Goal: Information Seeking & Learning: Compare options

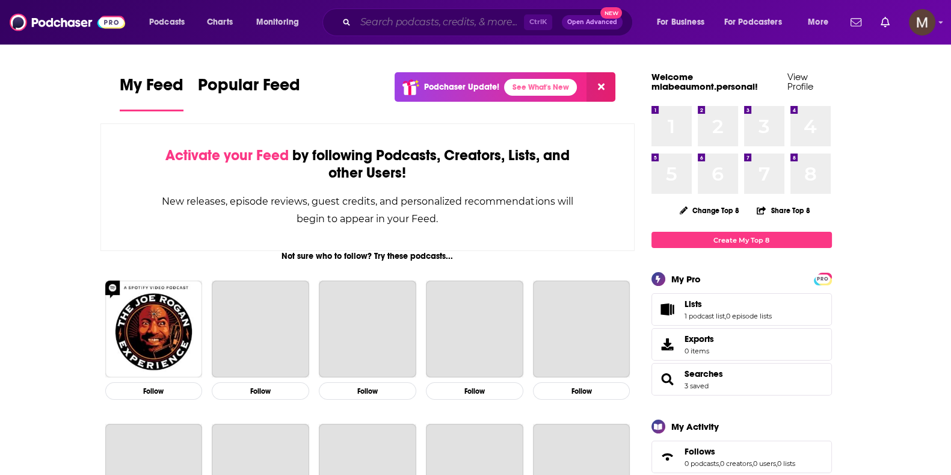
click at [398, 19] on input "Search podcasts, credits, & more..." at bounding box center [440, 22] width 168 height 19
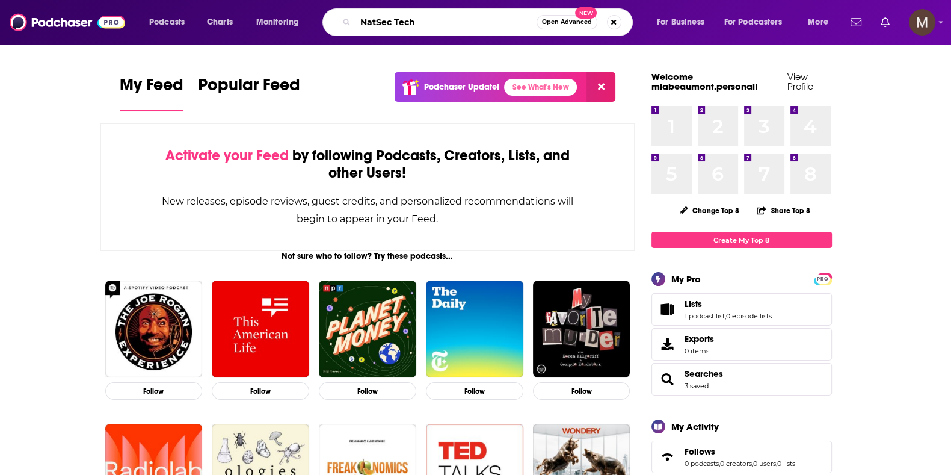
type input "NatSec Tech"
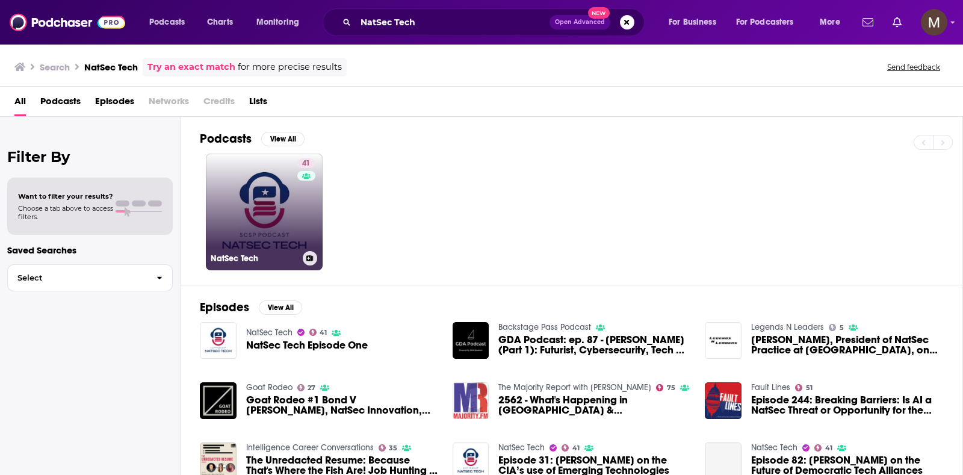
click at [277, 182] on link "41 NatSec Tech" at bounding box center [264, 211] width 117 height 117
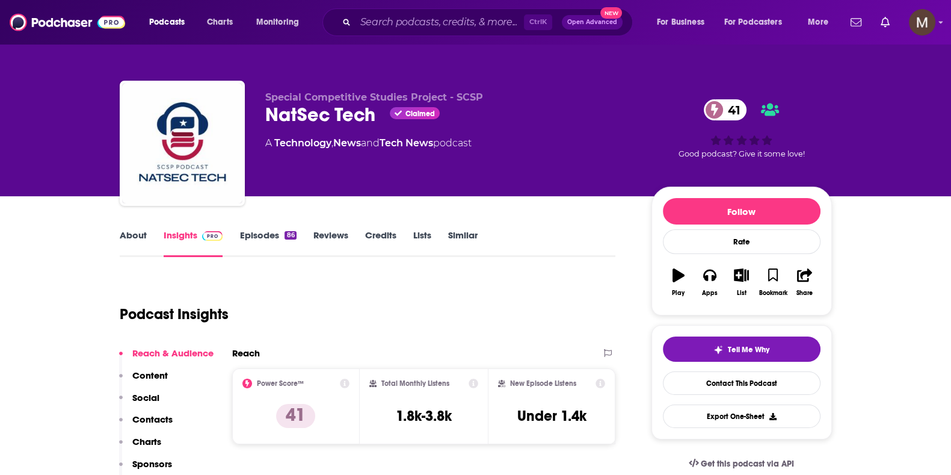
drag, startPoint x: 262, startPoint y: 141, endPoint x: 492, endPoint y: 145, distance: 229.9
click at [492, 145] on div "Special Competitive Studies Project - SCSP NatSec Tech Claimed 41 A Technology …" at bounding box center [476, 146] width 712 height 130
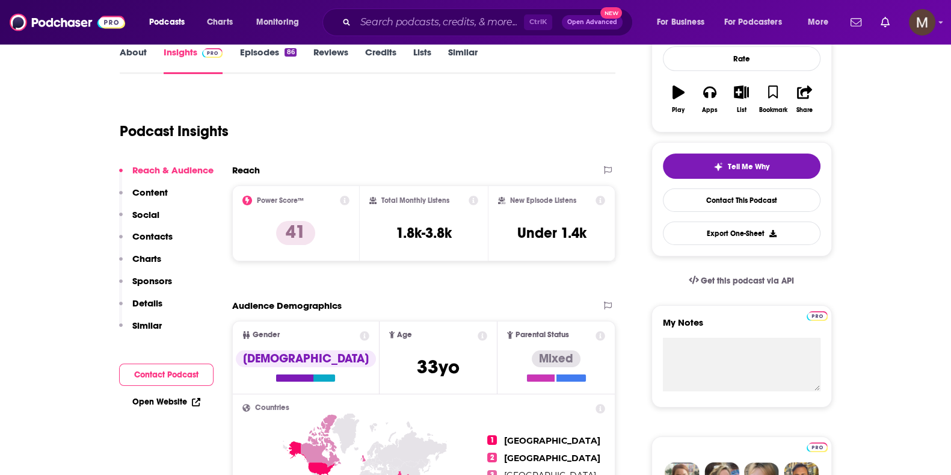
scroll to position [226, 0]
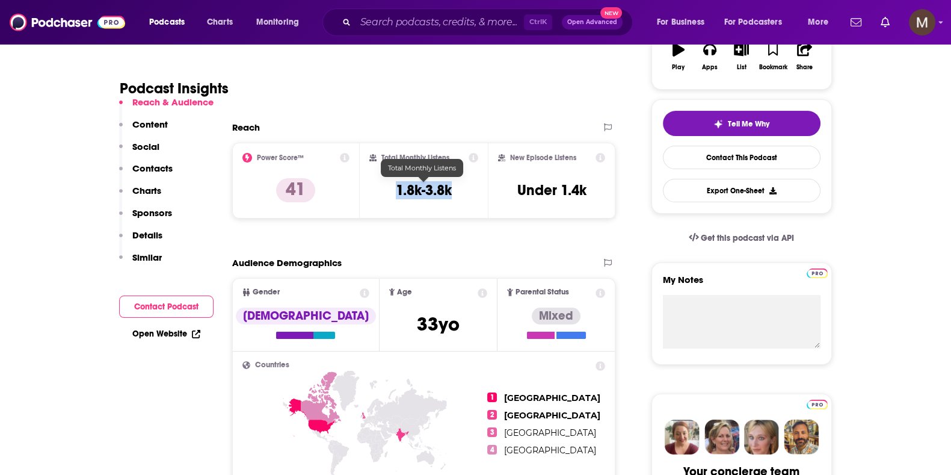
drag, startPoint x: 394, startPoint y: 188, endPoint x: 454, endPoint y: 194, distance: 61.1
click at [454, 194] on div "Total Monthly Listens 1.8k-3.8k" at bounding box center [423, 180] width 109 height 55
copy h3 "1.8k-3.8k"
click at [386, 19] on input "Search podcasts, credits, & more..." at bounding box center [440, 22] width 168 height 19
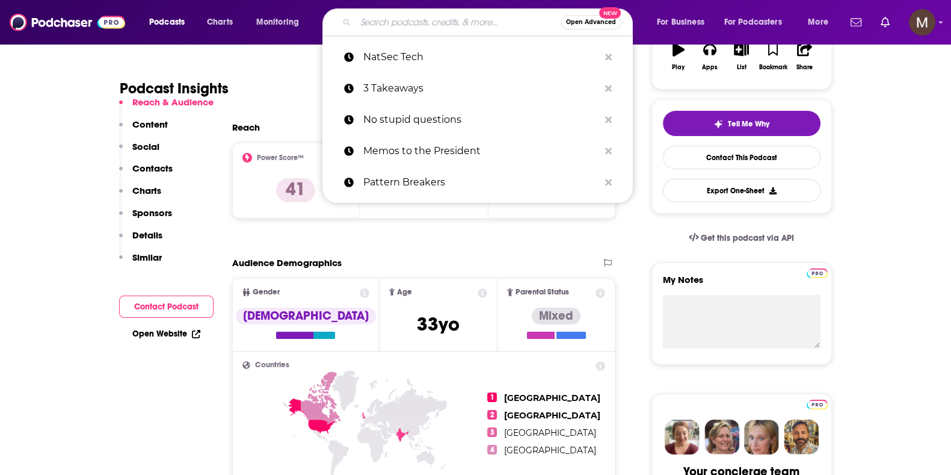
paste input "Bloomberg Talks"
type input "Bloomberg Talks"
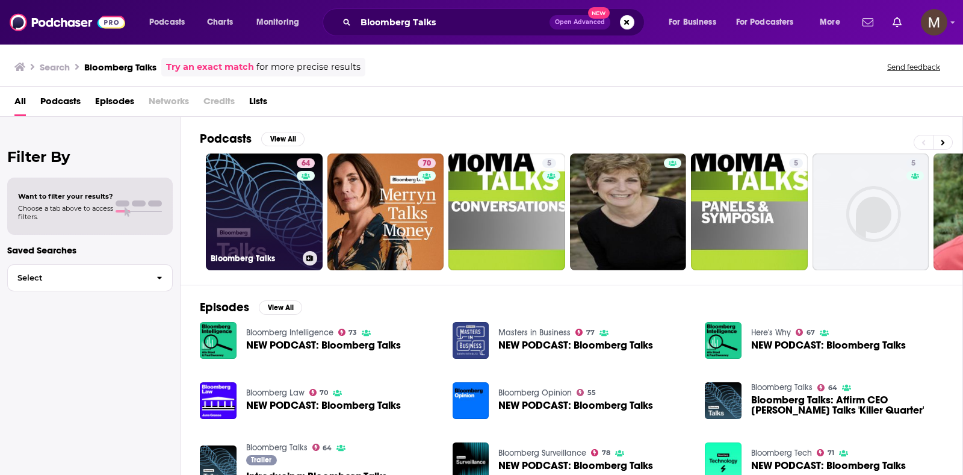
click at [298, 198] on div "64" at bounding box center [307, 204] width 21 height 93
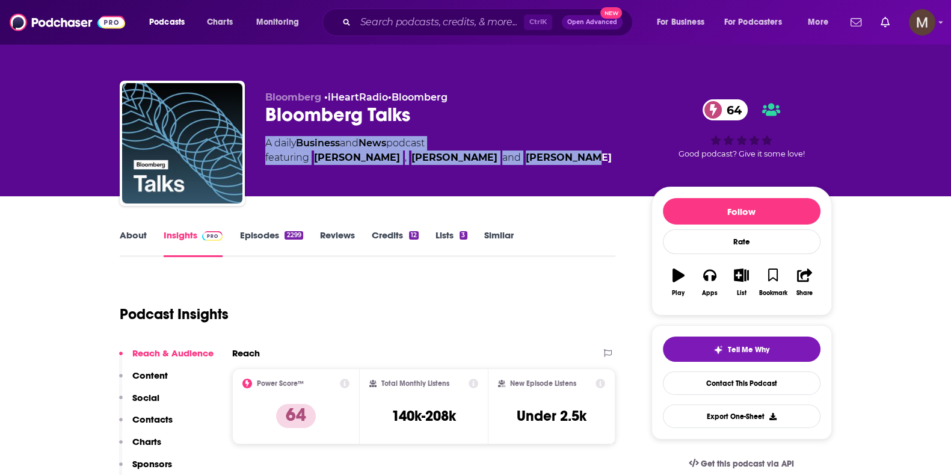
drag, startPoint x: 259, startPoint y: 141, endPoint x: 577, endPoint y: 158, distance: 318.8
click at [577, 158] on div "Bloomberg • iHeartRadio • Bloomberg Bloomberg Talks 64 A daily Business and New…" at bounding box center [476, 146] width 712 height 130
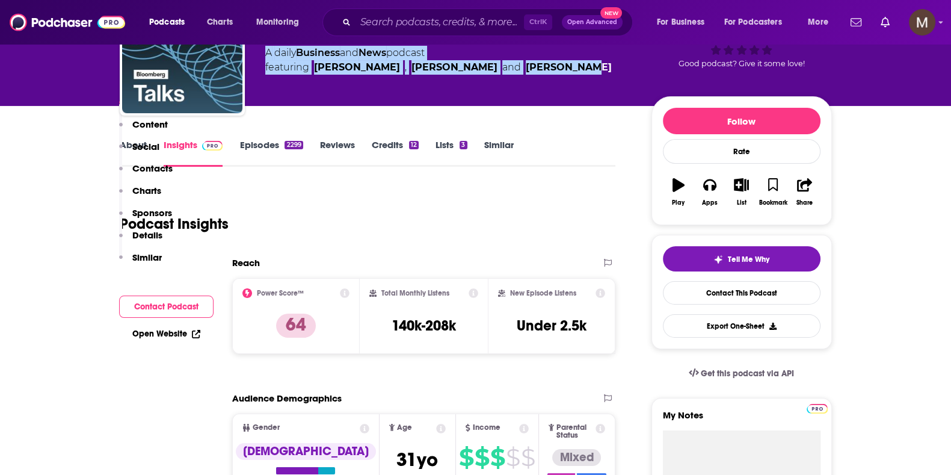
scroll to position [226, 0]
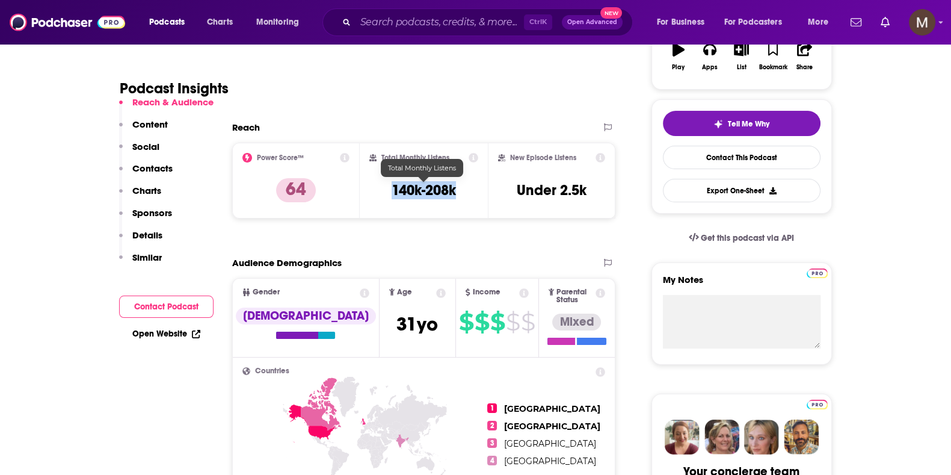
drag, startPoint x: 391, startPoint y: 191, endPoint x: 456, endPoint y: 193, distance: 64.4
click at [456, 193] on h3 "140k-208k" at bounding box center [424, 190] width 64 height 18
click at [422, 22] on input "Search podcasts, credits, & more..." at bounding box center [440, 22] width 168 height 19
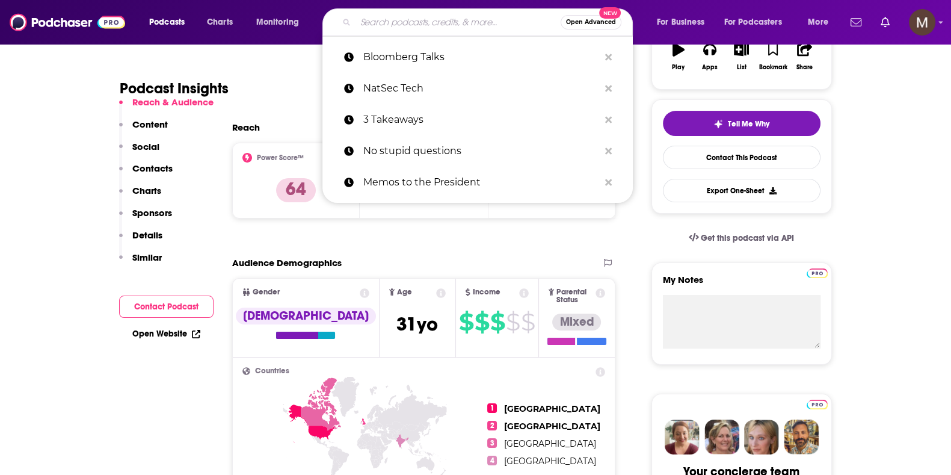
drag, startPoint x: 379, startPoint y: 22, endPoint x: 438, endPoint y: 25, distance: 59.0
click at [379, 22] on input "Search podcasts, credits, & more..." at bounding box center [458, 22] width 205 height 19
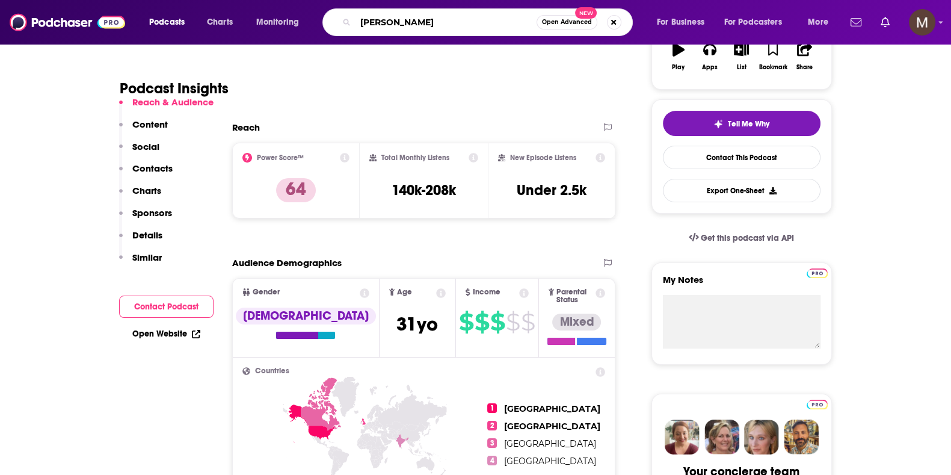
type input "wp-tonic"
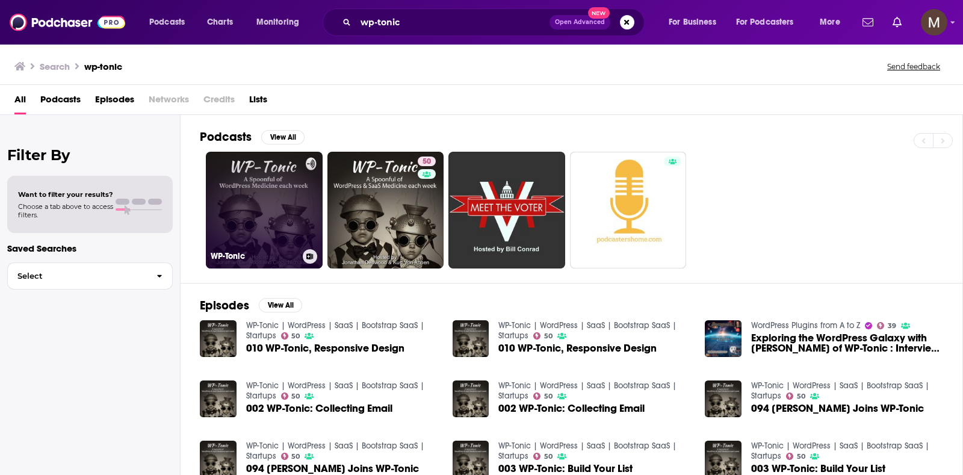
click at [273, 221] on link "WP-Tonic" at bounding box center [264, 210] width 117 height 117
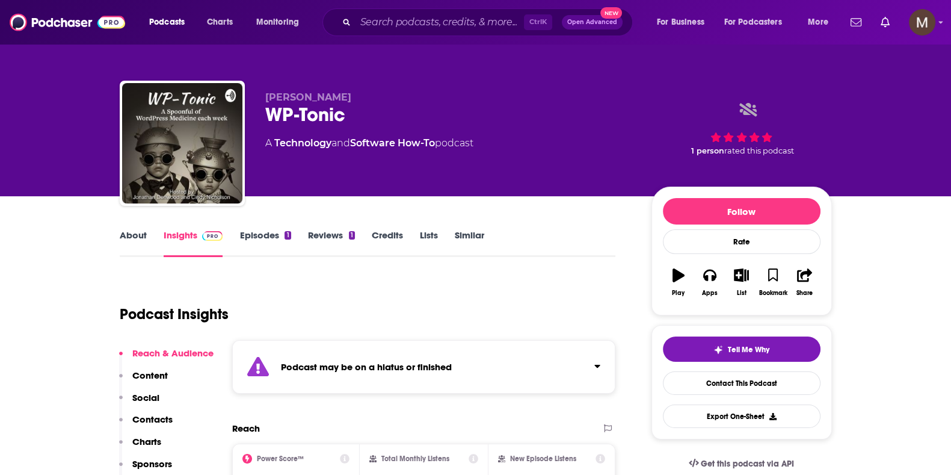
drag, startPoint x: 264, startPoint y: 141, endPoint x: 517, endPoint y: 155, distance: 254.3
click at [517, 155] on div "[PERSON_NAME] WP-Tonic A Technology and Software How-To podcast 1 person rated …" at bounding box center [476, 146] width 712 height 130
copy div "A Technology and Software How-To podcast"
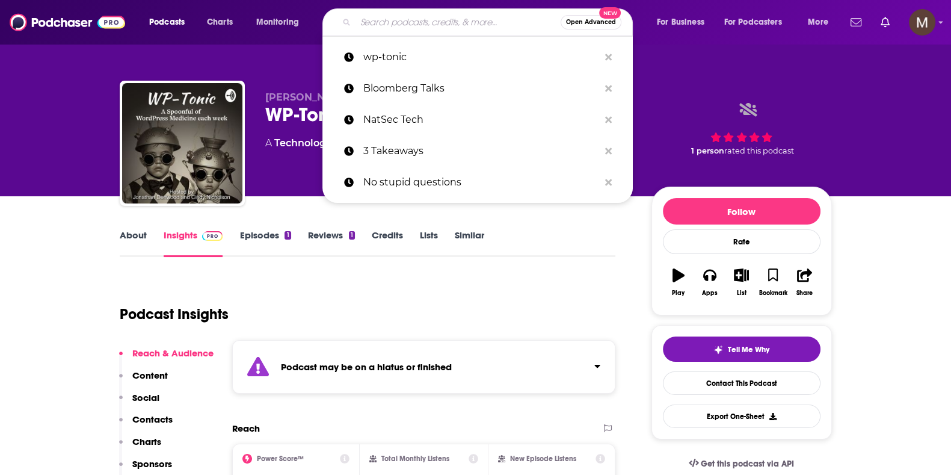
click at [427, 25] on input "Search podcasts, credits, & more..." at bounding box center [458, 22] width 205 height 19
paste input "[US_STATE] [DATE]"
type input "[US_STATE] [DATE]"
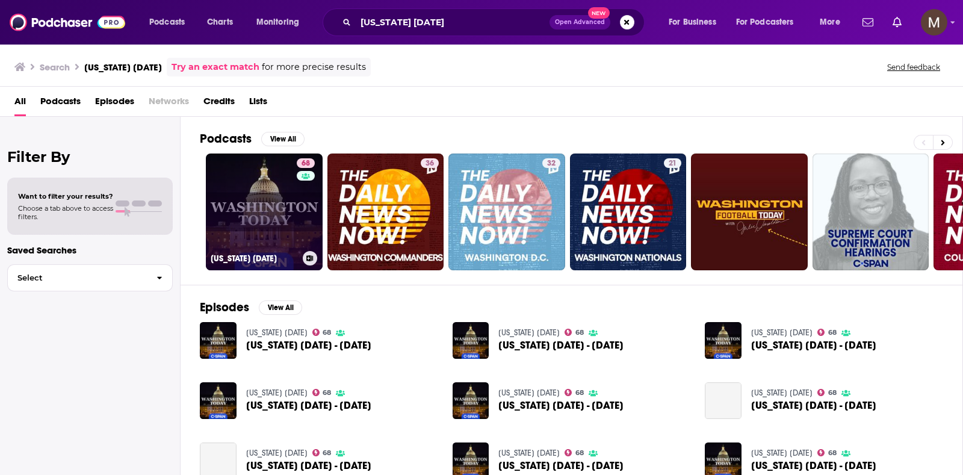
click at [286, 215] on link "68 [US_STATE] [DATE]" at bounding box center [264, 211] width 117 height 117
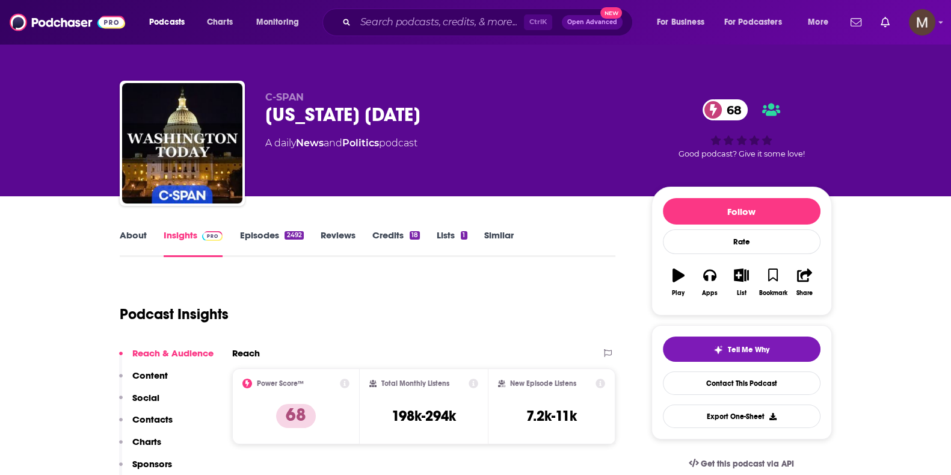
drag, startPoint x: 262, startPoint y: 143, endPoint x: 439, endPoint y: 145, distance: 177.5
click at [439, 145] on div "C-SPAN [US_STATE] [DATE] 68 A daily News and Politics podcast 68 Good podcast? …" at bounding box center [476, 146] width 712 height 130
drag, startPoint x: 394, startPoint y: 416, endPoint x: 457, endPoint y: 418, distance: 62.6
click at [457, 418] on div "Total Monthly Listens 198k-294k" at bounding box center [423, 405] width 109 height 55
copy h3 "198k-294k"
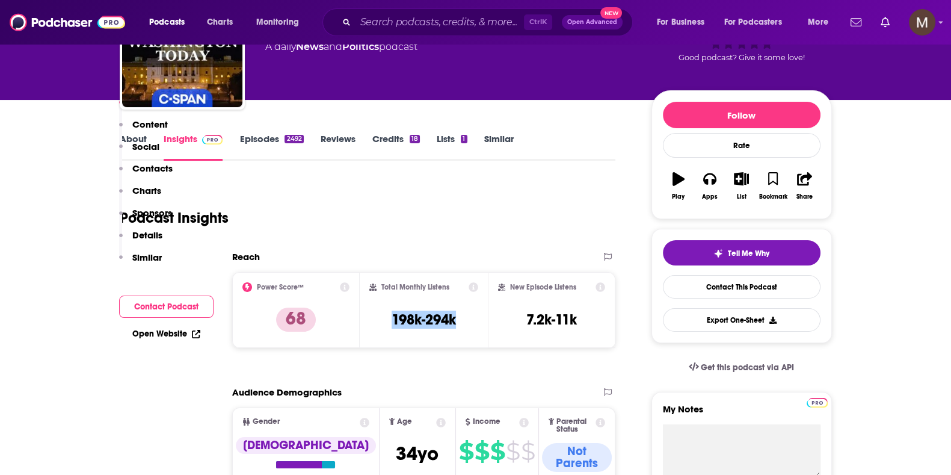
scroll to position [226, 0]
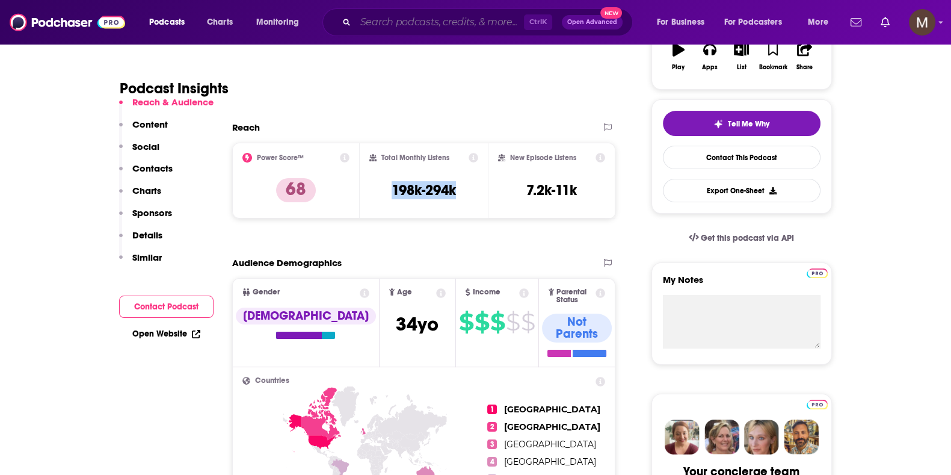
drag, startPoint x: 410, startPoint y: 23, endPoint x: 419, endPoint y: 23, distance: 8.4
click at [418, 23] on input "Search podcasts, credits, & more..." at bounding box center [440, 22] width 168 height 19
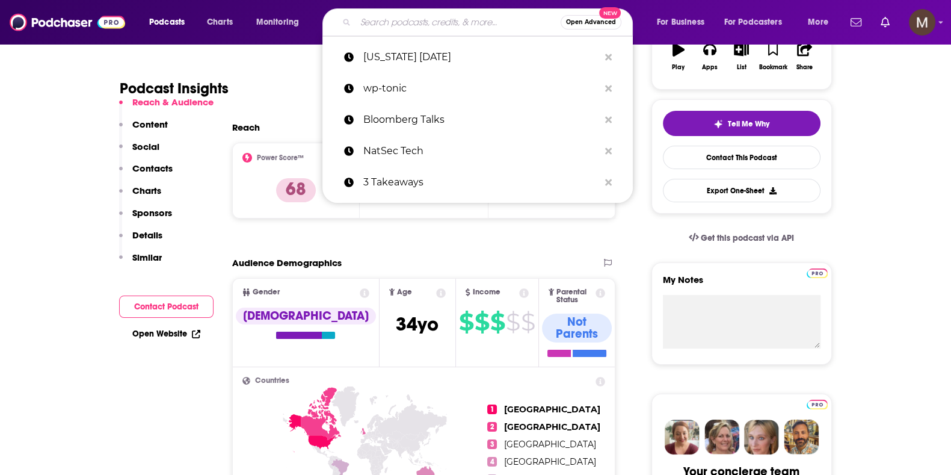
paste input "Unsupervised Learning"
type input "Unsupervised Learning"
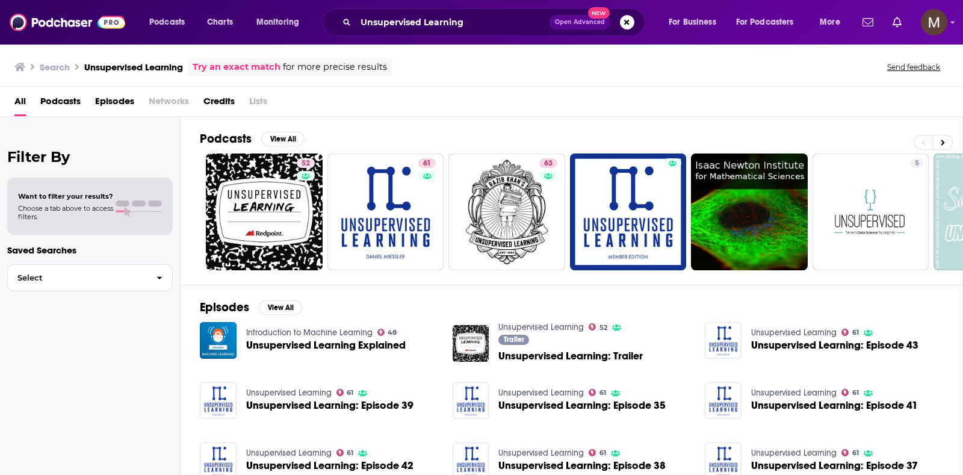
drag, startPoint x: 804, startPoint y: 129, endPoint x: 792, endPoint y: 126, distance: 12.6
click at [791, 126] on div "Podcasts View All 52 61 63 5 39 + 23" at bounding box center [581, 201] width 763 height 168
click at [480, 17] on input "Unsupervised Learning" at bounding box center [453, 22] width 194 height 19
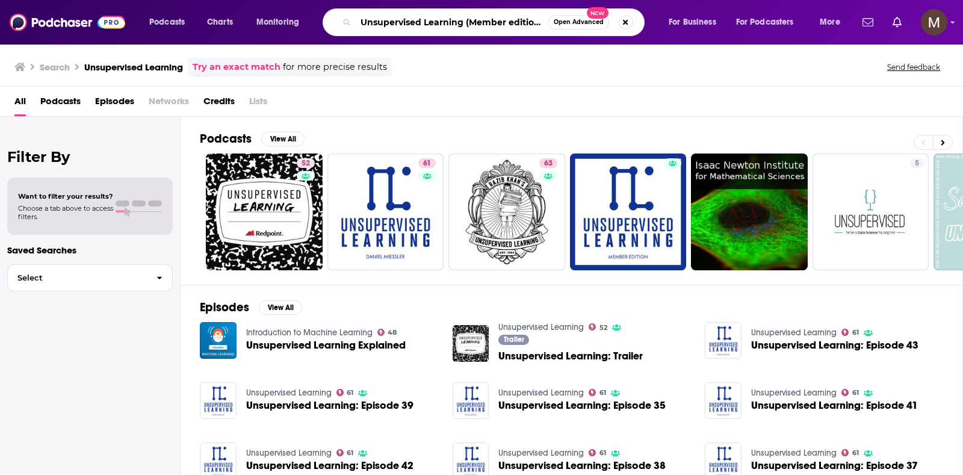
type input "Unsupervised Learning (Member edition)"
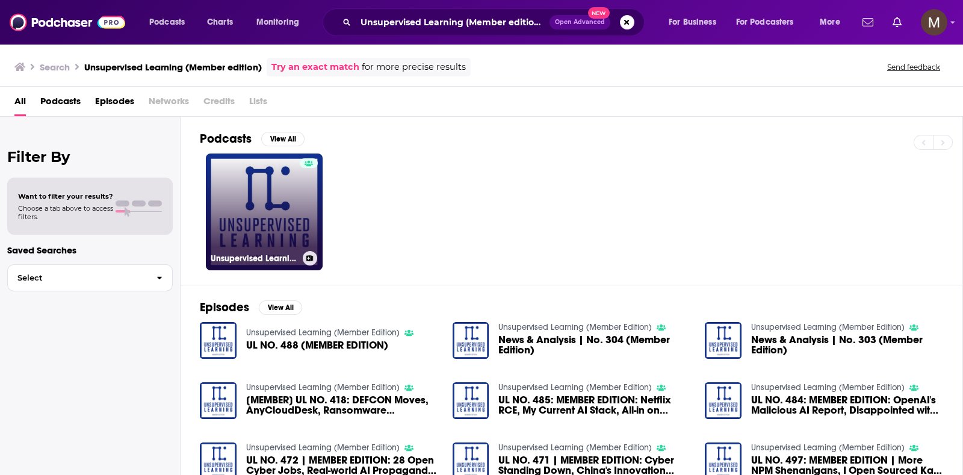
click at [295, 188] on link "Unsupervised Learning (Member Edition)" at bounding box center [264, 211] width 117 height 117
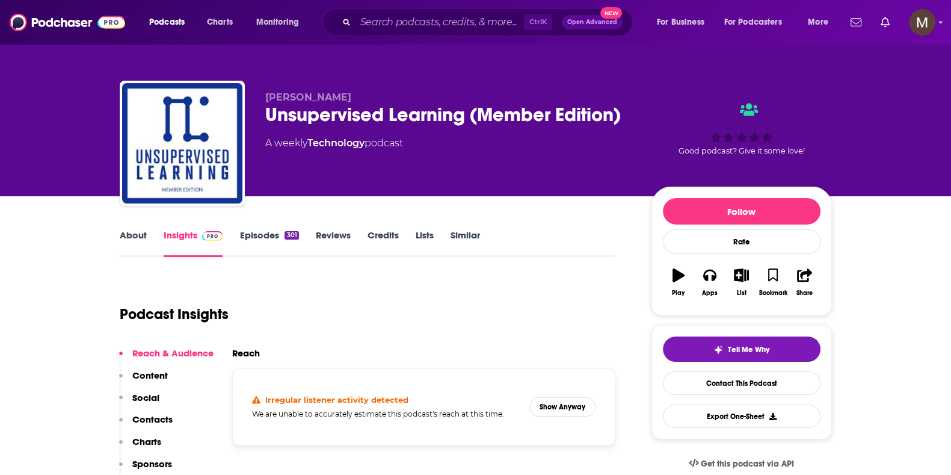
drag, startPoint x: 265, startPoint y: 144, endPoint x: 406, endPoint y: 144, distance: 141.4
click at [403, 146] on div "A weekly Technology podcast" at bounding box center [334, 143] width 138 height 14
copy div "A weekly Technology podcast"
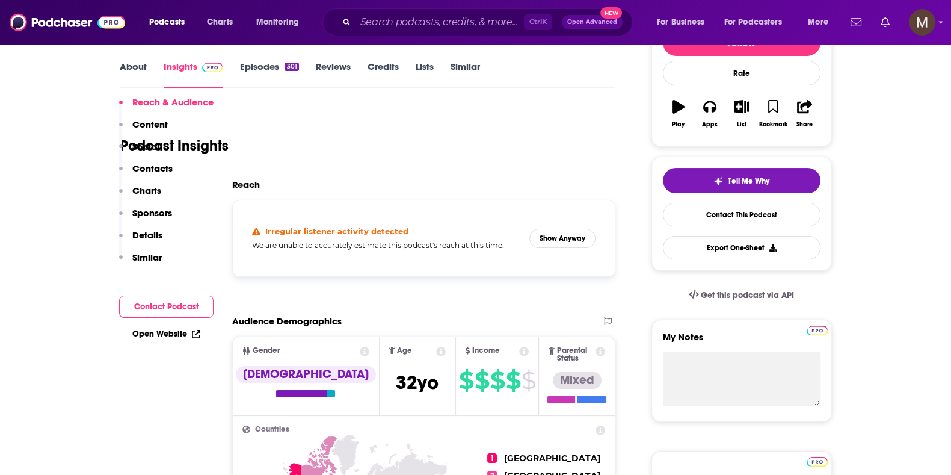
scroll to position [226, 0]
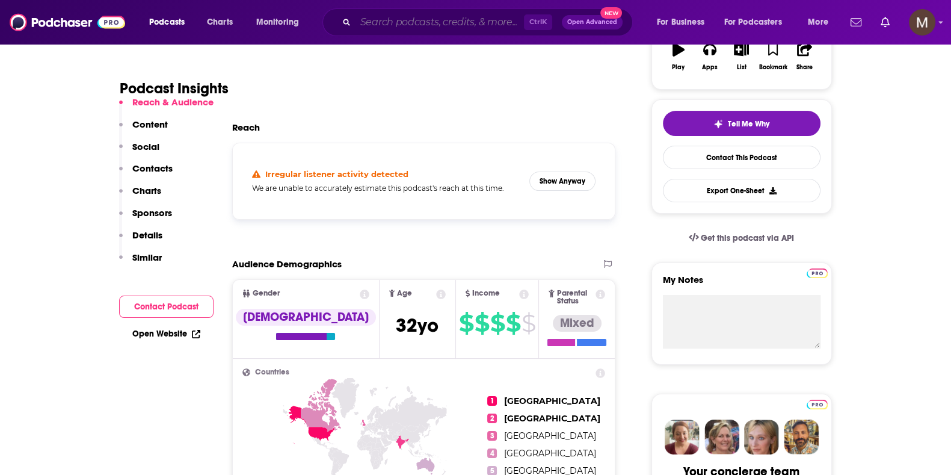
click at [425, 17] on input "Search podcasts, credits, & more..." at bounding box center [440, 22] width 168 height 19
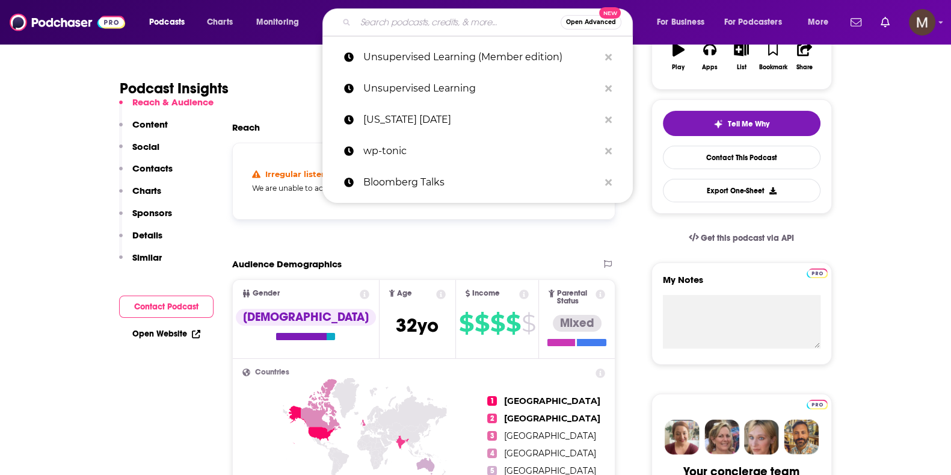
click at [425, 16] on input "Search podcasts, credits, & more..." at bounding box center [458, 22] width 205 height 19
paste input "Tools and Weapons with [PERSON_NAME]"
type input "Tools and Weapons with [PERSON_NAME]"
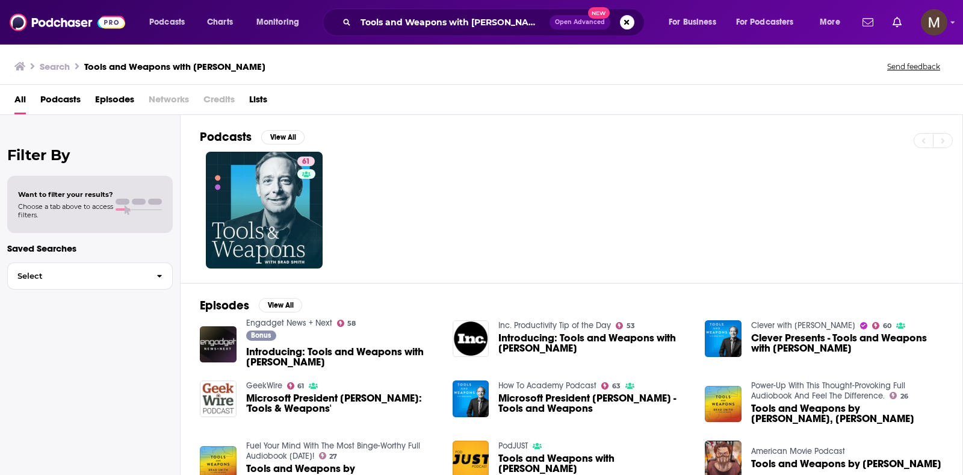
click at [323, 207] on div "61" at bounding box center [581, 210] width 762 height 117
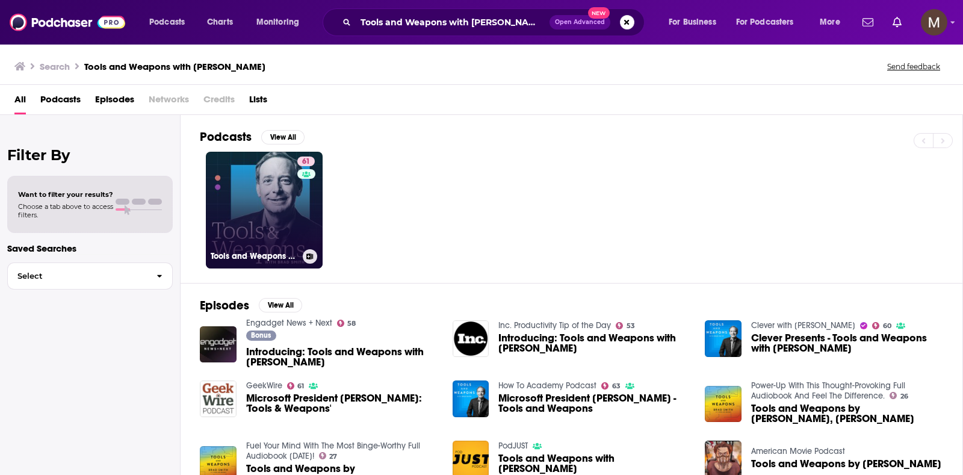
click at [279, 200] on link "61 Tools and Weapons with [PERSON_NAME]" at bounding box center [264, 210] width 117 height 117
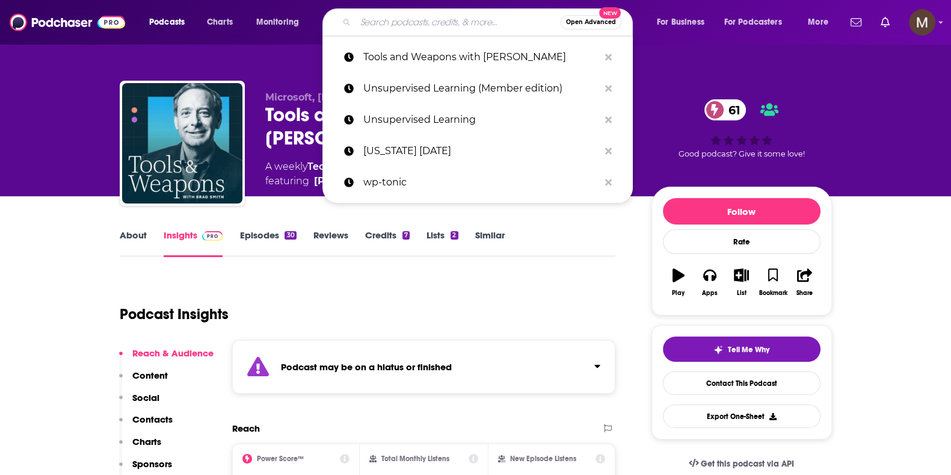
click at [394, 26] on input "Search podcasts, credits, & more..." at bounding box center [458, 22] width 205 height 19
paste input "This Past Weekend w/ [PERSON_NAME]"
type input "This Past Weekend w/ [PERSON_NAME]"
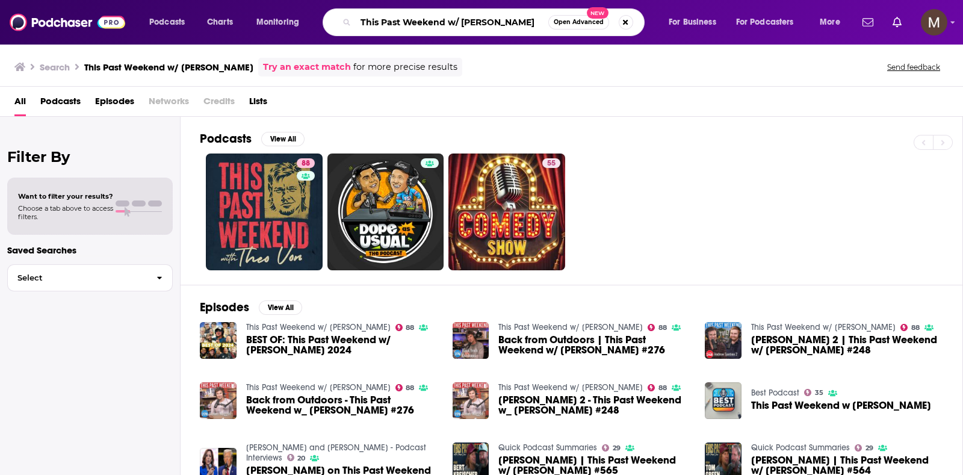
click at [513, 20] on input "This Past Weekend w/ [PERSON_NAME]" at bounding box center [452, 22] width 193 height 19
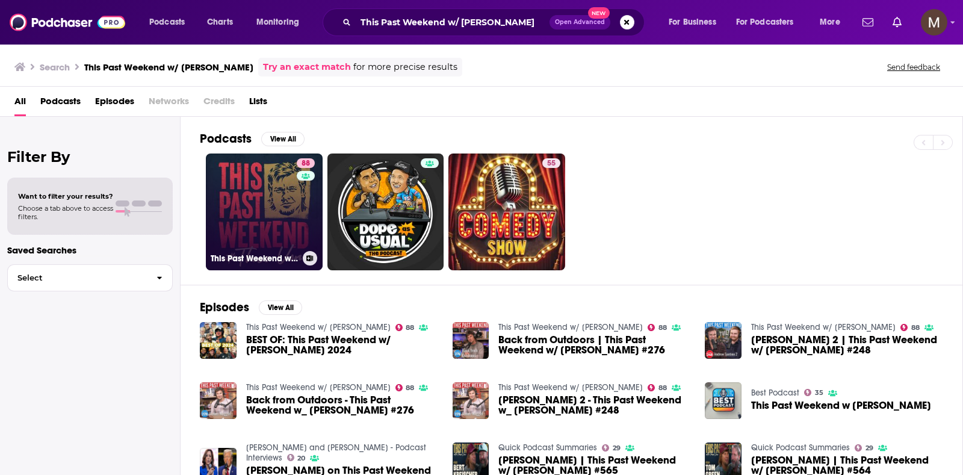
click at [231, 215] on link "88 This Past Weekend w/ [PERSON_NAME]" at bounding box center [264, 211] width 117 height 117
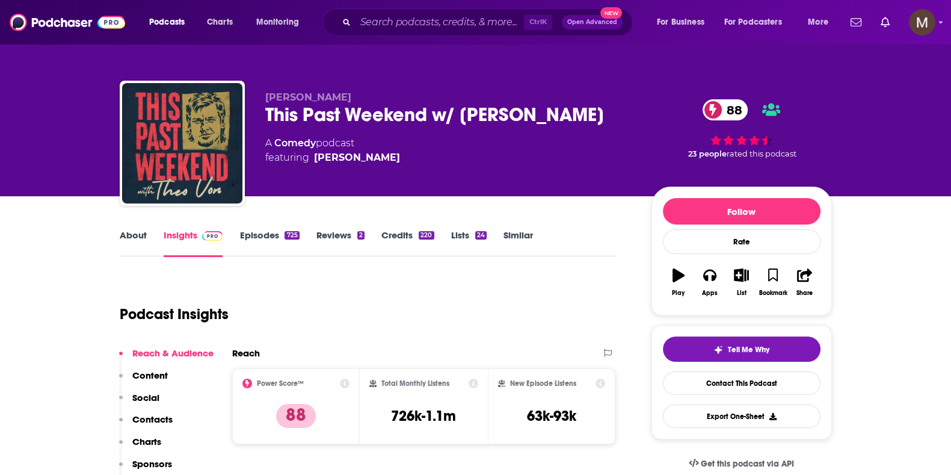
drag, startPoint x: 259, startPoint y: 143, endPoint x: 367, endPoint y: 160, distance: 109.1
click at [367, 160] on div "[PERSON_NAME] This Past Weekend w/ [PERSON_NAME] 88 A Comedy podcast featuring …" at bounding box center [476, 146] width 712 height 130
click at [259, 141] on div "[PERSON_NAME] This Past Weekend w/ [PERSON_NAME] 88 A Comedy podcast featuring …" at bounding box center [476, 146] width 712 height 130
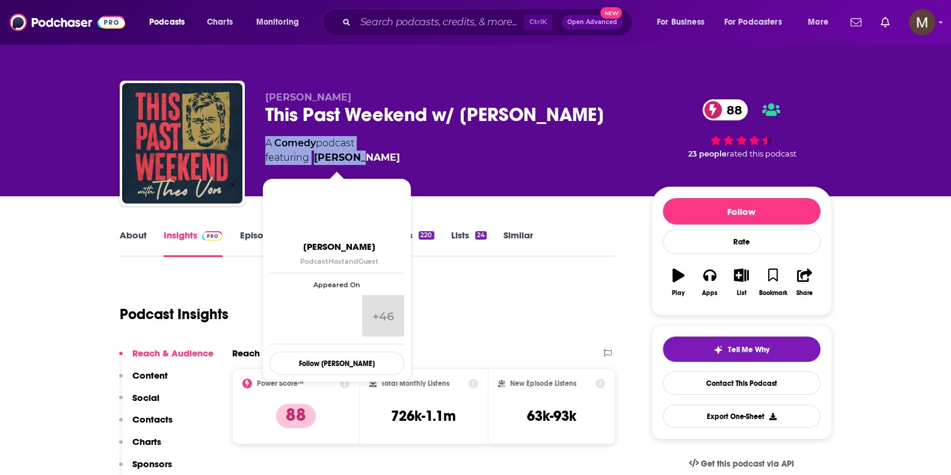
drag, startPoint x: 259, startPoint y: 141, endPoint x: 353, endPoint y: 160, distance: 95.8
click at [353, 160] on div "[PERSON_NAME] This Past Weekend w/ [PERSON_NAME] 88 A Comedy podcast featuring …" at bounding box center [476, 146] width 712 height 130
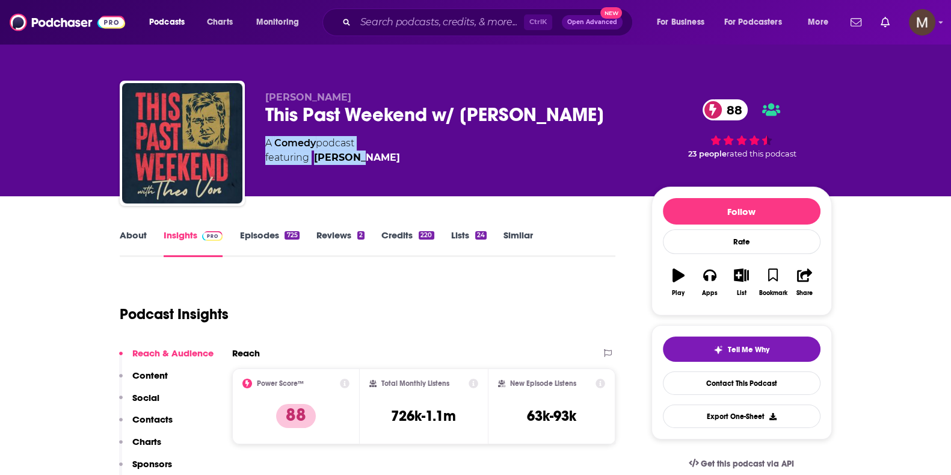
scroll to position [75, 0]
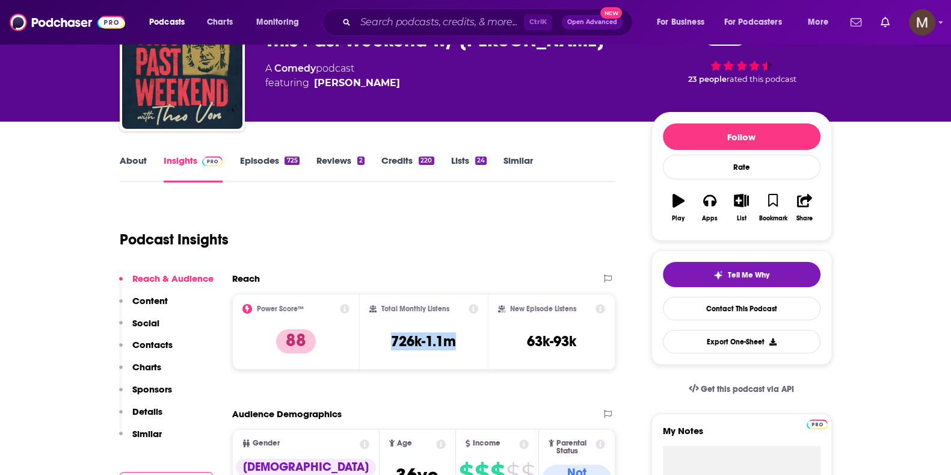
drag, startPoint x: 388, startPoint y: 336, endPoint x: 463, endPoint y: 341, distance: 74.7
click at [463, 341] on div "Total Monthly Listens 726k-1.1m" at bounding box center [423, 331] width 109 height 55
copy h3 "726k-1.1m"
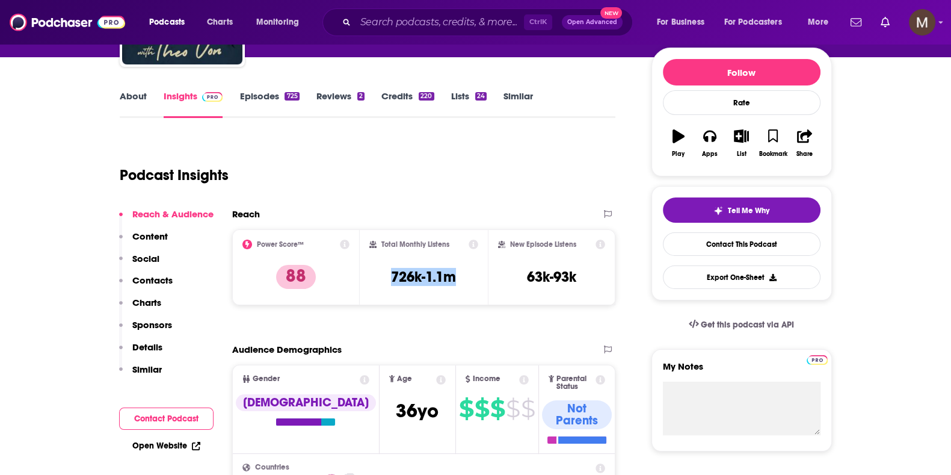
scroll to position [226, 0]
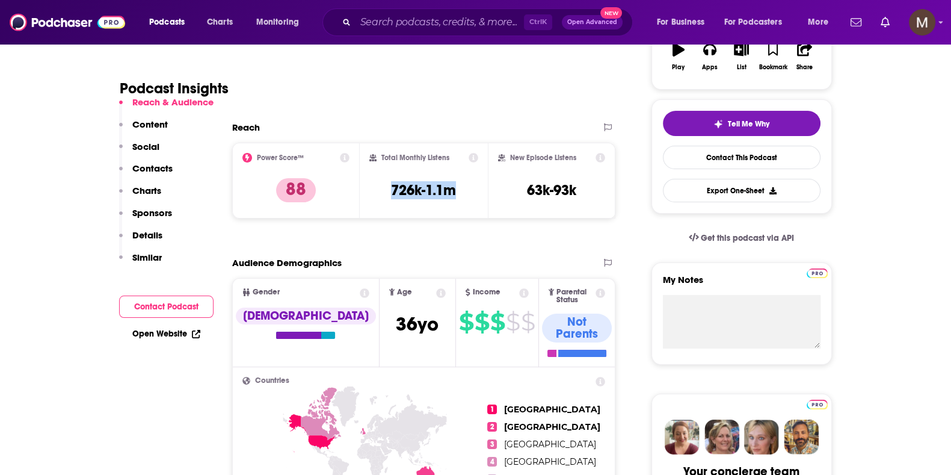
click at [407, 11] on div "Ctrl K Open Advanced New" at bounding box center [478, 22] width 310 height 28
click at [400, 24] on input "Search podcasts, credits, & more..." at bounding box center [440, 22] width 168 height 19
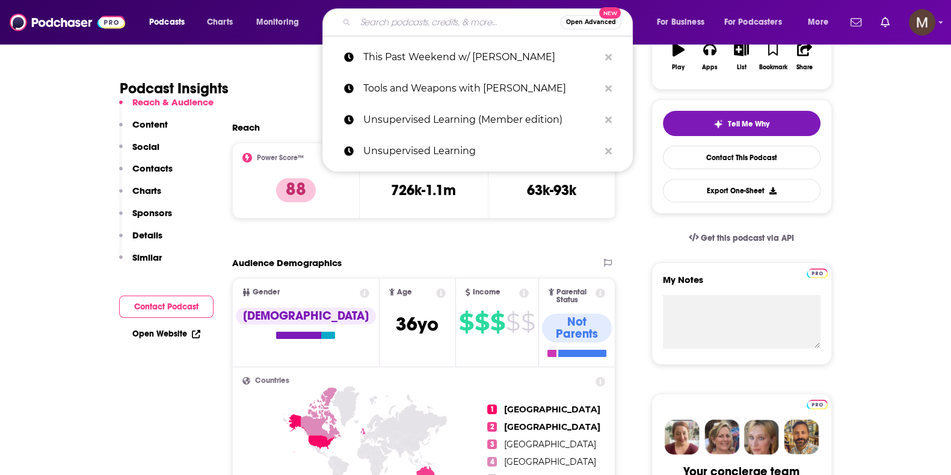
paste input "The Social Radars"
type input "The Social Radars"
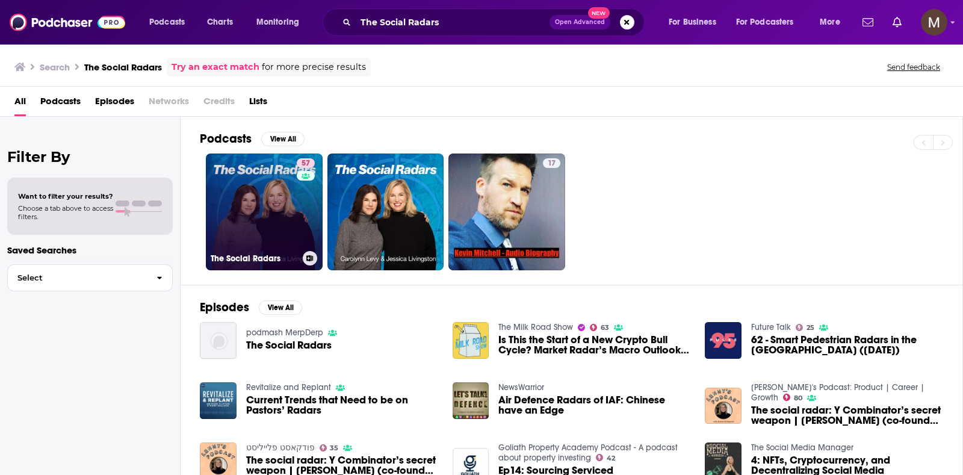
click at [279, 230] on link "57 The Social Radars" at bounding box center [264, 211] width 117 height 117
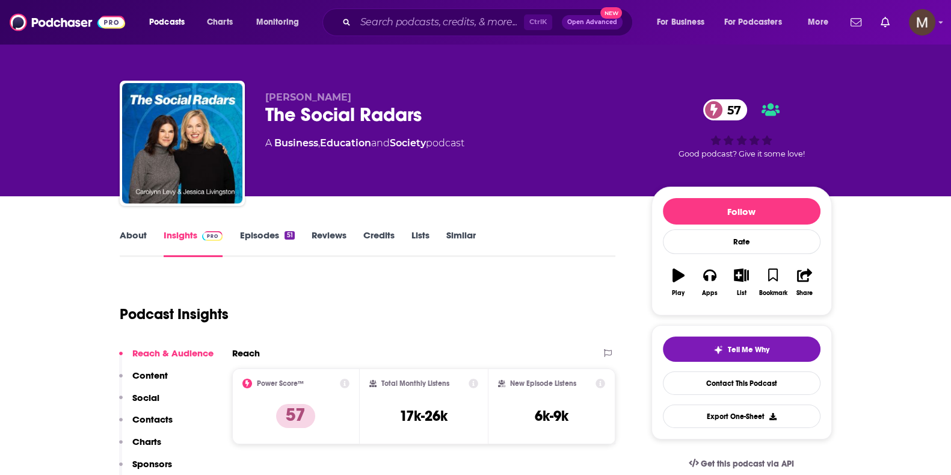
drag, startPoint x: 261, startPoint y: 144, endPoint x: 485, endPoint y: 149, distance: 224.5
click at [485, 149] on div "[PERSON_NAME] The Social Radars 57 A Business , Education and Society podcast 5…" at bounding box center [476, 146] width 712 height 130
copy div "A Business , Education and Society podcast"
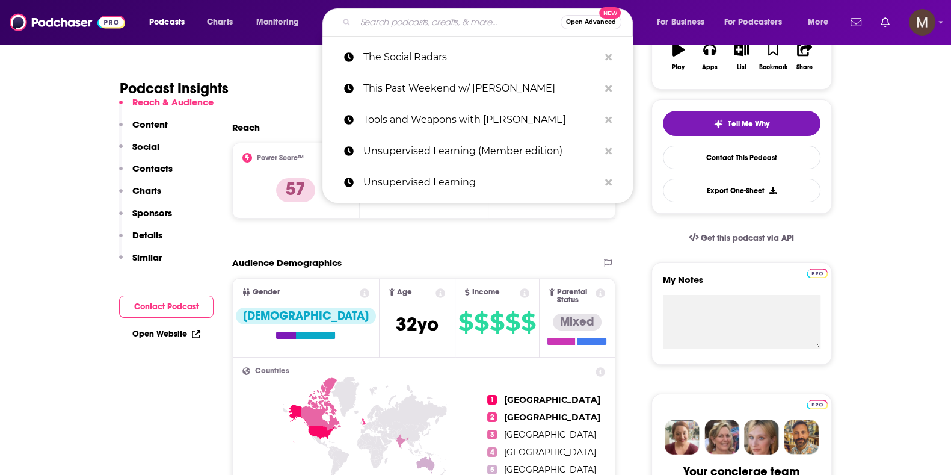
click at [412, 24] on input "Search podcasts, credits, & more..." at bounding box center [458, 22] width 205 height 19
paste input "This Past Weekend w/ [PERSON_NAME]"
type input "This Past Weekend w/ [PERSON_NAME]"
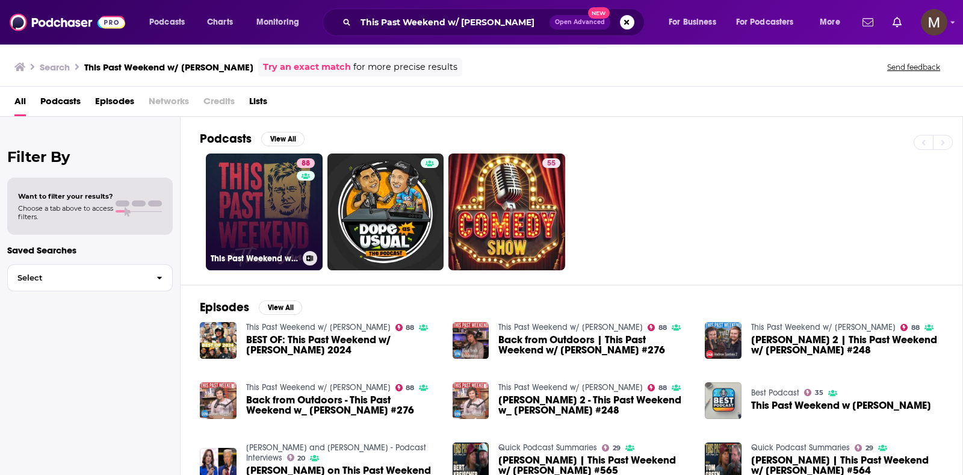
click at [279, 186] on link "88 This Past Weekend w/ [PERSON_NAME]" at bounding box center [264, 211] width 117 height 117
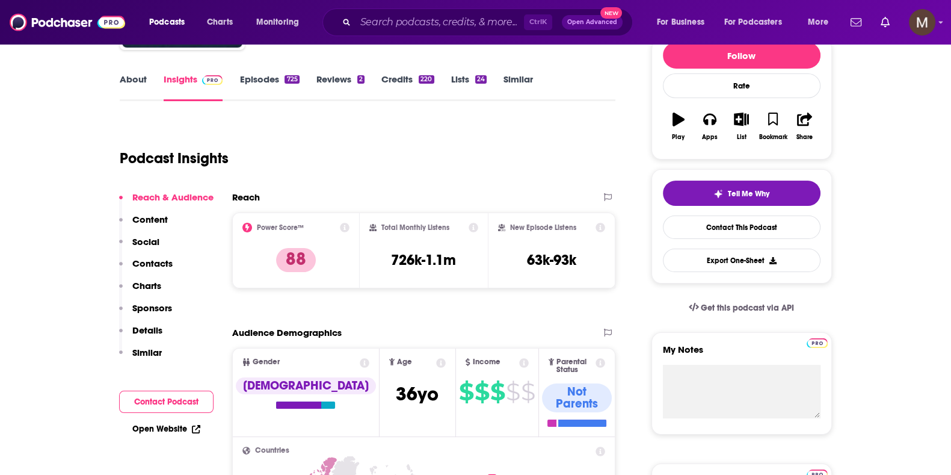
scroll to position [300, 0]
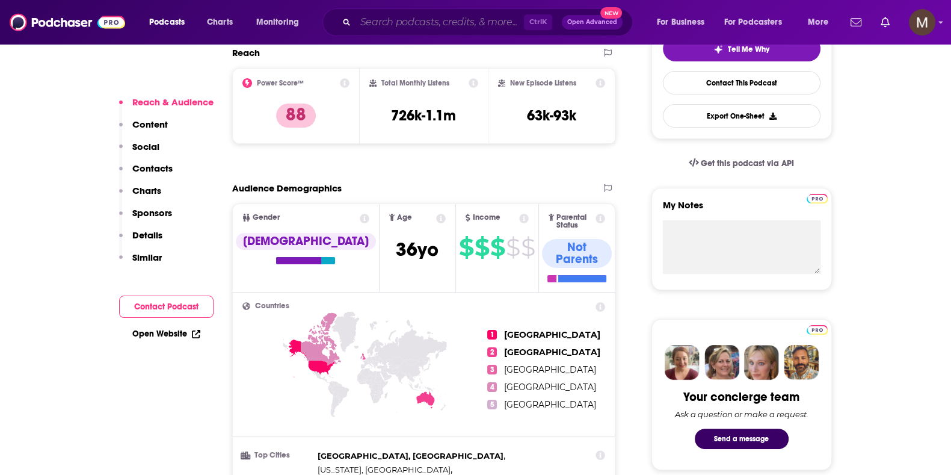
click at [451, 15] on input "Search podcasts, credits, & more..." at bounding box center [440, 22] width 168 height 19
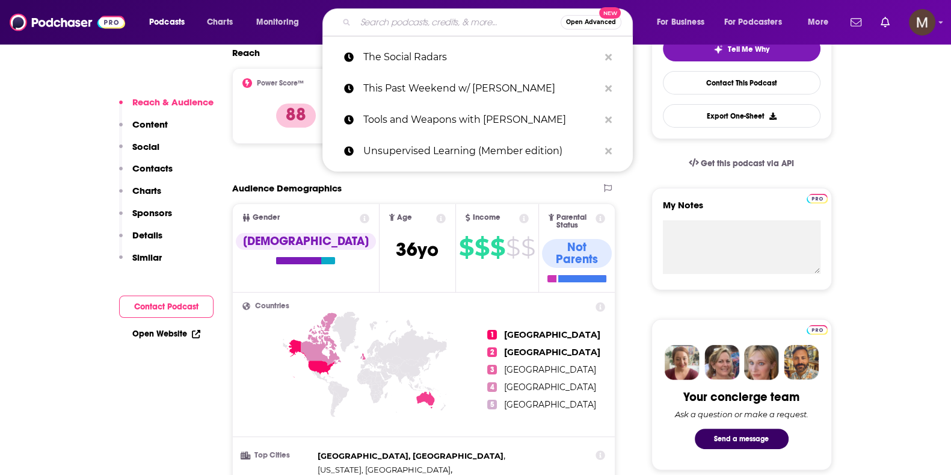
paste input "Unsupervised Learning (Member Edition)"
type input "Unsupervised Learning (Member Edition)"
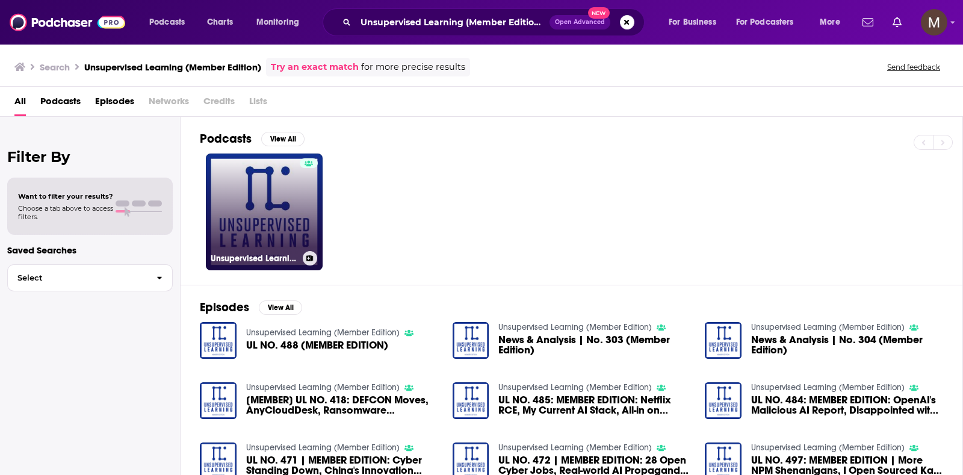
click at [291, 191] on link "Unsupervised Learning (Member Edition)" at bounding box center [264, 211] width 117 height 117
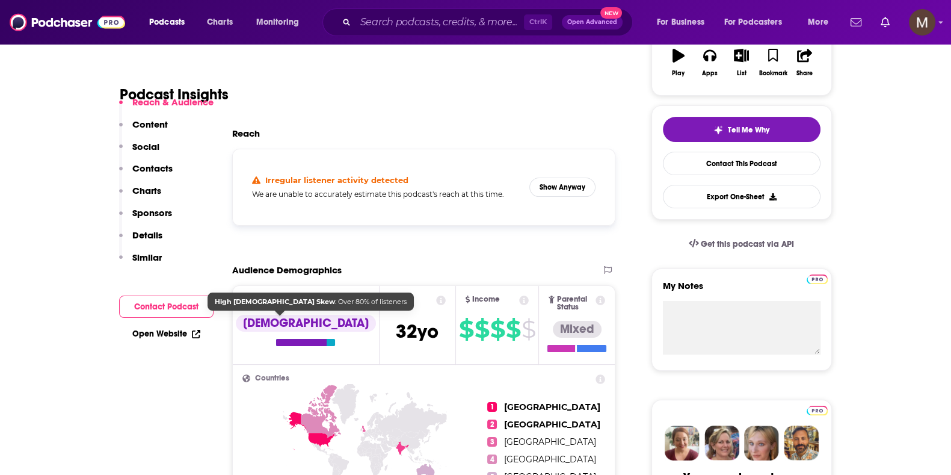
scroll to position [226, 0]
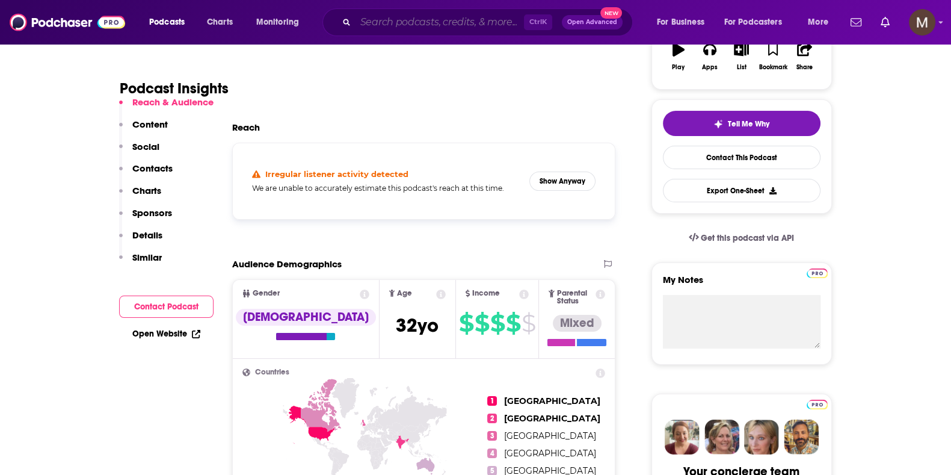
click at [448, 17] on input "Search podcasts, credits, & more..." at bounding box center [440, 22] width 168 height 19
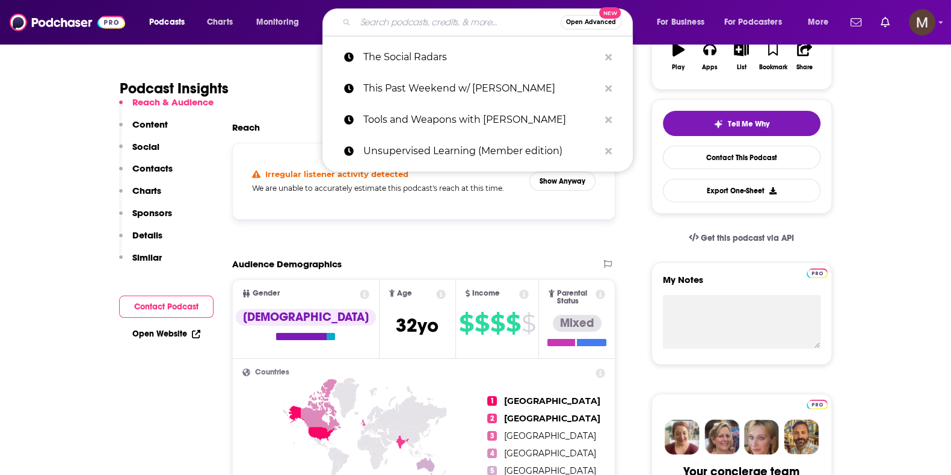
paste input "[US_STATE] [DATE]"
type input "[US_STATE] [DATE]"
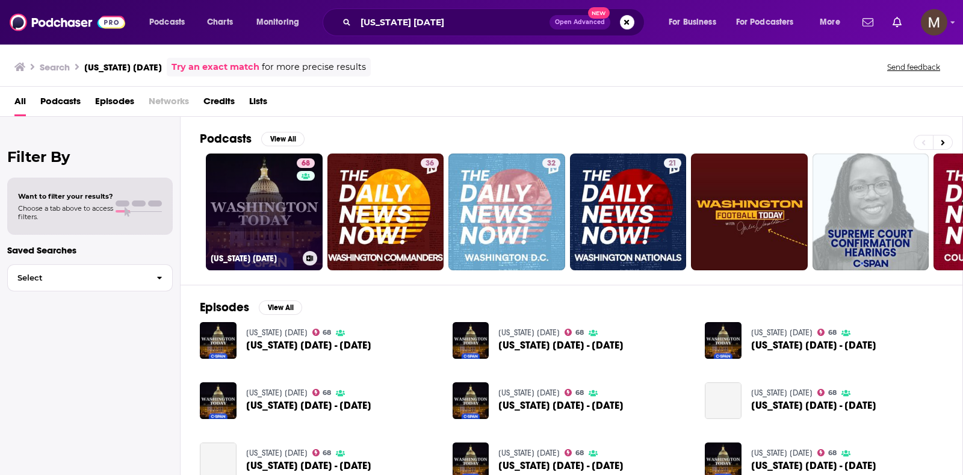
click at [271, 206] on link "68 [US_STATE] [DATE]" at bounding box center [264, 211] width 117 height 117
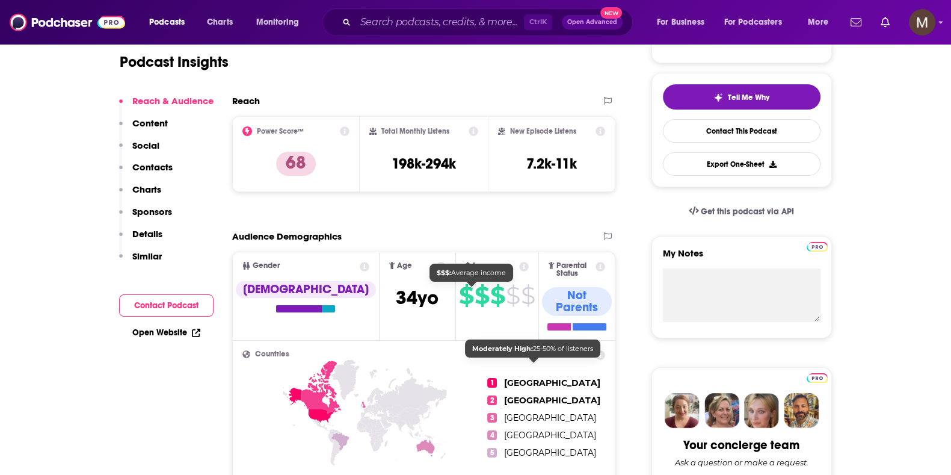
scroll to position [150, 0]
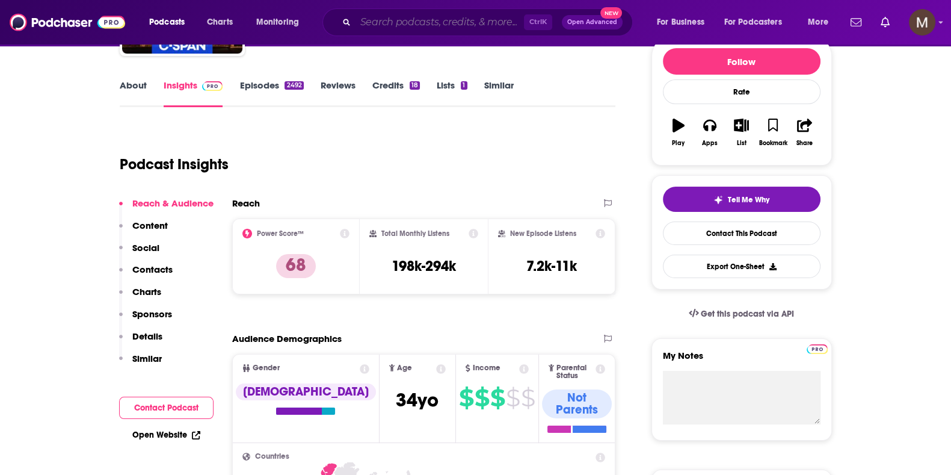
click at [400, 22] on input "Search podcasts, credits, & more..." at bounding box center [440, 22] width 168 height 19
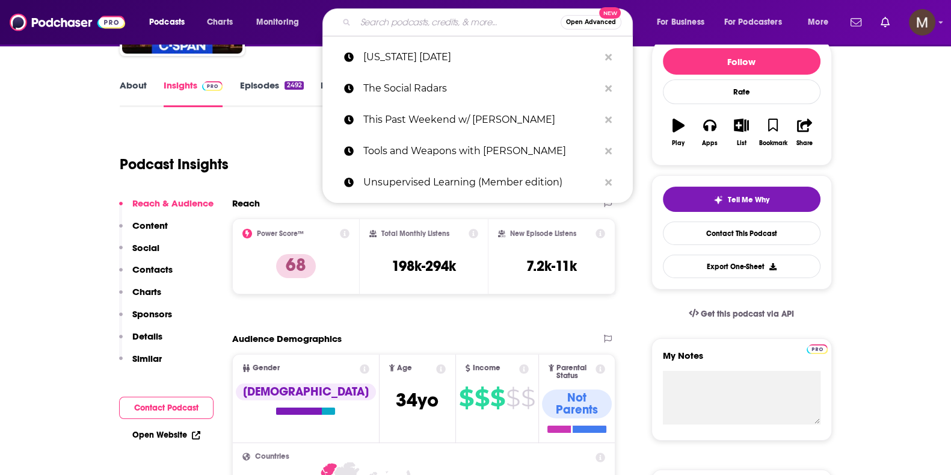
paste input "The [PERSON_NAME] & Struggles Leadership Podcast"
type input "The [PERSON_NAME] & Struggles Leadership Podcast"
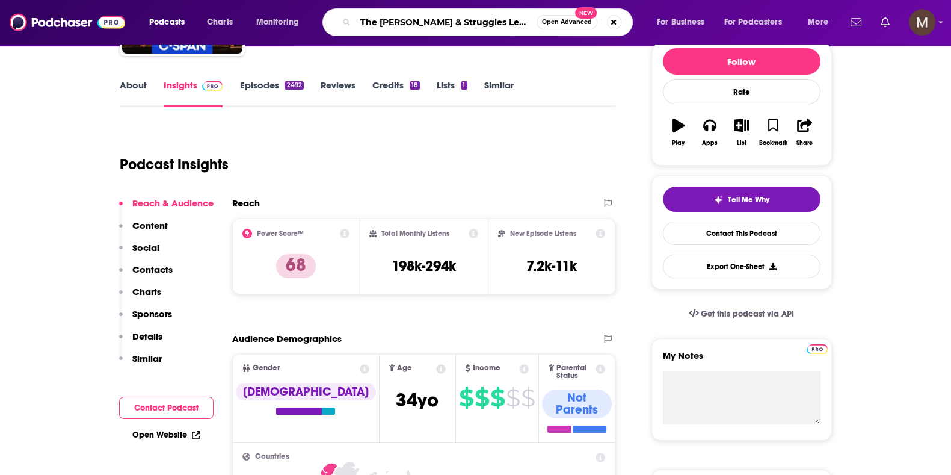
scroll to position [0, 28]
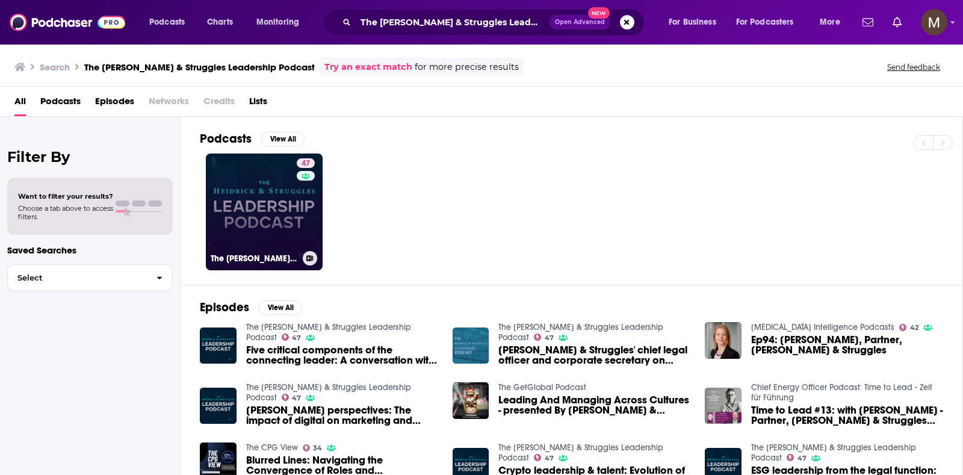
click at [262, 209] on link "47 The [PERSON_NAME] & Struggles Leadership Podcast" at bounding box center [264, 211] width 117 height 117
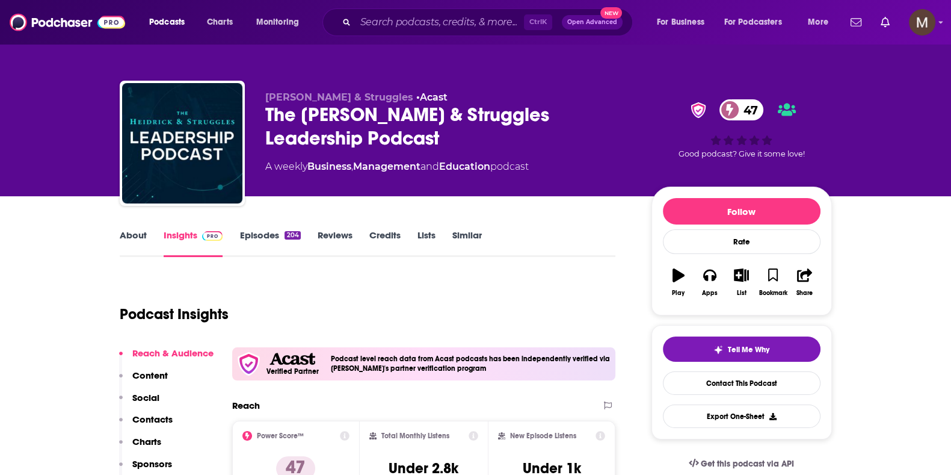
drag, startPoint x: 267, startPoint y: 167, endPoint x: 563, endPoint y: 176, distance: 296.2
click at [563, 176] on div "[PERSON_NAME] & Struggles • Acast The [PERSON_NAME] & Struggles Leadership Podc…" at bounding box center [448, 139] width 367 height 96
copy div "A weekly Business , Management and Education podcast"
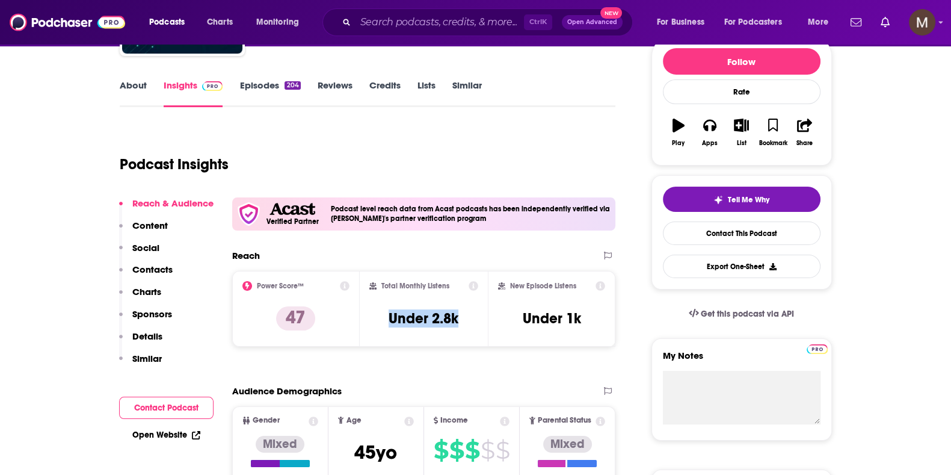
drag, startPoint x: 388, startPoint y: 314, endPoint x: 460, endPoint y: 315, distance: 72.2
click at [460, 314] on div "Total Monthly Listens Under 2.8k" at bounding box center [423, 308] width 109 height 55
copy h3 "Under 2.8k"
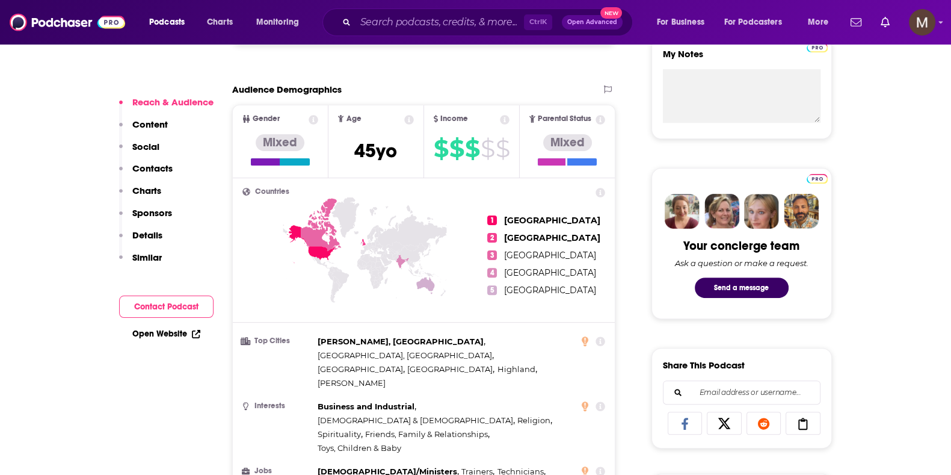
scroll to position [376, 0]
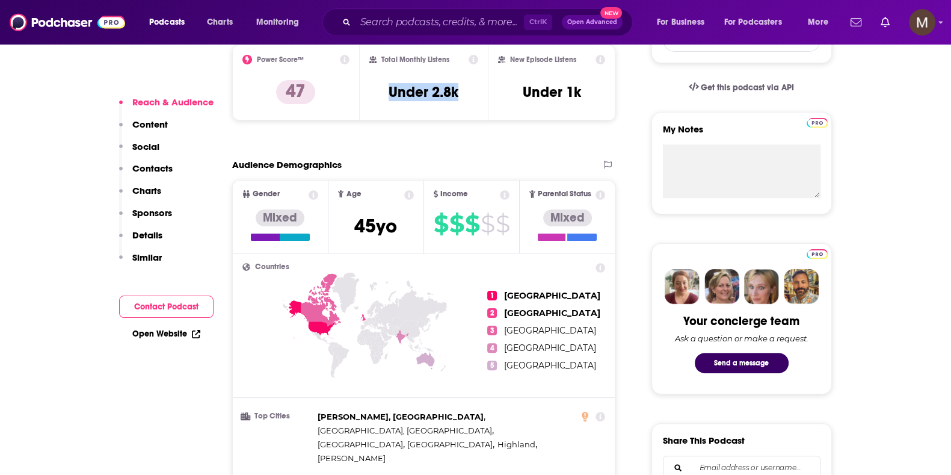
drag, startPoint x: 159, startPoint y: 332, endPoint x: 168, endPoint y: 335, distance: 9.7
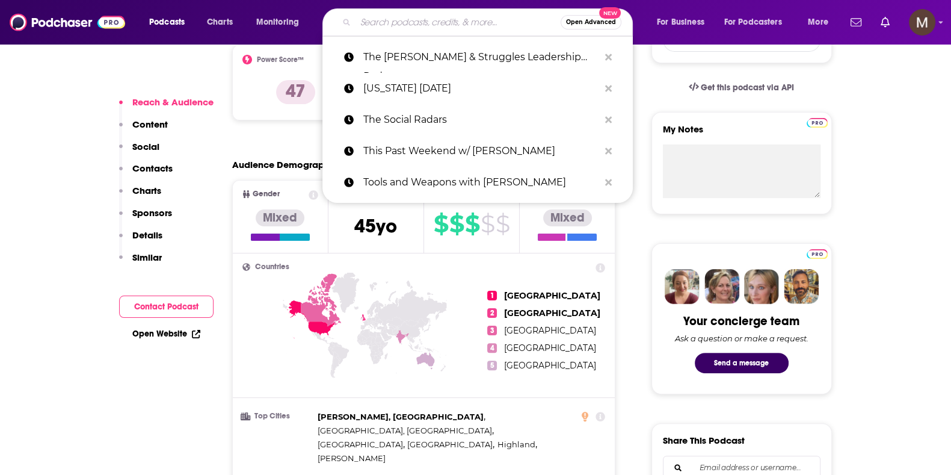
click at [407, 25] on input "Search podcasts, credits, & more..." at bounding box center [458, 22] width 205 height 19
paste input "The Gstaad Guy Podcast"
type input "The Gstaad Guy Podcast"
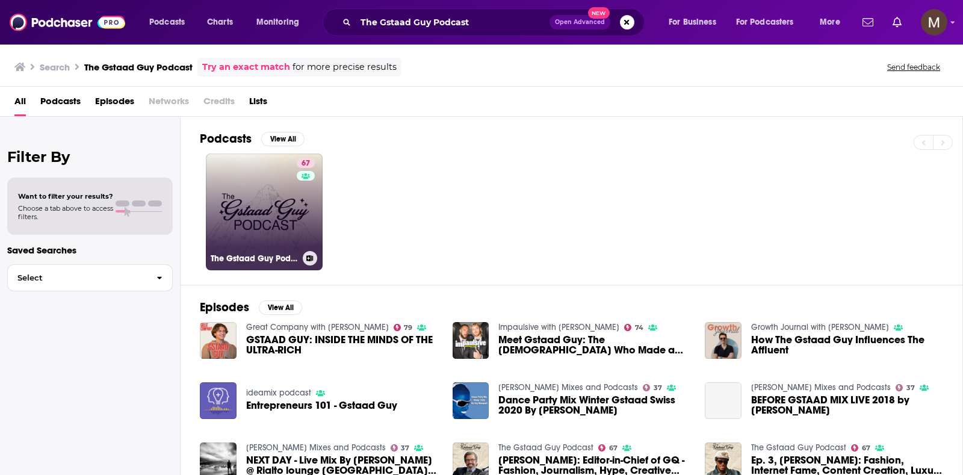
click at [297, 223] on div "67" at bounding box center [307, 204] width 21 height 93
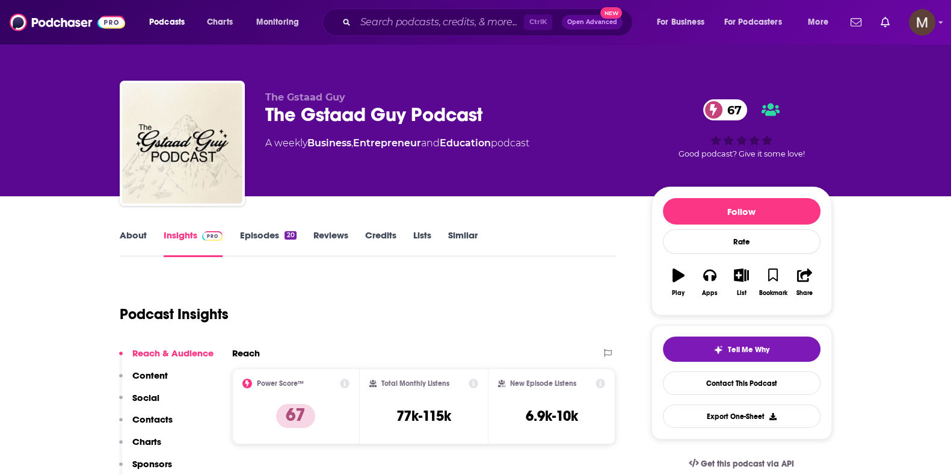
drag, startPoint x: 268, startPoint y: 145, endPoint x: 581, endPoint y: 144, distance: 312.9
click at [581, 144] on div "A weekly Business , Entrepreneur and Education podcast" at bounding box center [448, 143] width 367 height 14
drag, startPoint x: 465, startPoint y: 417, endPoint x: 391, endPoint y: 418, distance: 73.4
click at [391, 418] on div "Total Monthly Listens 77k-115k" at bounding box center [423, 405] width 109 height 55
copy h3 "77k-115k"
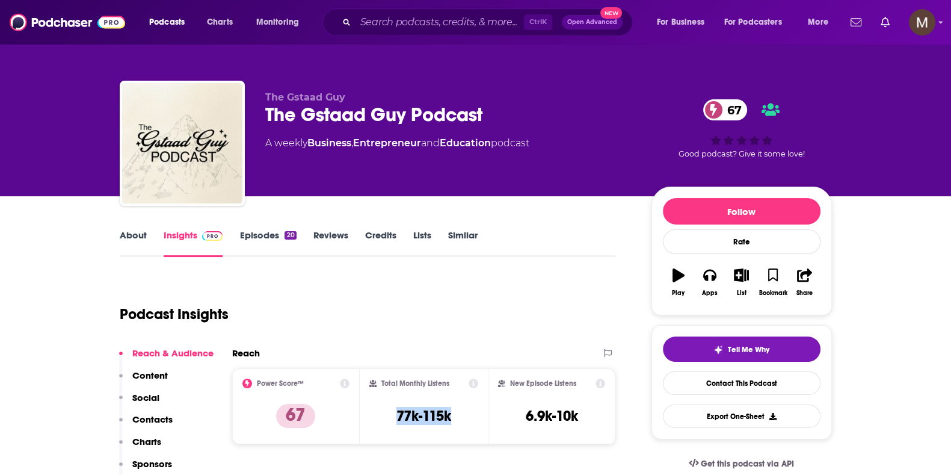
click at [137, 232] on link "About" at bounding box center [133, 243] width 27 height 28
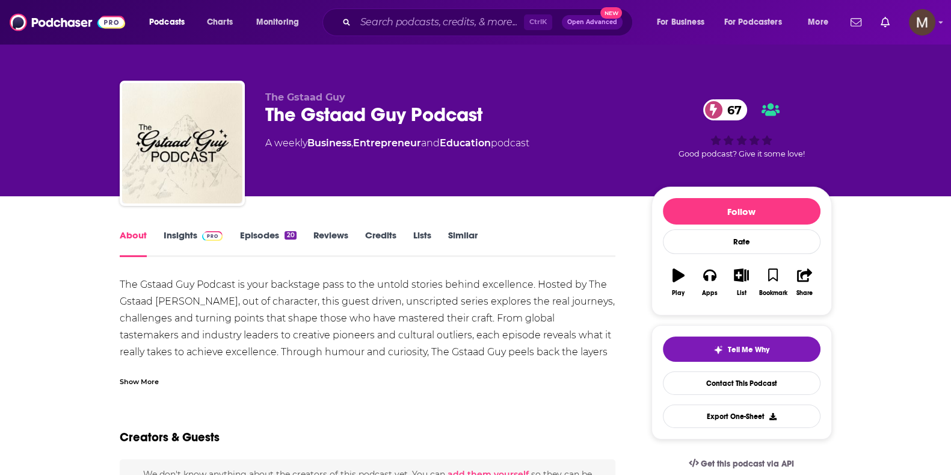
click at [177, 233] on link "Insights" at bounding box center [194, 243] width 60 height 28
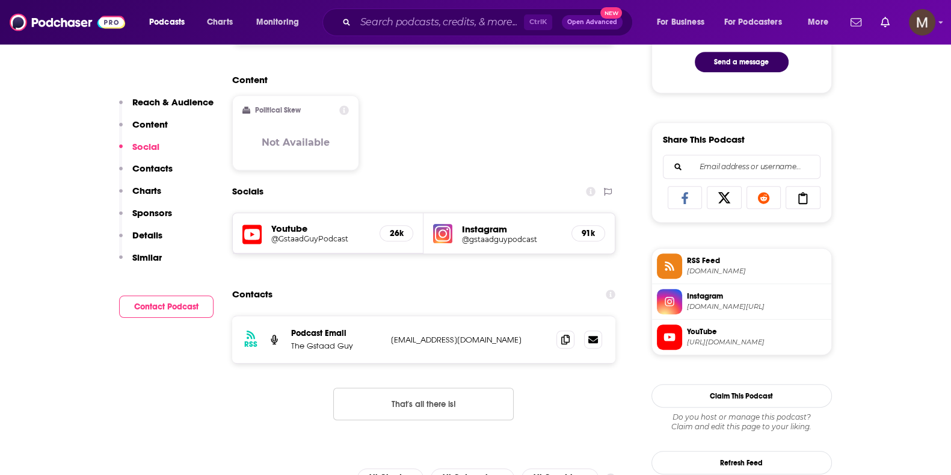
scroll to position [977, 0]
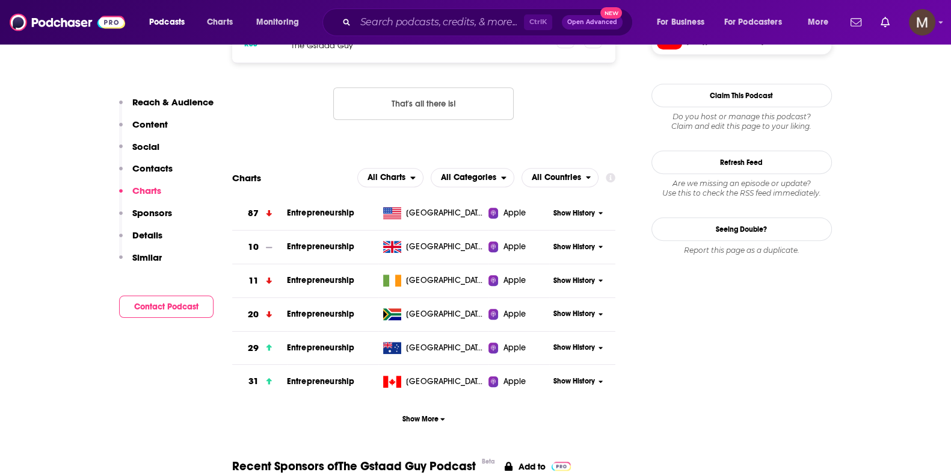
click at [418, 76] on div "RSS Podcast Email The Gstaad Guy [EMAIL_ADDRESS][DOMAIN_NAME] [EMAIL_ADDRESS][D…" at bounding box center [424, 77] width 384 height 124
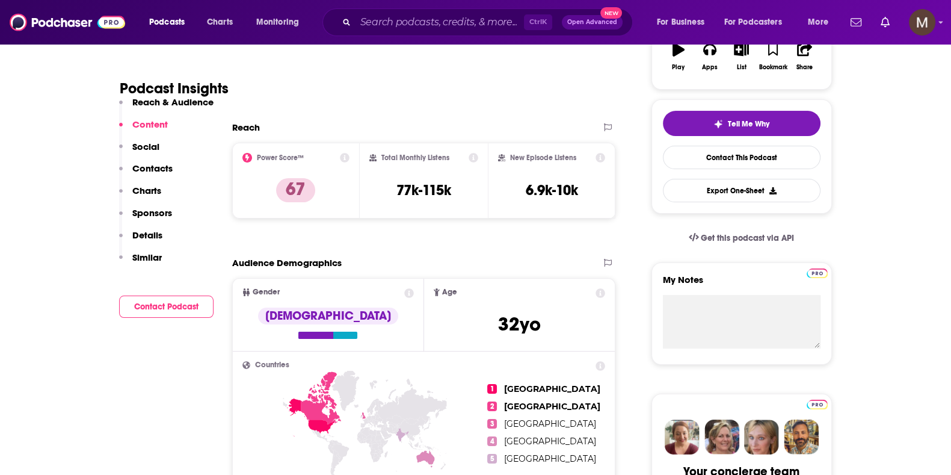
scroll to position [0, 0]
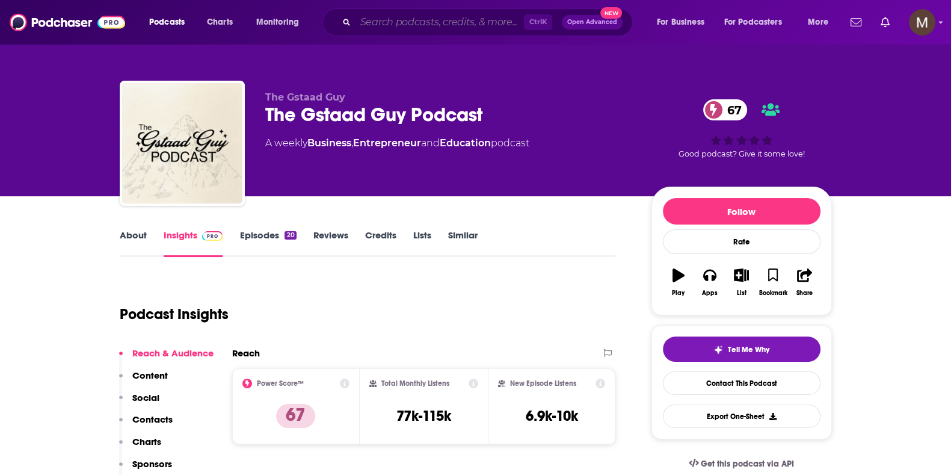
click at [394, 26] on input "Search podcasts, credits, & more..." at bounding box center [440, 22] width 168 height 19
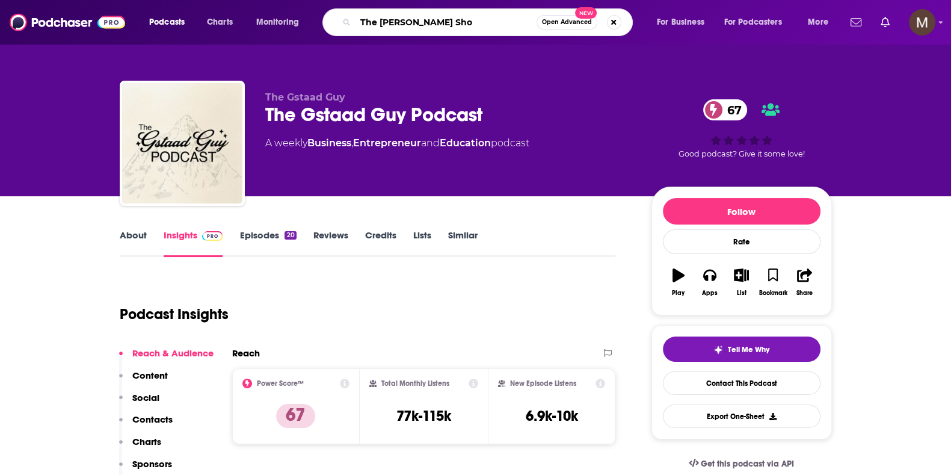
type input "The [PERSON_NAME] Show"
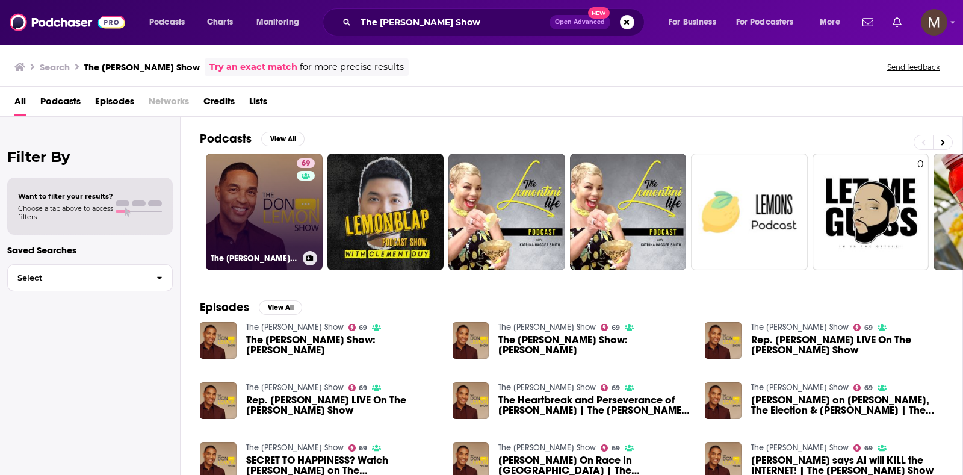
click at [221, 212] on link "69 The [PERSON_NAME] Show" at bounding box center [264, 211] width 117 height 117
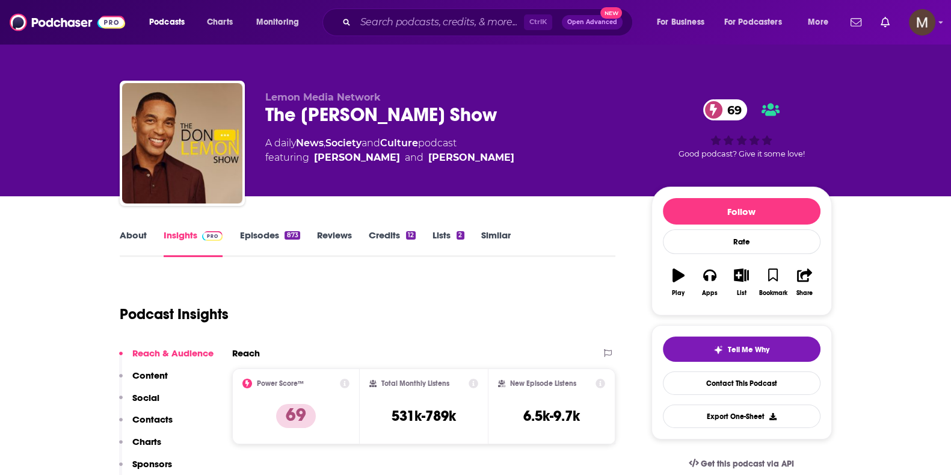
drag, startPoint x: 262, startPoint y: 143, endPoint x: 502, endPoint y: 165, distance: 241.7
click at [502, 165] on div "Lemon Media Network The [PERSON_NAME] Show 69 A daily News , Society and Cultur…" at bounding box center [476, 146] width 712 height 130
copy div "A daily News , Society and Culture podcast featuring [PERSON_NAME] and [PERSON_…"
drag, startPoint x: 472, startPoint y: 411, endPoint x: 389, endPoint y: 412, distance: 83.6
click at [389, 412] on div "Total Monthly Listens 531k-789k" at bounding box center [423, 405] width 109 height 55
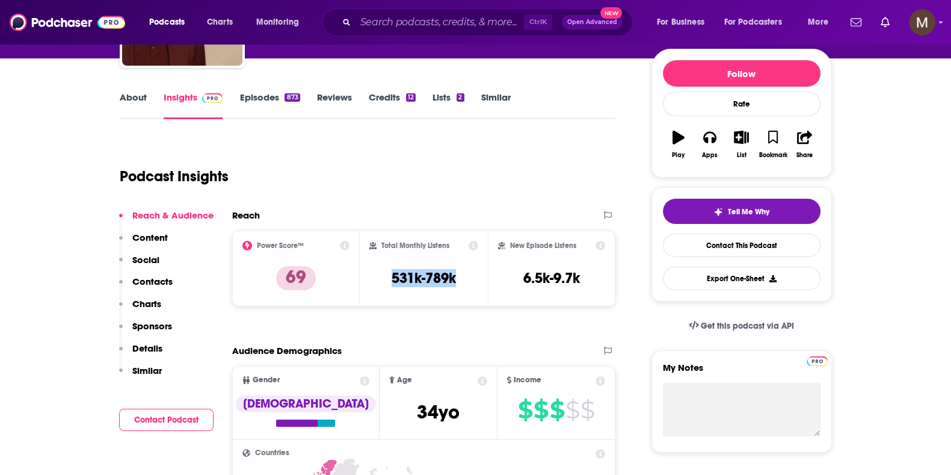
scroll to position [150, 0]
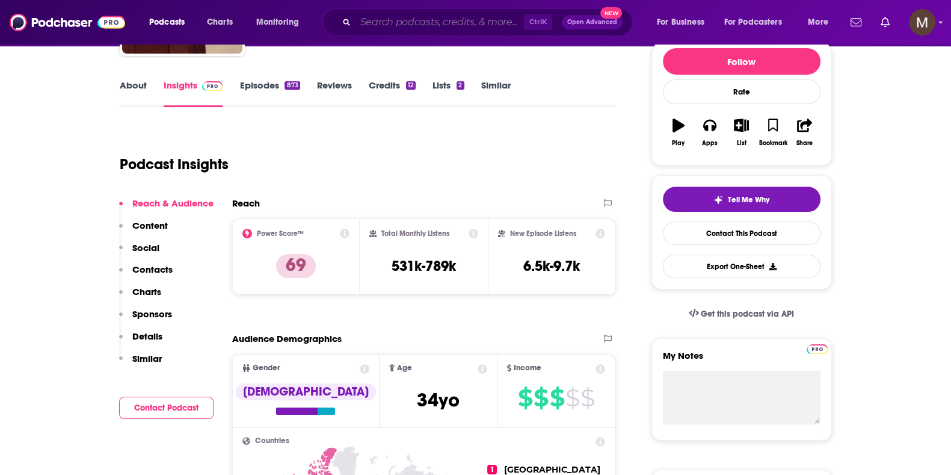
click at [397, 17] on input "Search podcasts, credits, & more..." at bounding box center [440, 22] width 168 height 19
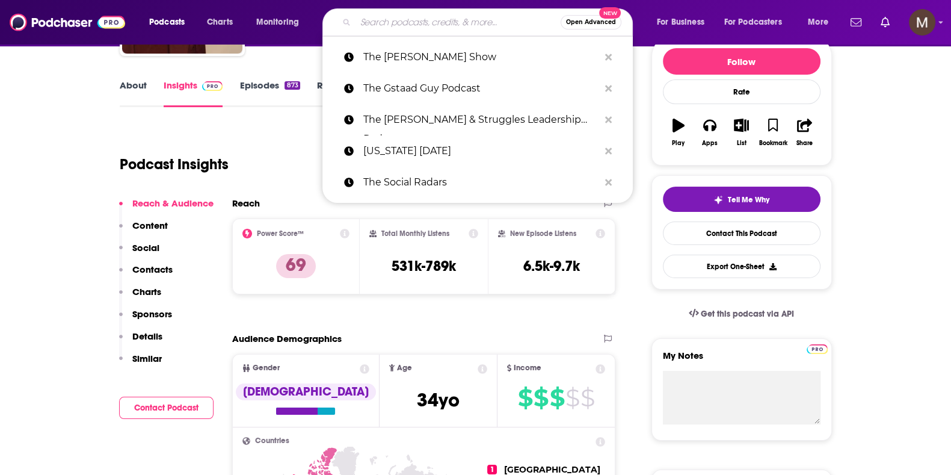
paste input "The Diary Of A CEO with [PERSON_NAME]"
type input "The Diary Of A CEO with [PERSON_NAME]"
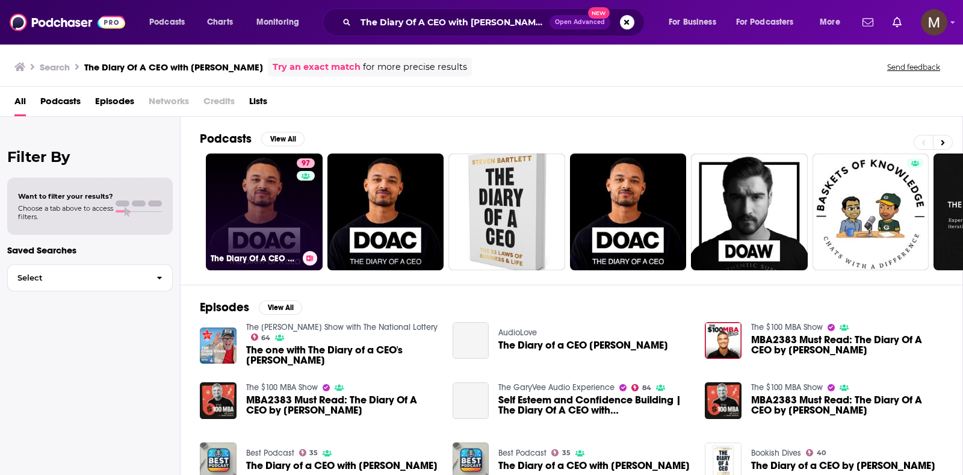
click at [258, 191] on link "97 The Diary Of A CEO with [PERSON_NAME]" at bounding box center [264, 211] width 117 height 117
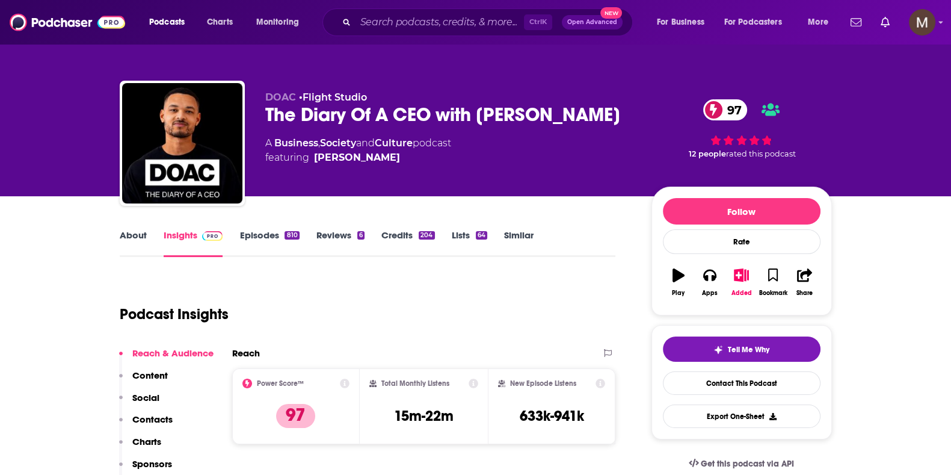
drag, startPoint x: 259, startPoint y: 141, endPoint x: 388, endPoint y: 159, distance: 130.5
click at [388, 159] on div "DOAC • Flight Studio The Diary Of A CEO with [PERSON_NAME] 97 A Business , Soci…" at bounding box center [476, 146] width 712 height 130
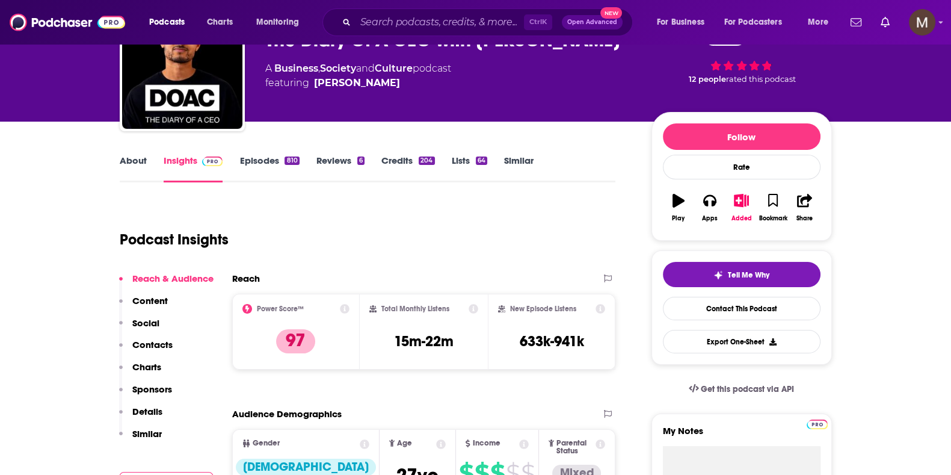
scroll to position [226, 0]
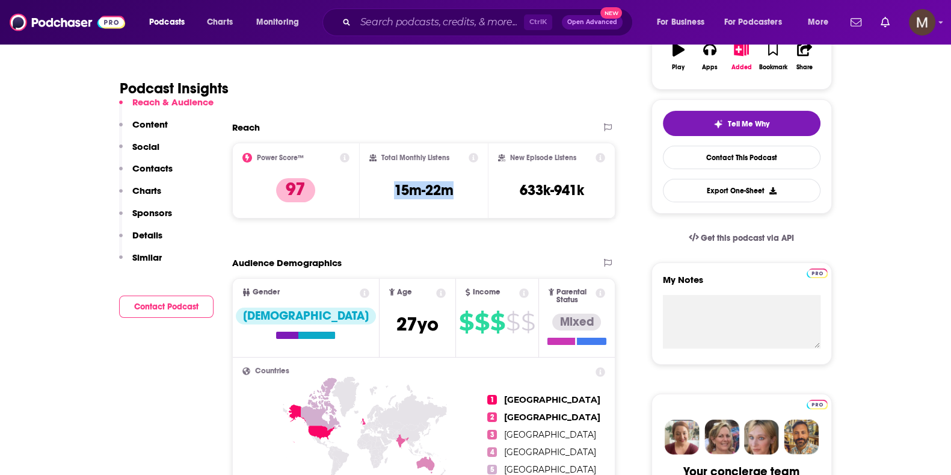
drag, startPoint x: 393, startPoint y: 187, endPoint x: 457, endPoint y: 188, distance: 63.8
click at [457, 188] on div "Total Monthly Listens 15m-22m" at bounding box center [423, 180] width 109 height 55
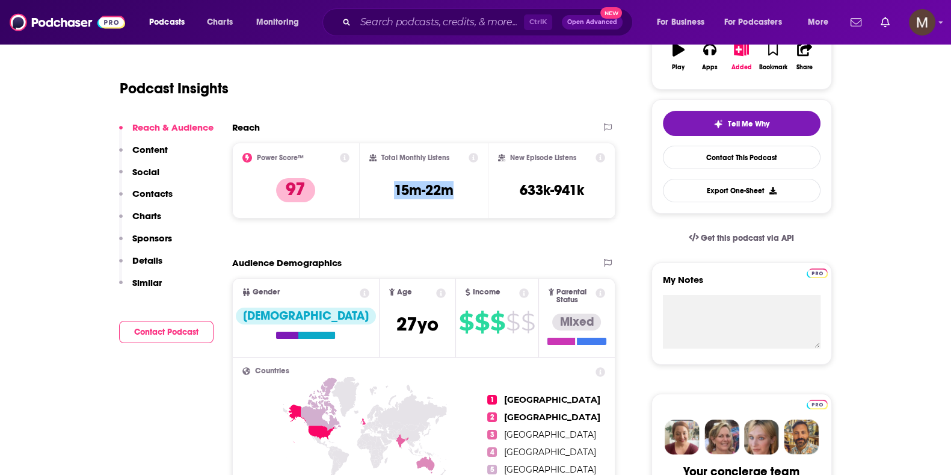
scroll to position [0, 0]
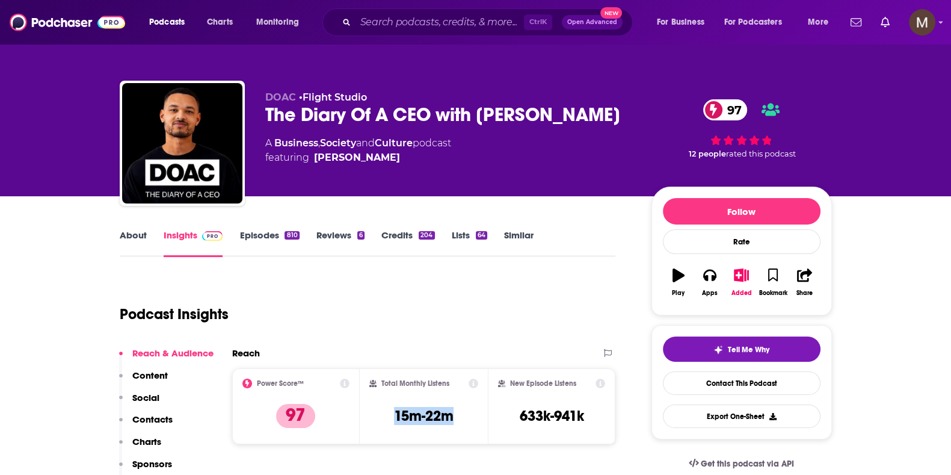
drag, startPoint x: 265, startPoint y: 119, endPoint x: 635, endPoint y: 107, distance: 370.3
click at [635, 107] on div "DOAC • Flight Studio The Diary Of A CEO with [PERSON_NAME] 97 A Business , Soci…" at bounding box center [548, 145] width 567 height 108
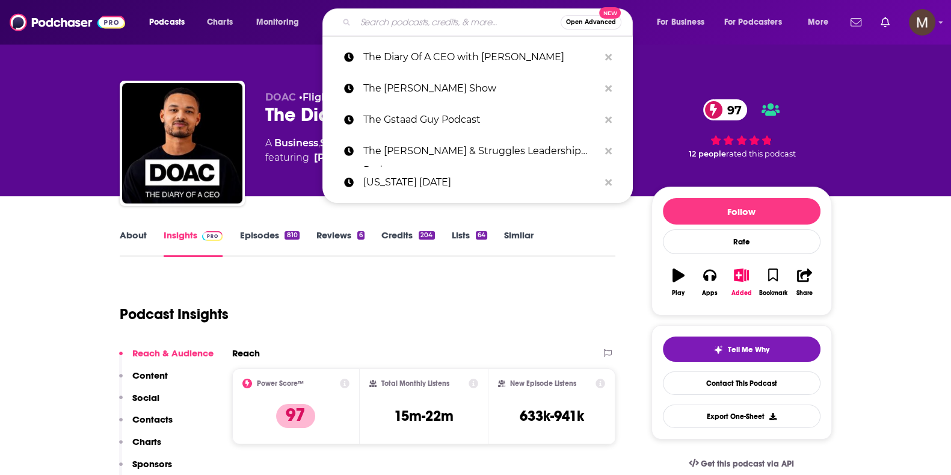
click at [372, 26] on input "Search podcasts, credits, & more..." at bounding box center [458, 22] width 205 height 19
click at [481, 87] on p "The [PERSON_NAME] Show" at bounding box center [481, 88] width 236 height 31
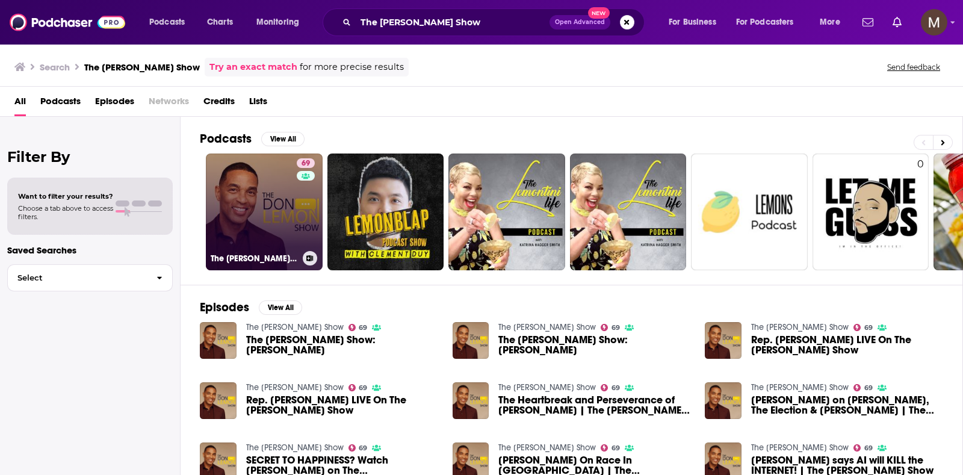
click at [250, 185] on link "69 The [PERSON_NAME] Show" at bounding box center [264, 211] width 117 height 117
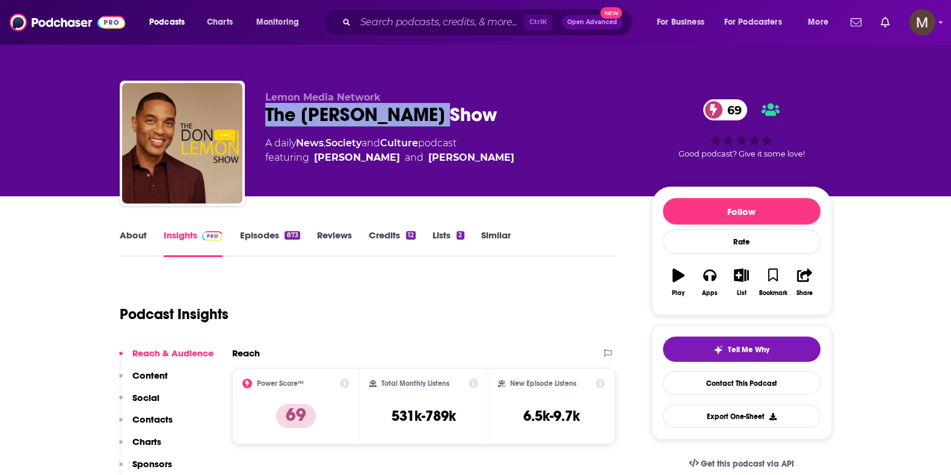
drag, startPoint x: 267, startPoint y: 111, endPoint x: 456, endPoint y: 131, distance: 190.5
click at [457, 131] on div "Lemon Media Network The [PERSON_NAME] Show 69 A daily News , Society and Cultur…" at bounding box center [448, 139] width 367 height 96
click at [394, 17] on input "Search podcasts, credits, & more..." at bounding box center [440, 22] width 168 height 19
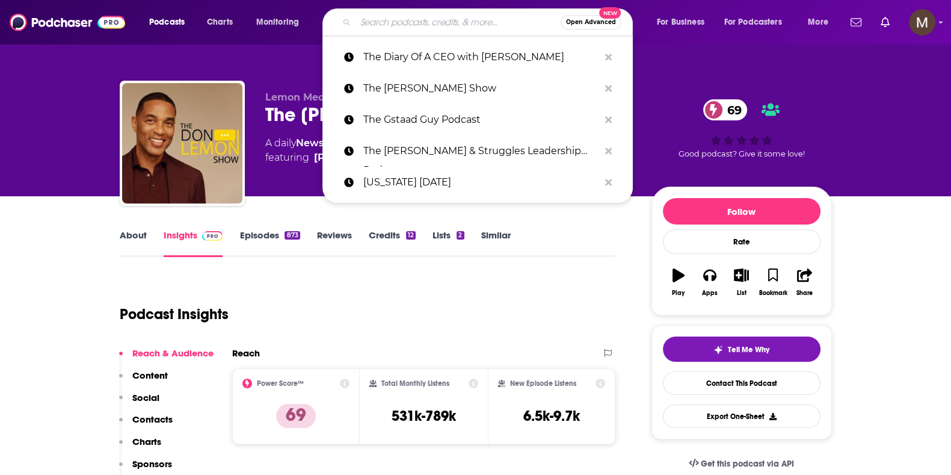
paste input "The Car Podcast with [PERSON_NAME] & Friends"
type input "The Car Podcast with [PERSON_NAME] & Friends"
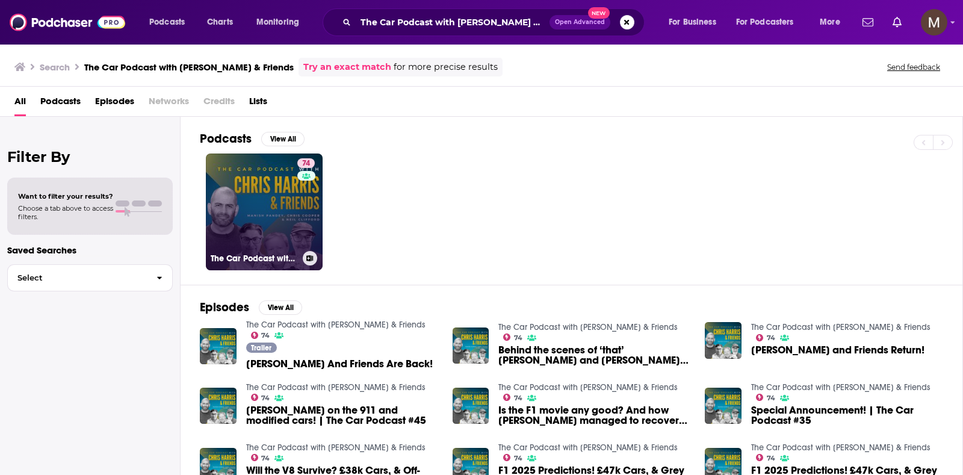
click at [262, 188] on link "74 The Car Podcast with [PERSON_NAME] & Friends" at bounding box center [264, 211] width 117 height 117
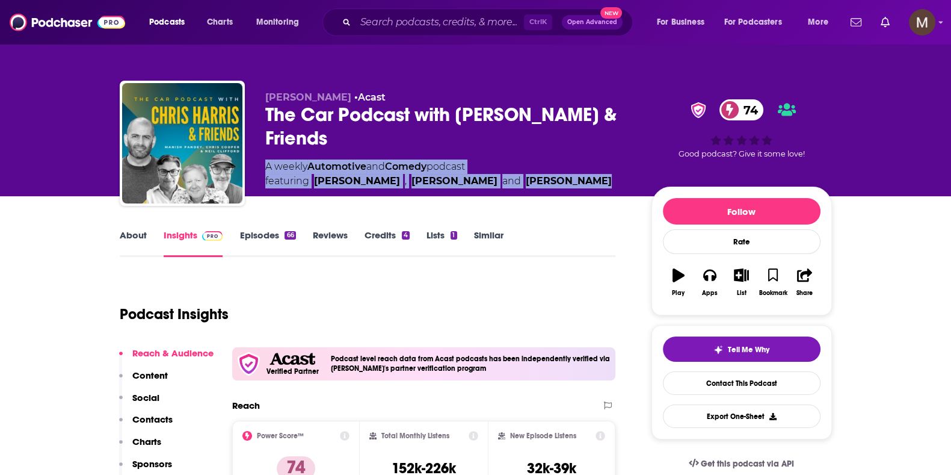
drag, startPoint x: 264, startPoint y: 162, endPoint x: 561, endPoint y: 183, distance: 298.0
click at [561, 183] on div "[PERSON_NAME] • Acast The Car Podcast with [PERSON_NAME] & Friends 74 A weekly …" at bounding box center [476, 146] width 712 height 130
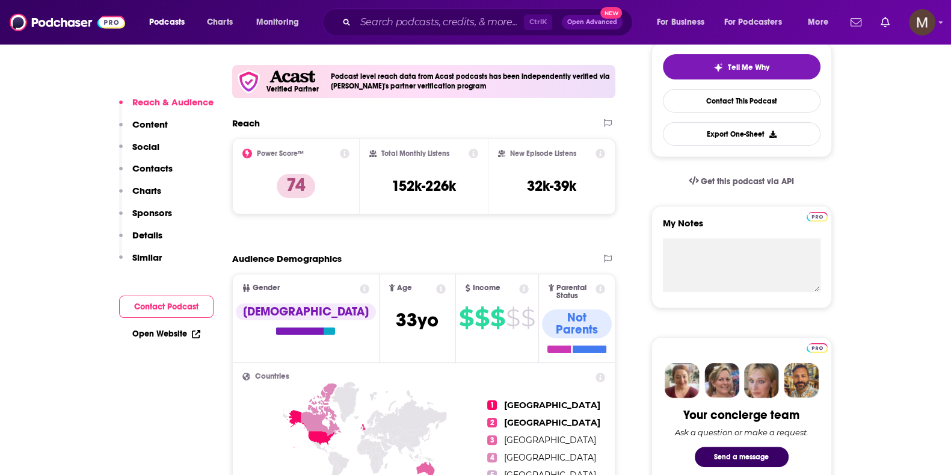
scroll to position [300, 0]
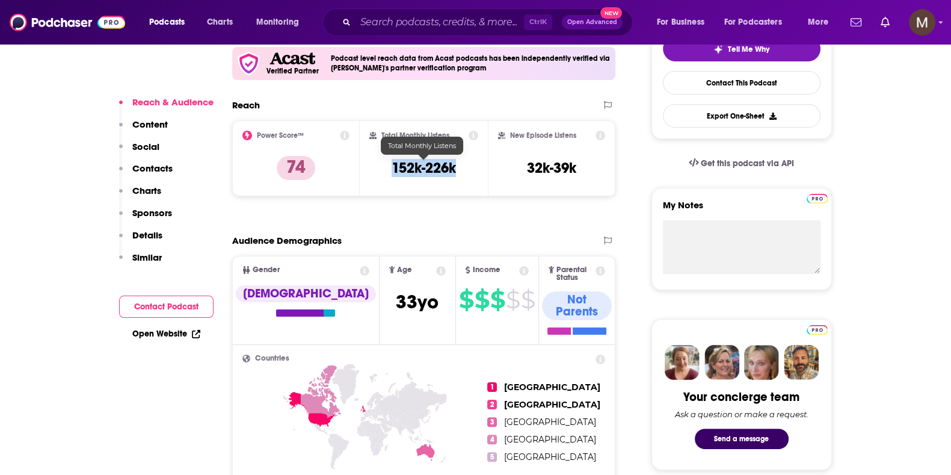
drag, startPoint x: 384, startPoint y: 166, endPoint x: 475, endPoint y: 166, distance: 91.5
click at [475, 166] on div "Total Monthly Listens 152k-226k" at bounding box center [423, 158] width 109 height 55
click at [374, 18] on input "Search podcasts, credits, & more..." at bounding box center [440, 22] width 168 height 19
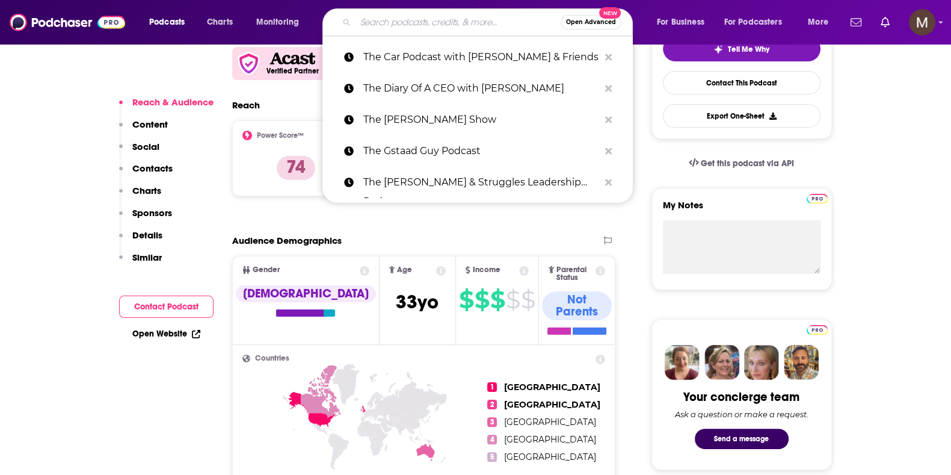
paste input "ReThInkIng with [PERSON_NAME]"
type input "ReThInkIng with [PERSON_NAME]"
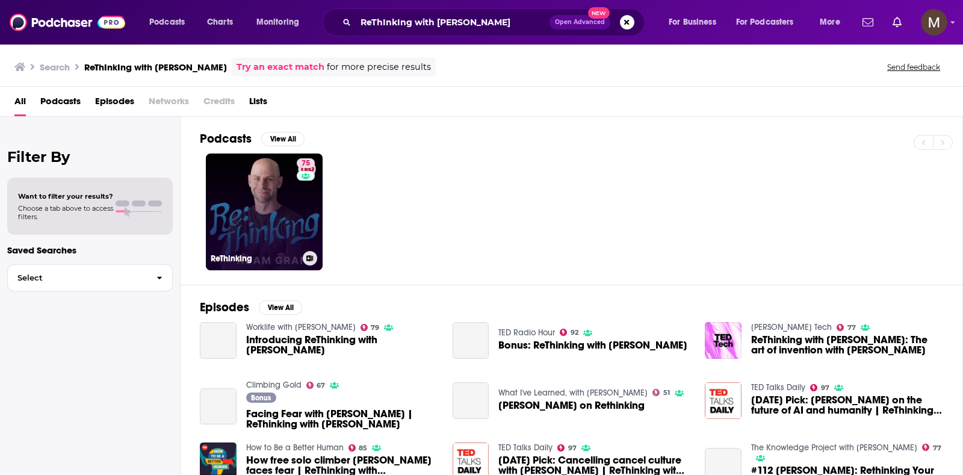
click at [281, 203] on link "75 ReThinking" at bounding box center [264, 211] width 117 height 117
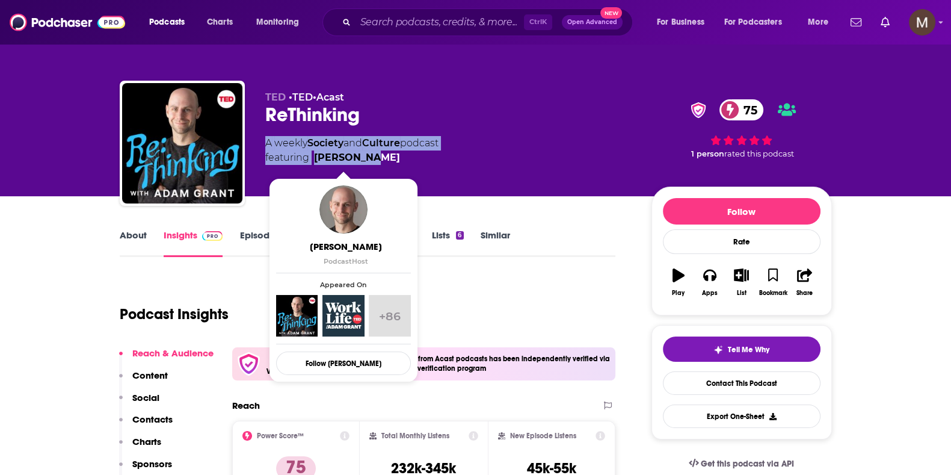
drag, startPoint x: 263, startPoint y: 141, endPoint x: 373, endPoint y: 161, distance: 111.8
click at [373, 161] on div "[PERSON_NAME] • [PERSON_NAME] • Acast ReThinking 75 A weekly Society and Cultur…" at bounding box center [476, 146] width 712 height 130
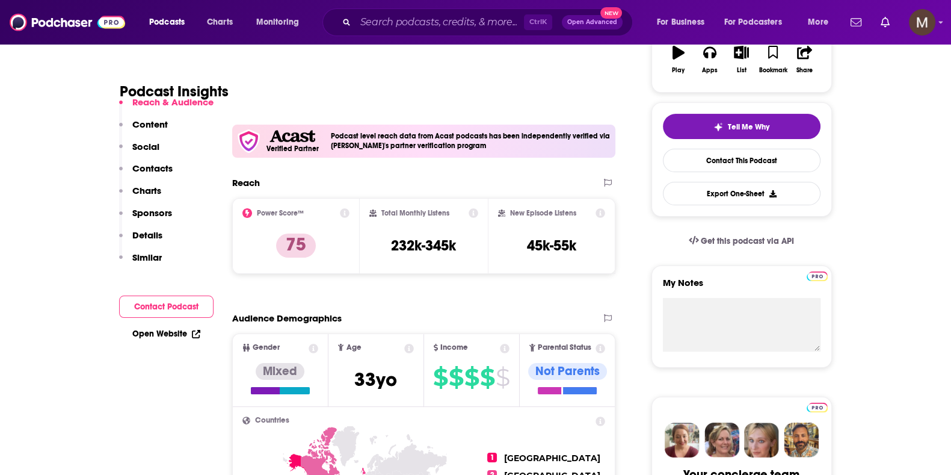
scroll to position [226, 0]
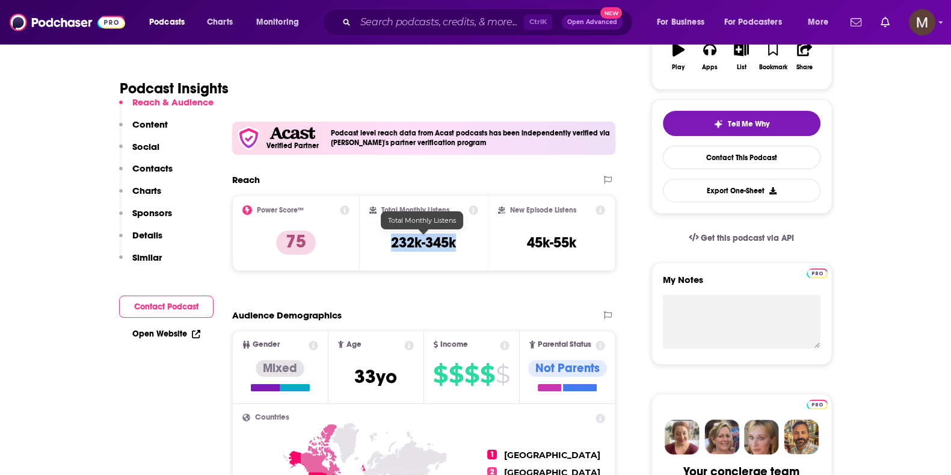
drag, startPoint x: 392, startPoint y: 240, endPoint x: 457, endPoint y: 240, distance: 64.4
click at [456, 240] on h3 "232k-345k" at bounding box center [423, 242] width 65 height 18
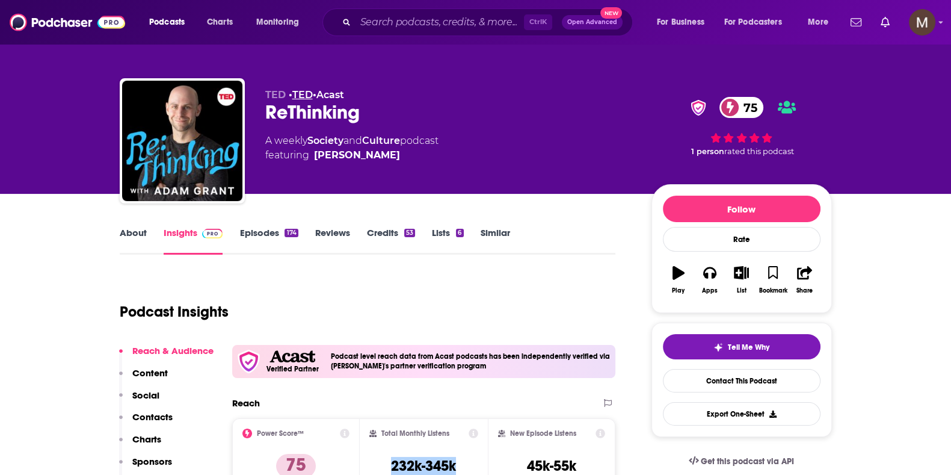
scroll to position [0, 0]
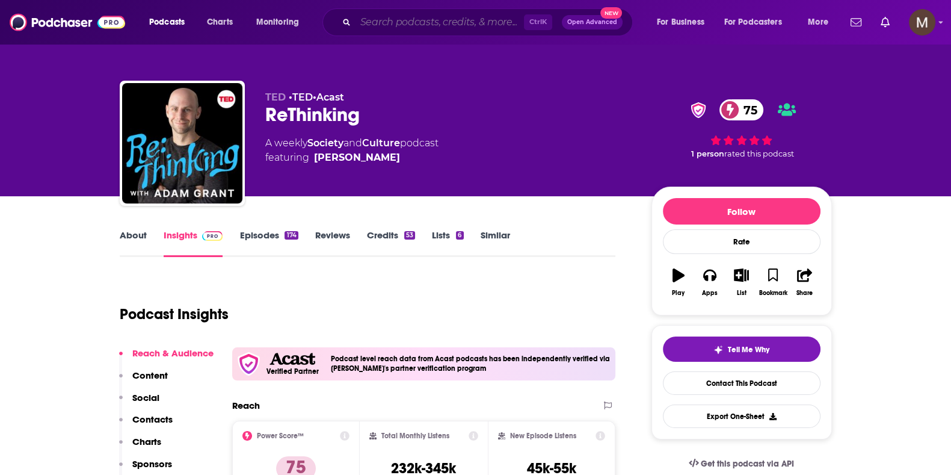
click at [469, 22] on input "Search podcasts, credits, & more..." at bounding box center [440, 22] width 168 height 19
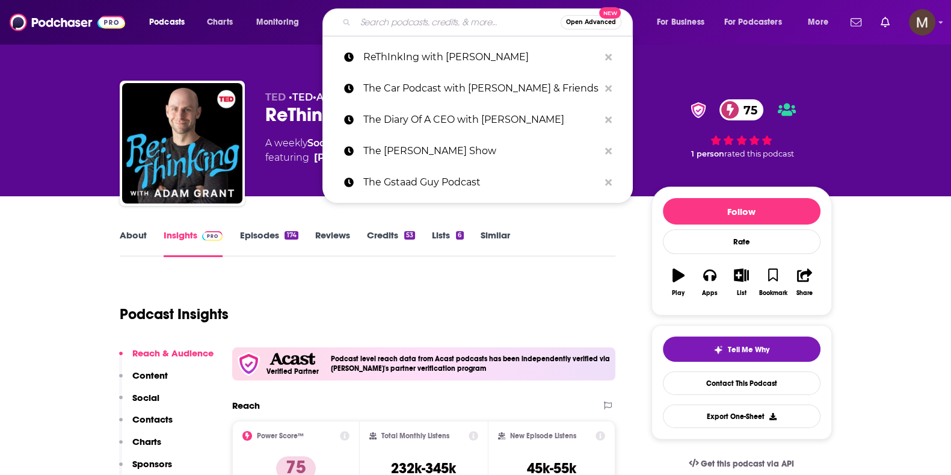
paste input "TED Talks Daily"
type input "TED Talks Daily"
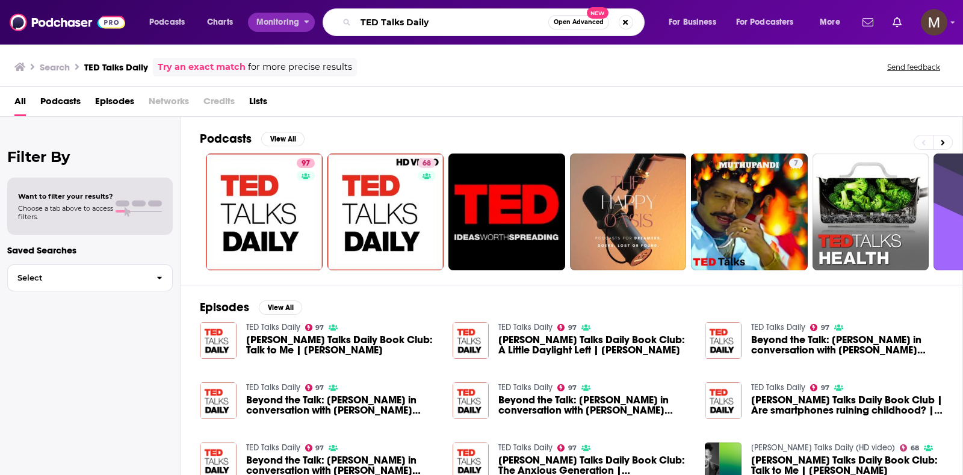
drag, startPoint x: 440, startPoint y: 22, endPoint x: 296, endPoint y: 19, distance: 144.4
click at [296, 19] on div "Podcasts Charts Monitoring [PERSON_NAME] Talks Daily Open Advanced New For Busi…" at bounding box center [496, 22] width 711 height 28
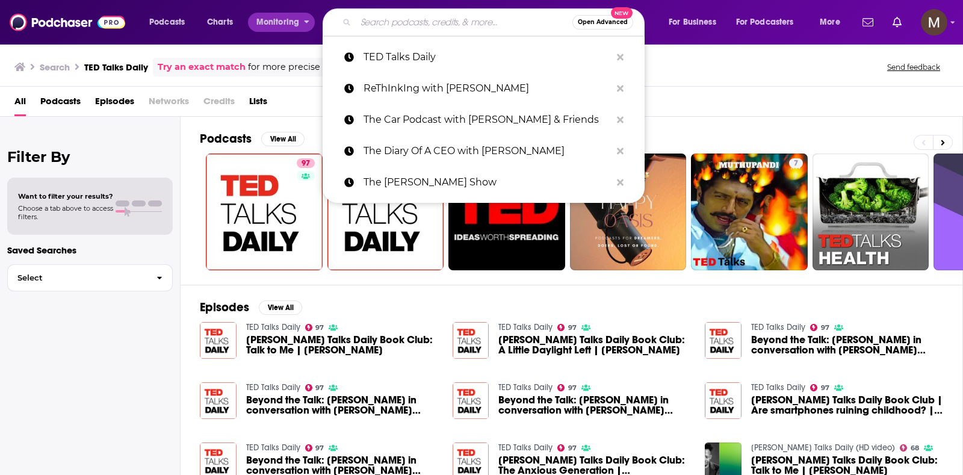
paste input "TED Talks Daily"
type input "TED Talks Daily"
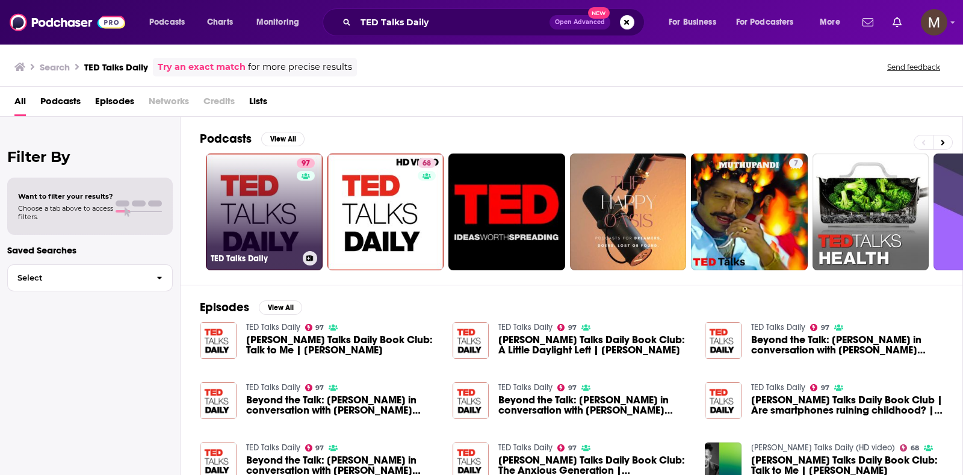
click at [286, 217] on link "97 [PERSON_NAME] Talks Daily" at bounding box center [264, 211] width 117 height 117
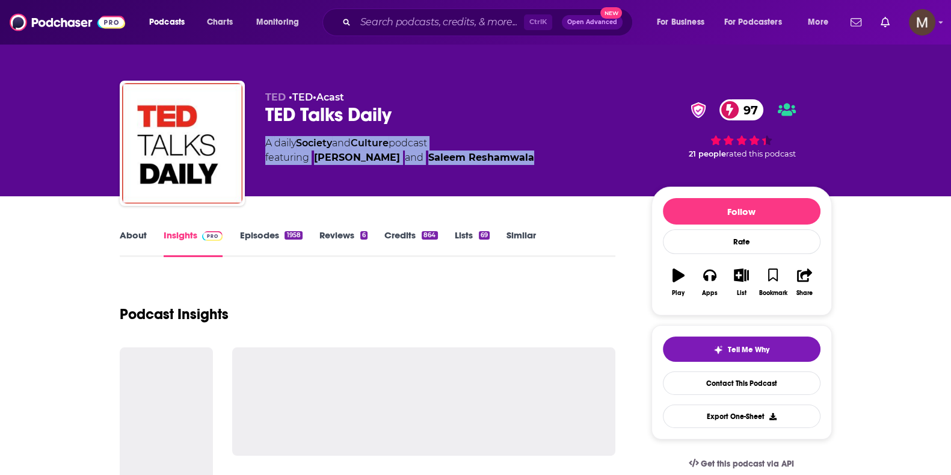
drag, startPoint x: 265, startPoint y: 140, endPoint x: 510, endPoint y: 158, distance: 246.2
click at [510, 158] on div "A daily Society and Culture podcast featuring [PERSON_NAME] and [PERSON_NAME]" at bounding box center [448, 150] width 367 height 29
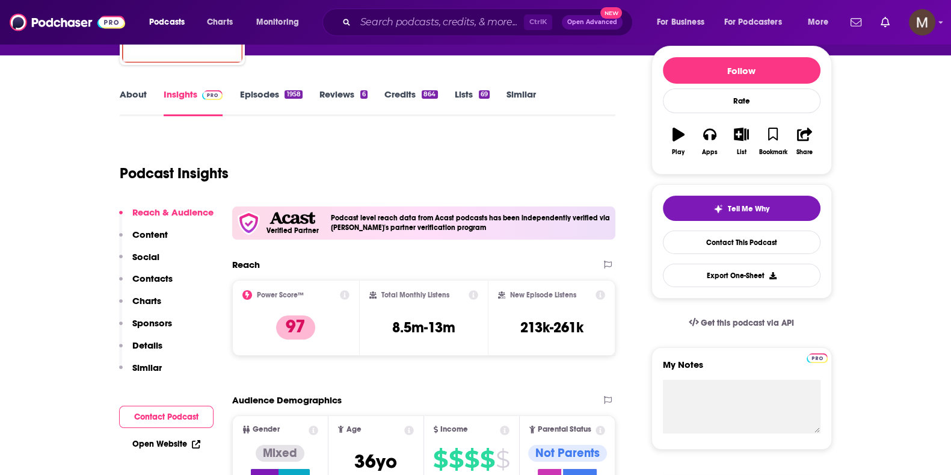
scroll to position [226, 0]
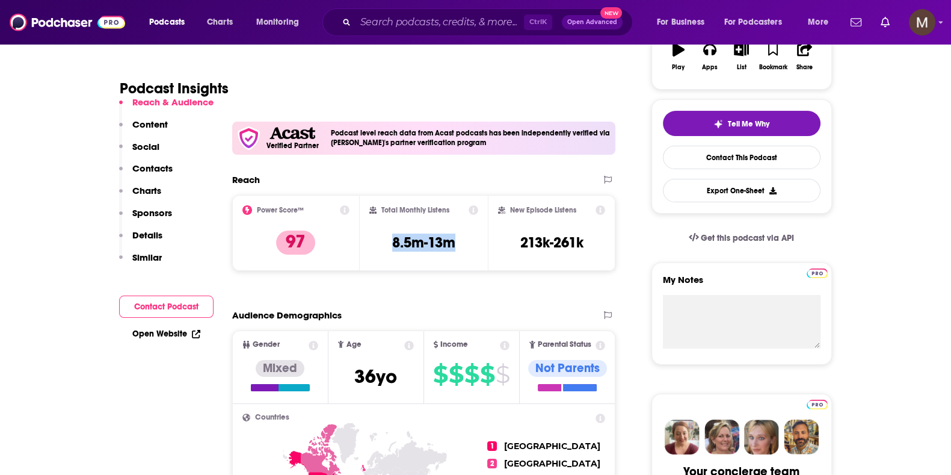
drag, startPoint x: 389, startPoint y: 239, endPoint x: 474, endPoint y: 245, distance: 84.5
click at [474, 245] on div "Total Monthly Listens 8.5m-13m" at bounding box center [423, 232] width 109 height 55
drag, startPoint x: 367, startPoint y: 17, endPoint x: 373, endPoint y: 17, distance: 6.0
click at [369, 17] on input "Search podcasts, credits, & more..." at bounding box center [440, 22] width 168 height 19
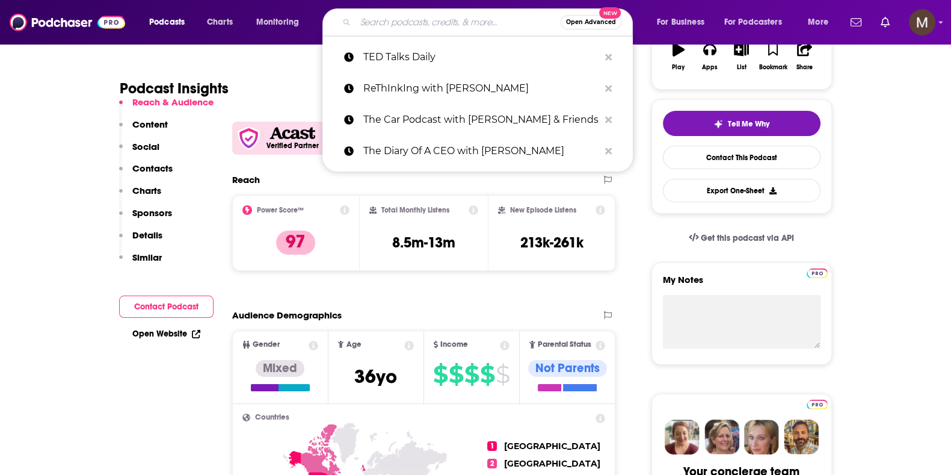
paste input "Squawk Pod"
type input "Squawk Pod"
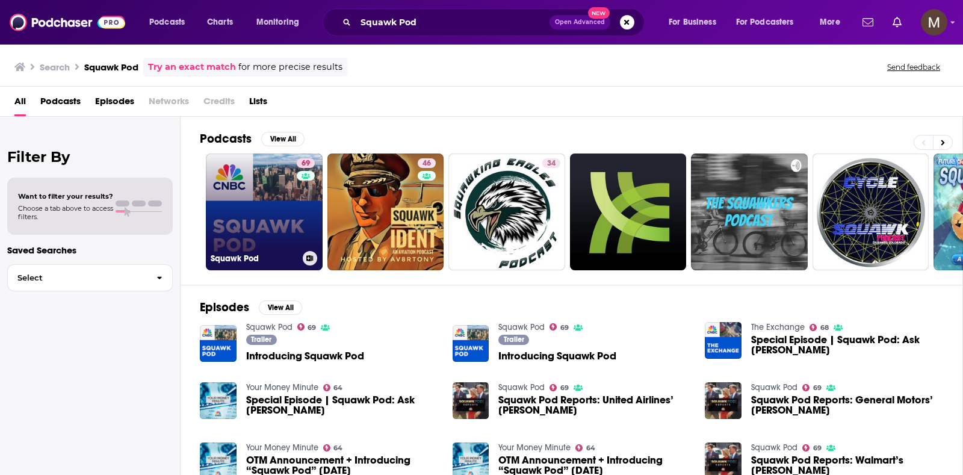
click at [267, 226] on link "69 Squawk Pod" at bounding box center [264, 211] width 117 height 117
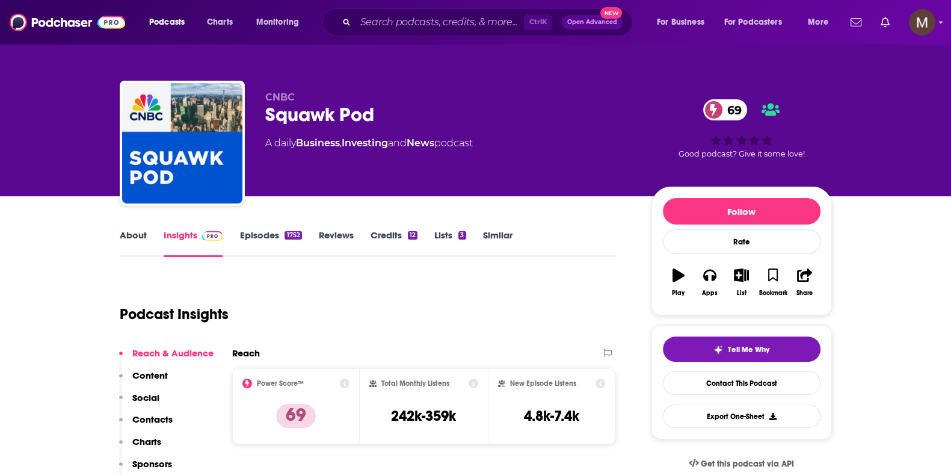
drag, startPoint x: 267, startPoint y: 142, endPoint x: 496, endPoint y: 146, distance: 229.9
click at [499, 147] on div "A daily Business , Investing and News podcast" at bounding box center [448, 143] width 367 height 14
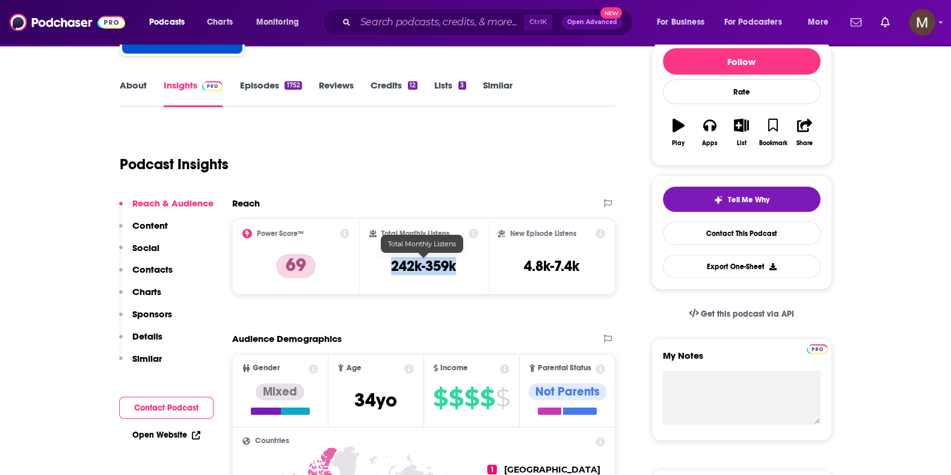
drag, startPoint x: 392, startPoint y: 266, endPoint x: 458, endPoint y: 264, distance: 66.2
click at [458, 264] on div "Total Monthly Listens 242k-359k" at bounding box center [423, 256] width 109 height 55
click at [417, 25] on input "Search podcasts, credits, & more..." at bounding box center [440, 22] width 168 height 19
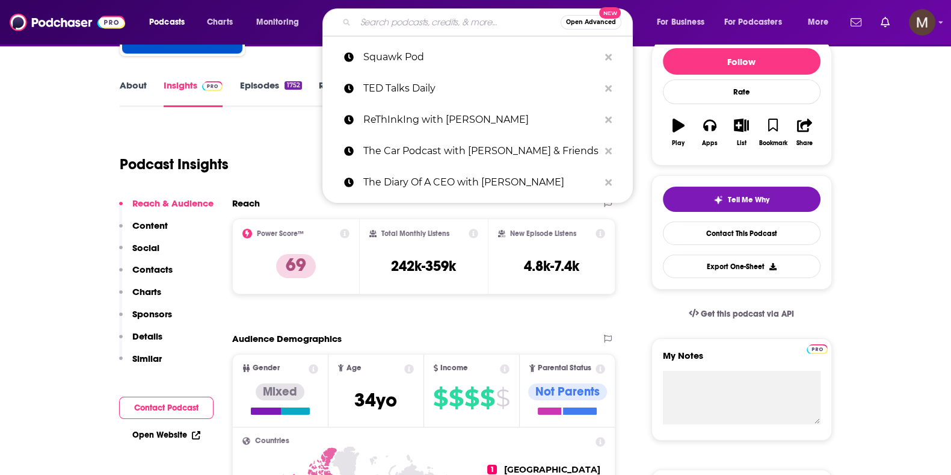
paste input "Squawk on the Street"
type input "Squawk on the Street"
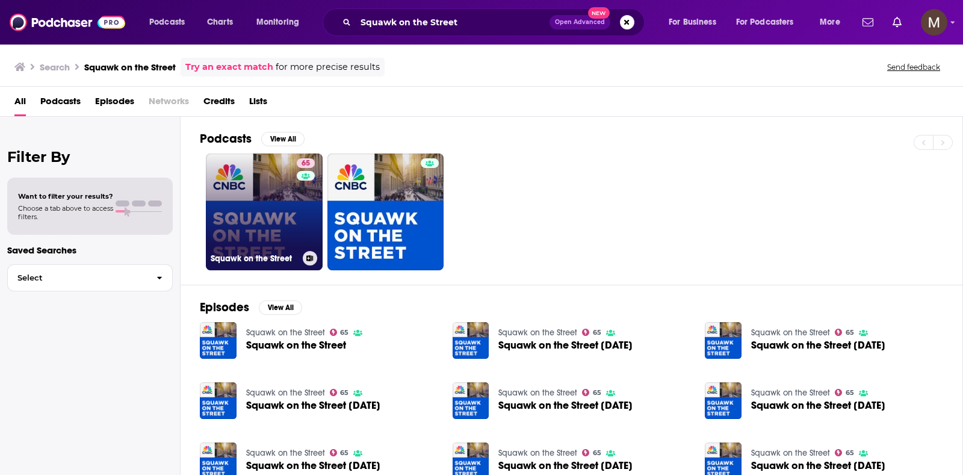
click at [268, 194] on link "65 Squawk on the Street" at bounding box center [264, 211] width 117 height 117
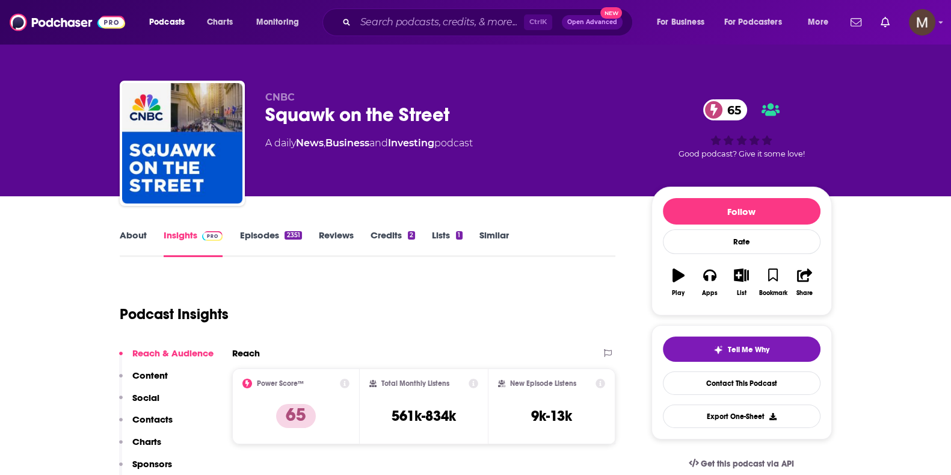
drag, startPoint x: 262, startPoint y: 143, endPoint x: 489, endPoint y: 149, distance: 226.3
click at [489, 149] on div "CNBC Squawk on the Street 65 A daily News , Business and Investing podcast 65 G…" at bounding box center [476, 146] width 712 height 130
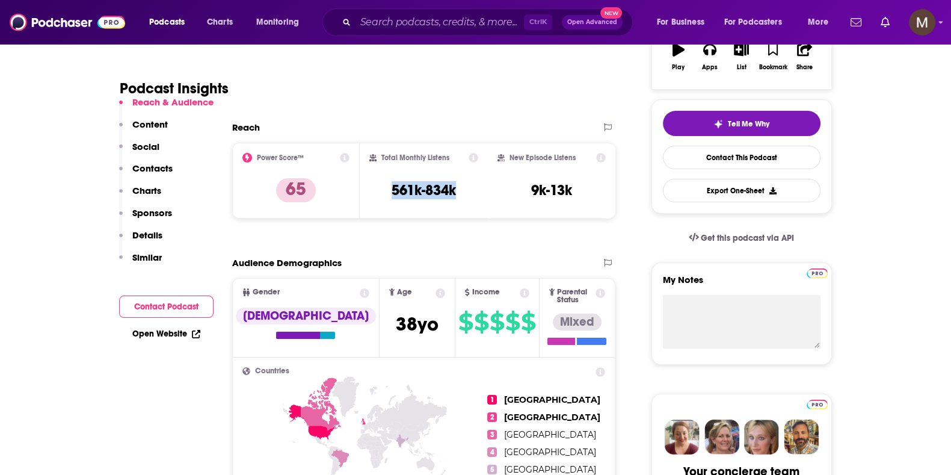
drag, startPoint x: 385, startPoint y: 189, endPoint x: 475, endPoint y: 193, distance: 89.7
click at [475, 193] on div "Total Monthly Listens 561k-834k" at bounding box center [423, 180] width 109 height 55
copy h3 "561k-834k"
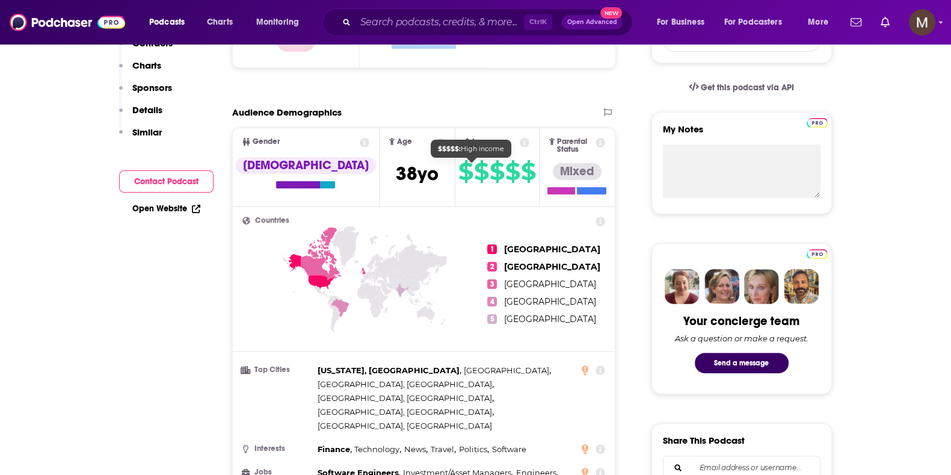
scroll to position [0, 0]
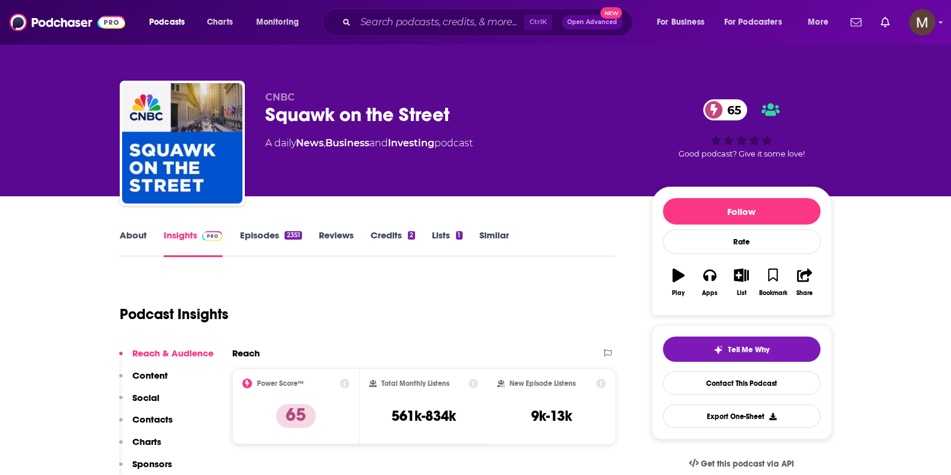
click at [415, 31] on div "Ctrl K Open Advanced New" at bounding box center [478, 22] width 310 height 28
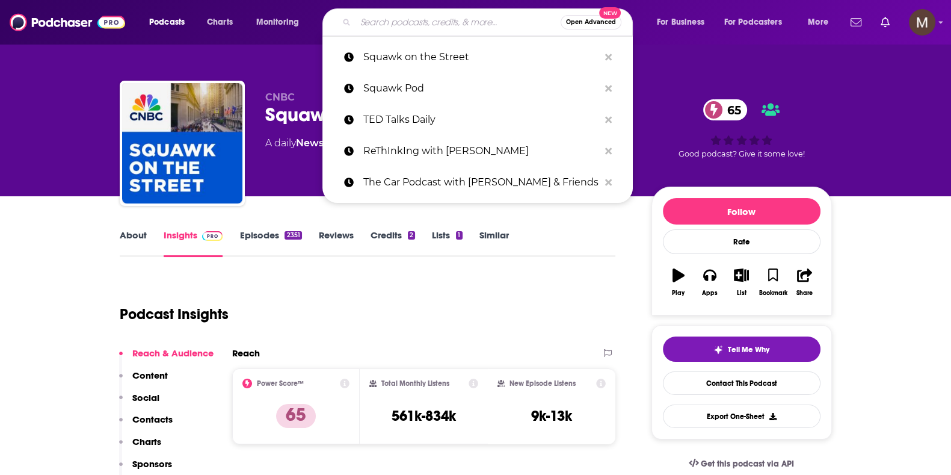
click at [419, 23] on input "Search podcasts, credits, & more..." at bounding box center [458, 22] width 205 height 19
paste input "Squawk Box Europe Express"
type input "Squawk Box Europe Express"
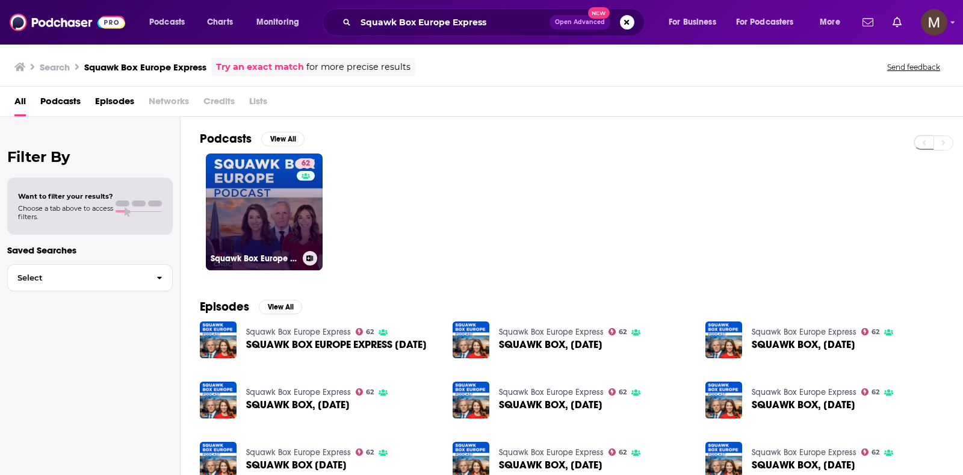
click at [234, 200] on link "62 Squawk Box Europe Express" at bounding box center [264, 211] width 117 height 117
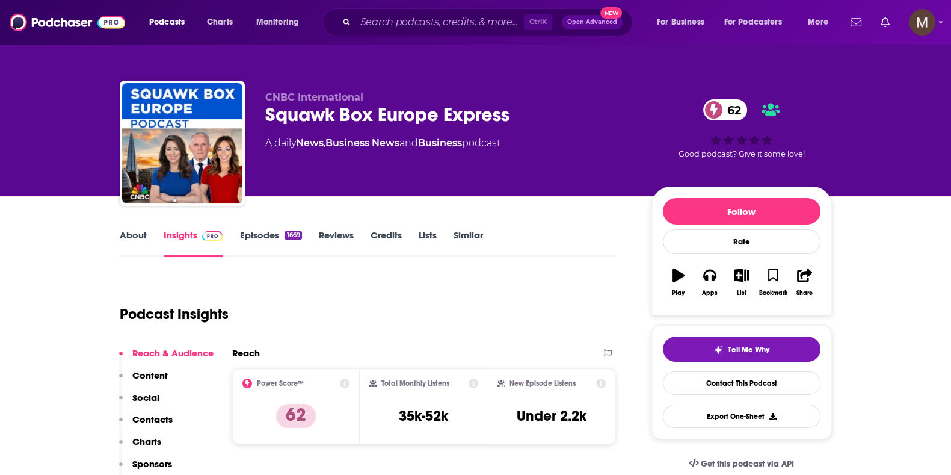
drag, startPoint x: 267, startPoint y: 141, endPoint x: 524, endPoint y: 137, distance: 257.0
click at [524, 137] on div "A daily News , Business News and Business podcast" at bounding box center [448, 143] width 367 height 14
copy div "A daily News , Business News and Business podcast"
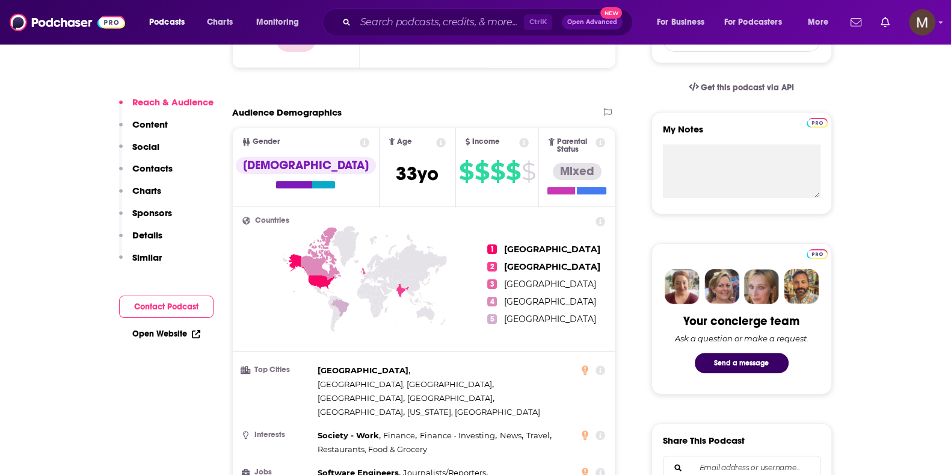
scroll to position [150, 0]
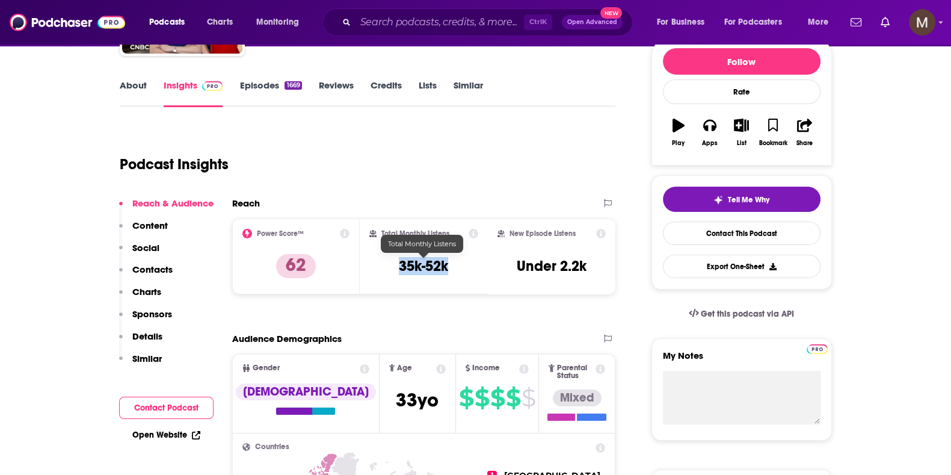
drag, startPoint x: 394, startPoint y: 262, endPoint x: 450, endPoint y: 267, distance: 56.8
click at [450, 267] on div "Total Monthly Listens 35k-52k" at bounding box center [423, 256] width 109 height 55
copy h3 "35k-52k"
click at [439, 15] on input "Search podcasts, credits, & more..." at bounding box center [440, 22] width 168 height 19
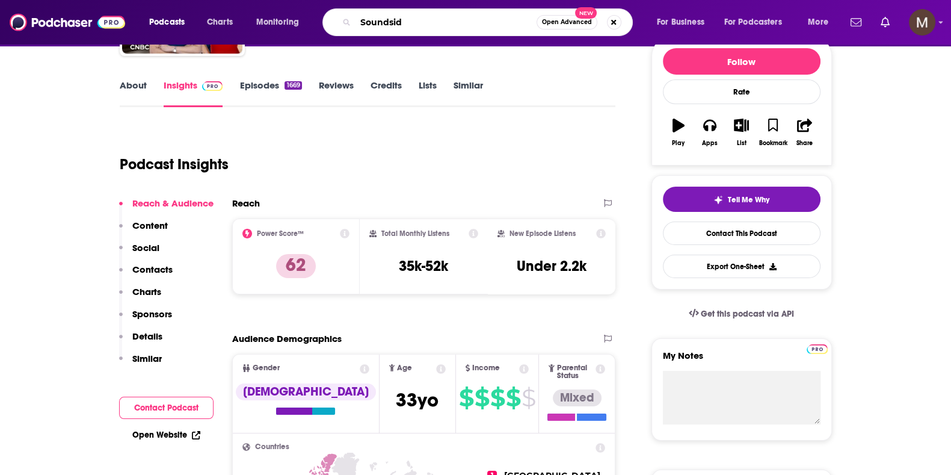
type input "Soundside"
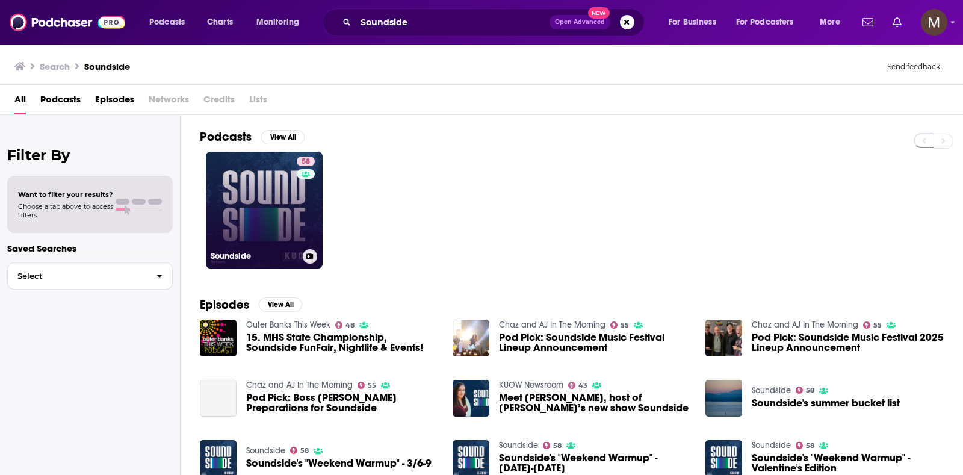
click at [280, 218] on link "58 Soundside" at bounding box center [264, 210] width 117 height 117
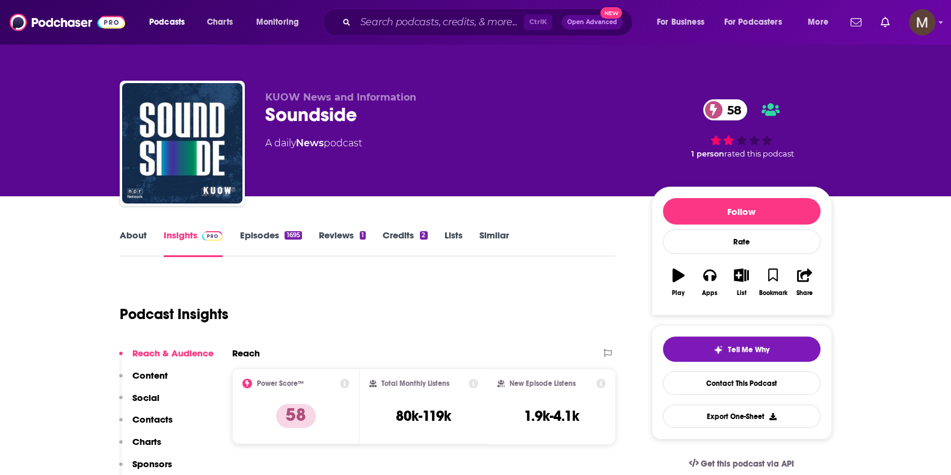
drag, startPoint x: 262, startPoint y: 142, endPoint x: 359, endPoint y: 146, distance: 96.4
click at [382, 140] on div "KUOW News and Information Soundside 58 A daily News podcast 58 1 person rated t…" at bounding box center [476, 146] width 712 height 130
copy div "A daily News podcast"
drag, startPoint x: 394, startPoint y: 416, endPoint x: 465, endPoint y: 416, distance: 71.0
click at [465, 416] on div "Total Monthly Listens 80k-119k" at bounding box center [423, 405] width 109 height 55
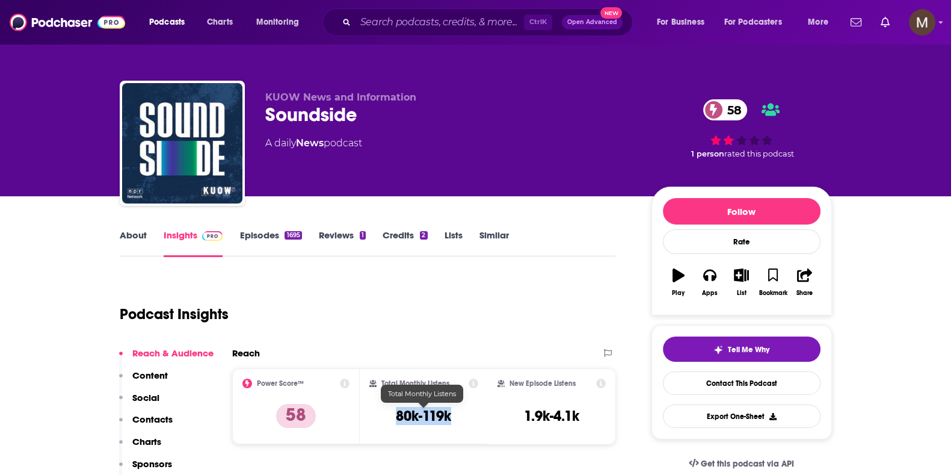
copy h3 "80k-119k"
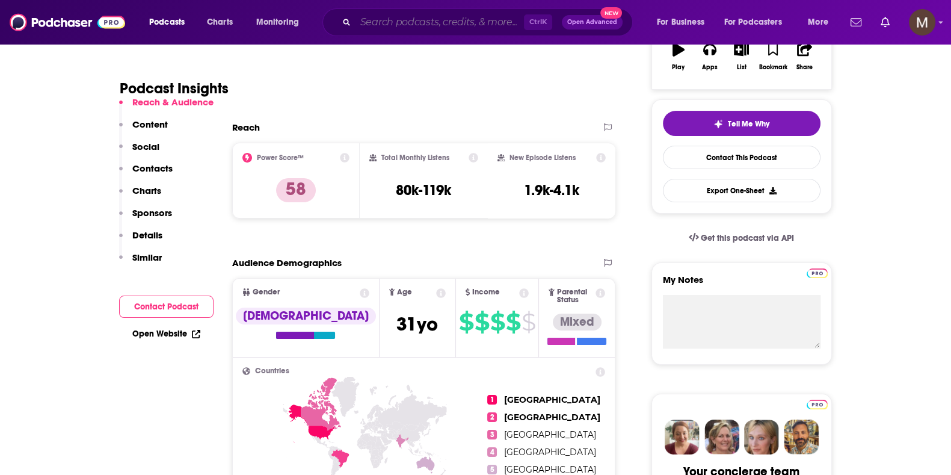
click at [381, 22] on input "Search podcasts, credits, & more..." at bounding box center [440, 22] width 168 height 19
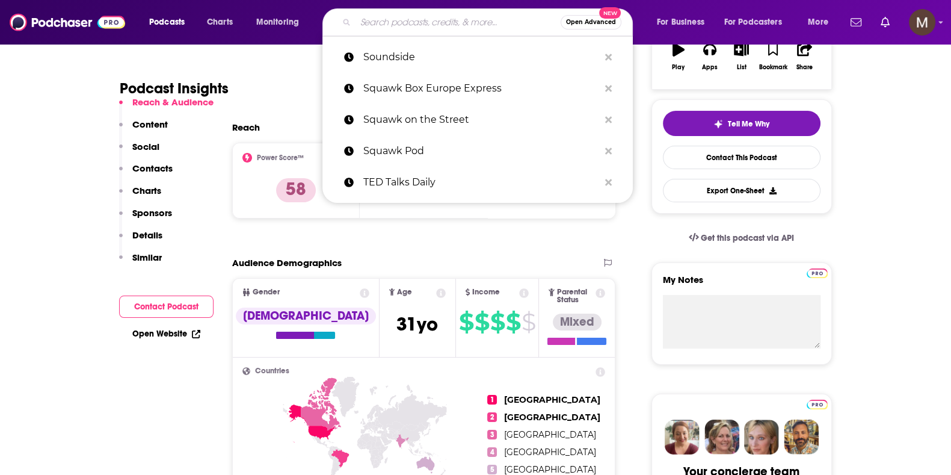
paste input "Redefiners"
type input "Redefiners"
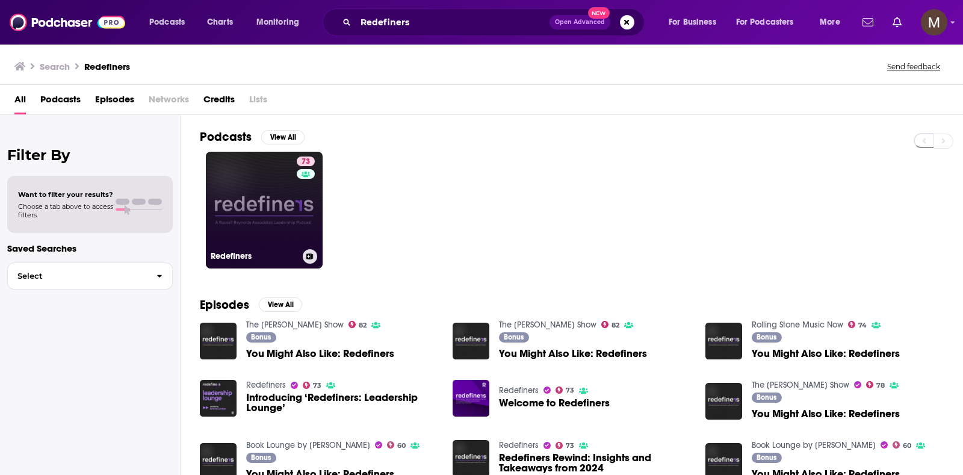
click at [269, 194] on link "73 Redefiners" at bounding box center [264, 210] width 117 height 117
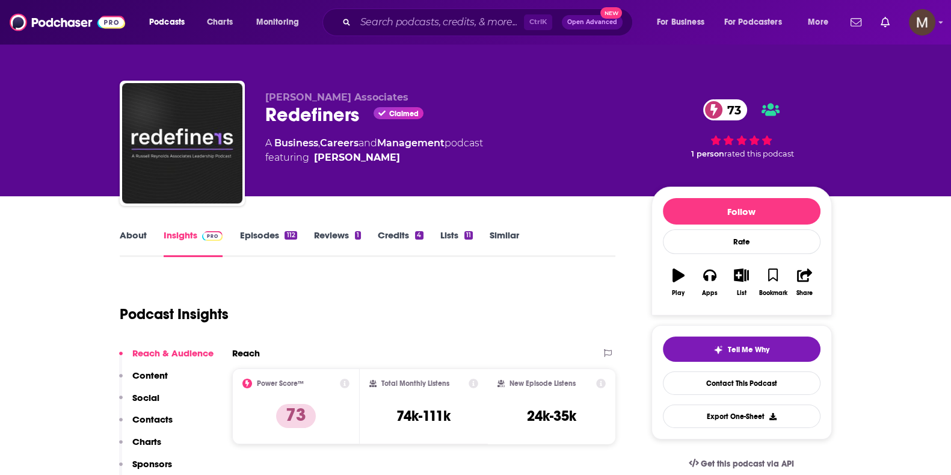
drag, startPoint x: 262, startPoint y: 139, endPoint x: 396, endPoint y: 161, distance: 135.9
click at [396, 161] on div "Russell Reynolds Associates Redefiners Claimed 73 A Business , Careers and Mana…" at bounding box center [476, 146] width 712 height 130
click at [394, 160] on span "featuring Clarke Murphy" at bounding box center [374, 157] width 218 height 14
click at [265, 138] on div "A Business , Careers and Management podcast featuring Clarke Murphy" at bounding box center [374, 150] width 218 height 29
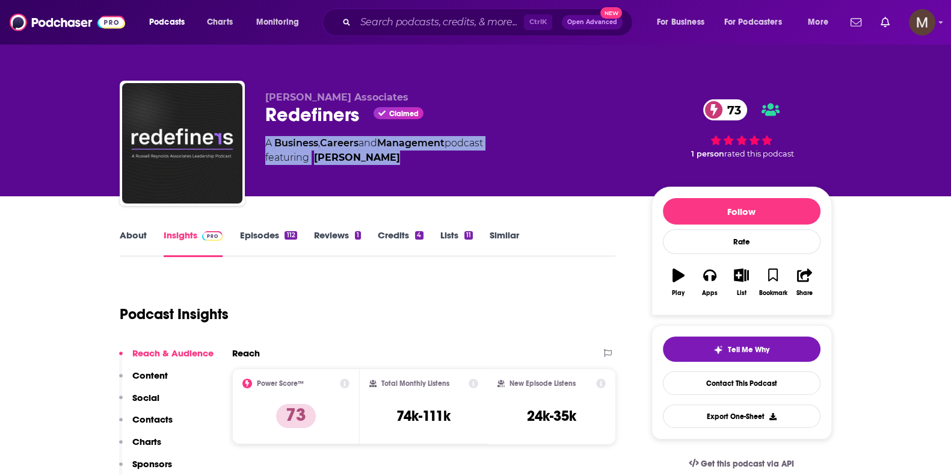
drag, startPoint x: 259, startPoint y: 138, endPoint x: 386, endPoint y: 158, distance: 128.4
click at [386, 158] on div "Russell Reynolds Associates Redefiners Claimed 73 A Business , Careers and Mana…" at bounding box center [476, 146] width 712 height 130
copy div "A Business , Careers and Management podcast featuring Clarke Murphy"
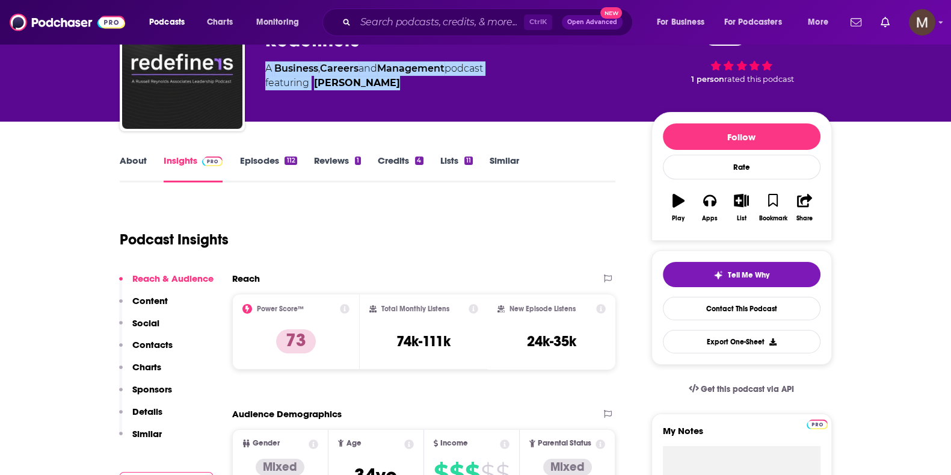
scroll to position [226, 0]
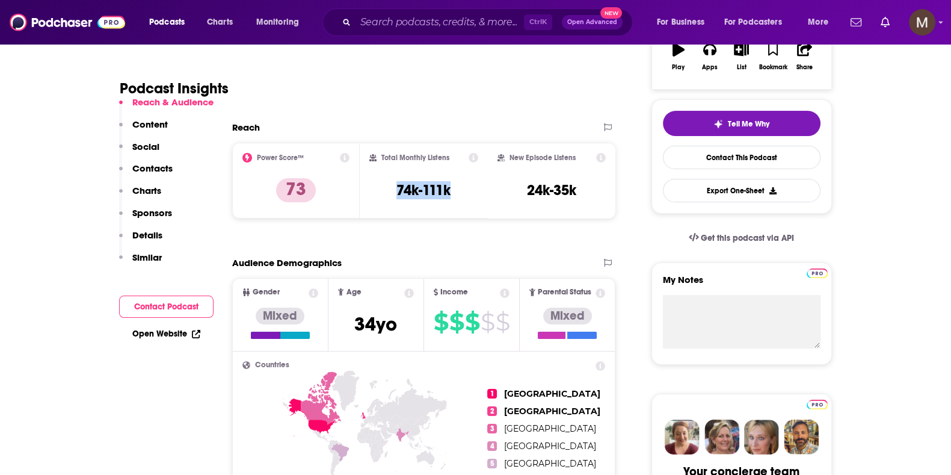
drag, startPoint x: 395, startPoint y: 188, endPoint x: 459, endPoint y: 185, distance: 64.4
click at [459, 185] on div "Total Monthly Listens 74k-111k" at bounding box center [423, 180] width 109 height 55
copy h3 "74k-111k"
click at [400, 20] on input "Search podcasts, credits, & more..." at bounding box center [440, 22] width 168 height 19
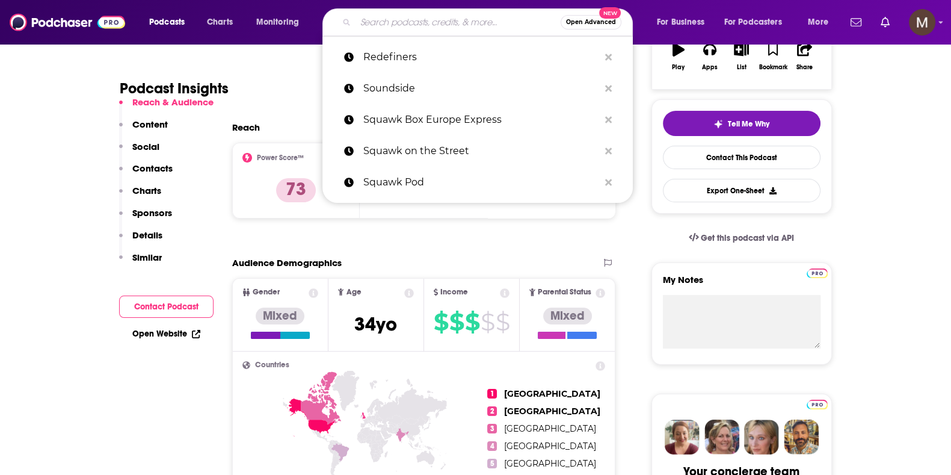
paste input "Moonshots with Peter Diamandis"
type input "Moonshots with Peter Diamandis"
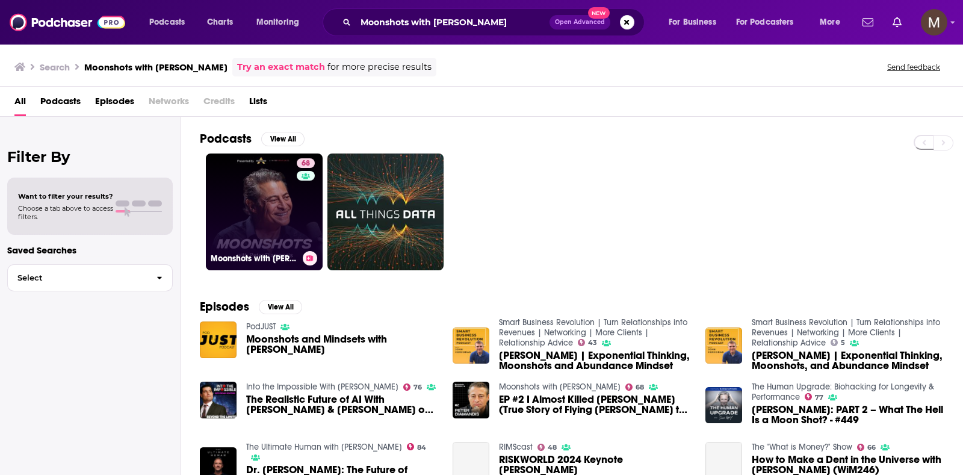
click at [276, 203] on link "68 Moonshots with Peter Diamandis" at bounding box center [264, 211] width 117 height 117
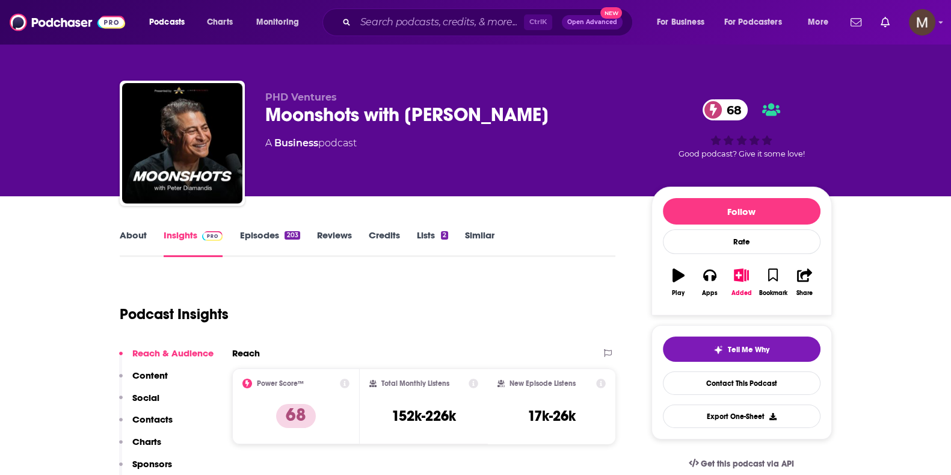
drag, startPoint x: 362, startPoint y: 151, endPoint x: 266, endPoint y: 143, distance: 96.6
click at [266, 143] on div "PHD Ventures Moonshots with Peter Diamandis 68 A Business podcast" at bounding box center [448, 139] width 367 height 96
copy div "A Business podcast"
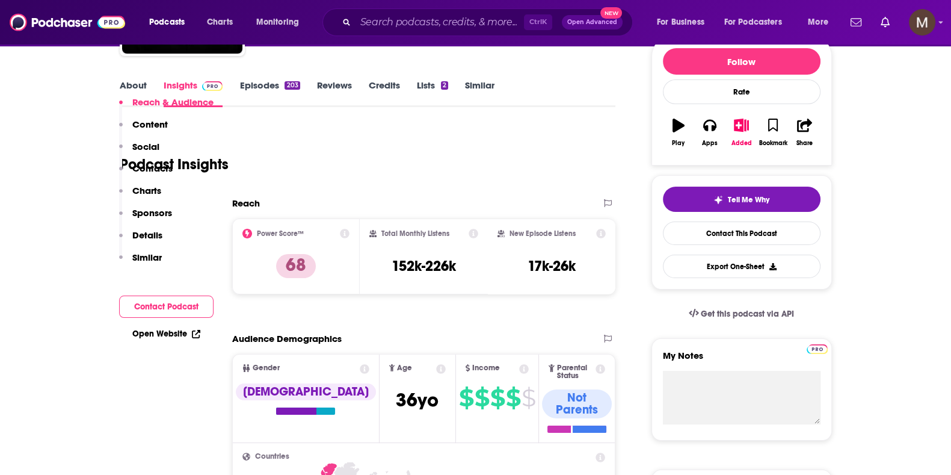
scroll to position [300, 0]
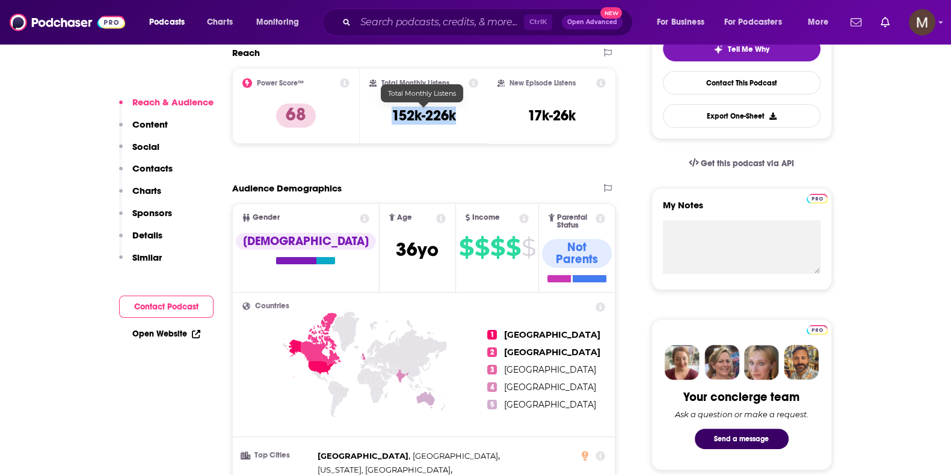
drag, startPoint x: 389, startPoint y: 111, endPoint x: 472, endPoint y: 109, distance: 83.1
click at [472, 109] on div "Total Monthly Listens 152k-226k" at bounding box center [423, 105] width 109 height 55
copy h3 "152k-226k"
click at [425, 7] on div "Podcasts Charts Monitoring Ctrl K Open Advanced New For Business For Podcasters…" at bounding box center [475, 22] width 951 height 45
click at [424, 22] on input "Search podcasts, credits, & more..." at bounding box center [440, 22] width 168 height 19
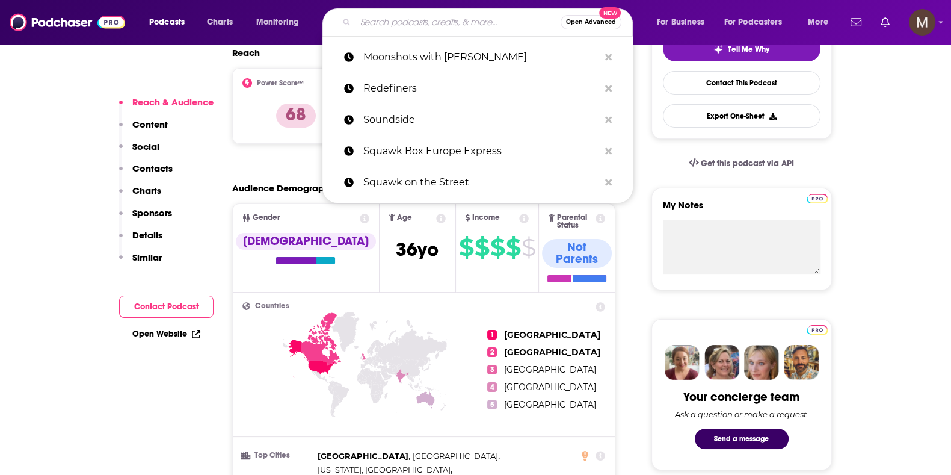
paste input "Moneycontrol Podcast"
type input "Moneycontrol Podcast"
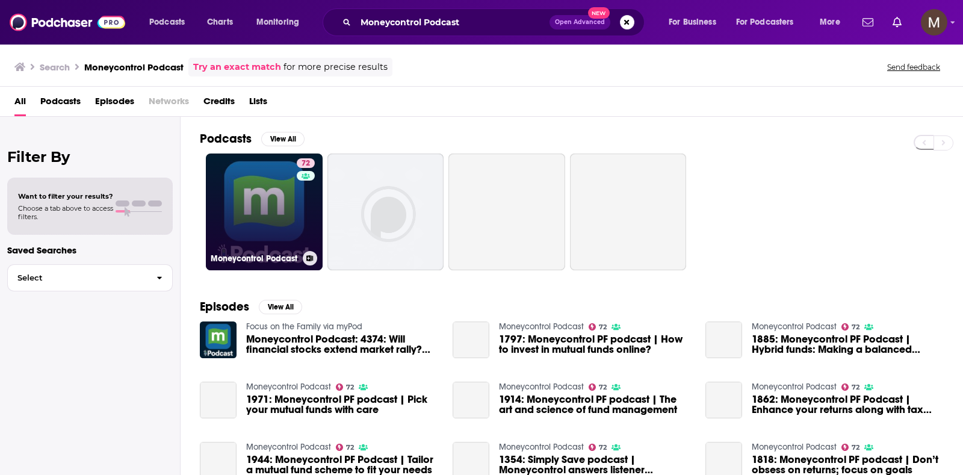
click at [270, 202] on link "72 Moneycontrol Podcast" at bounding box center [264, 211] width 117 height 117
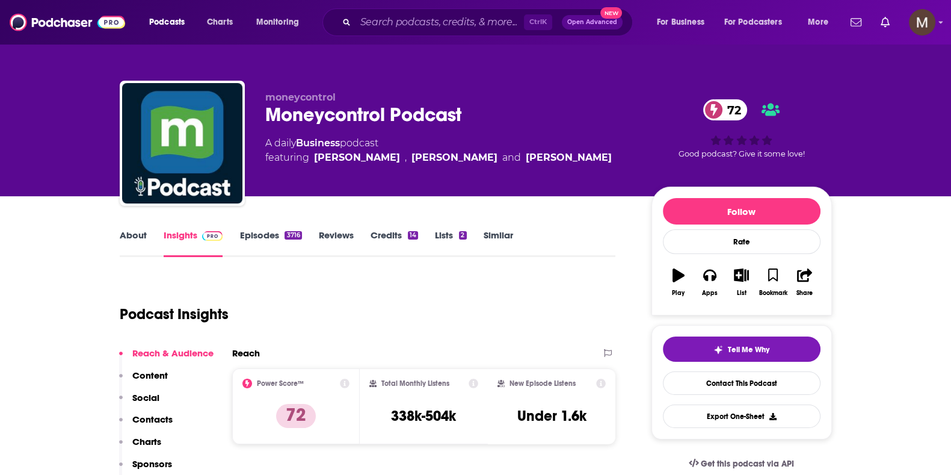
drag, startPoint x: 264, startPoint y: 145, endPoint x: 595, endPoint y: 164, distance: 332.1
click at [595, 164] on div "moneycontrol Moneycontrol Podcast 72 A daily Business podcast featuring Karunya…" at bounding box center [476, 146] width 712 height 130
copy div "A daily Business podcast featuring Karunya Rao , Lovisha Darad and Vaibhavi Ran…"
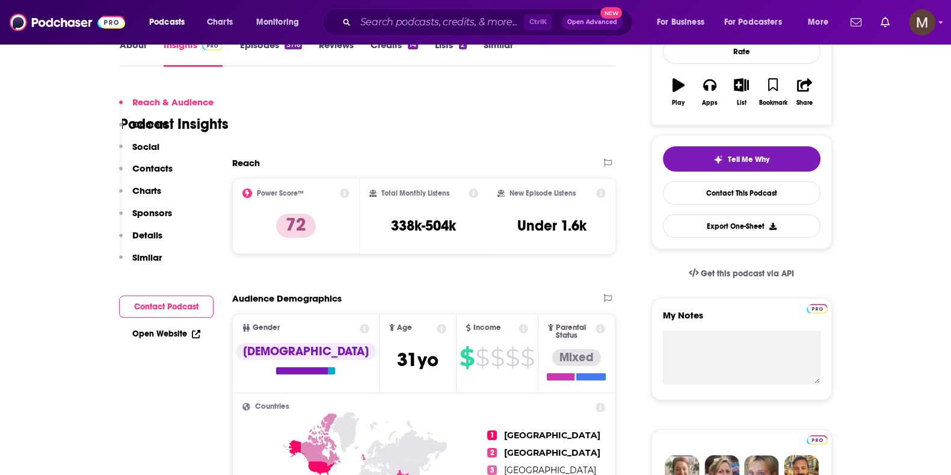
scroll to position [226, 0]
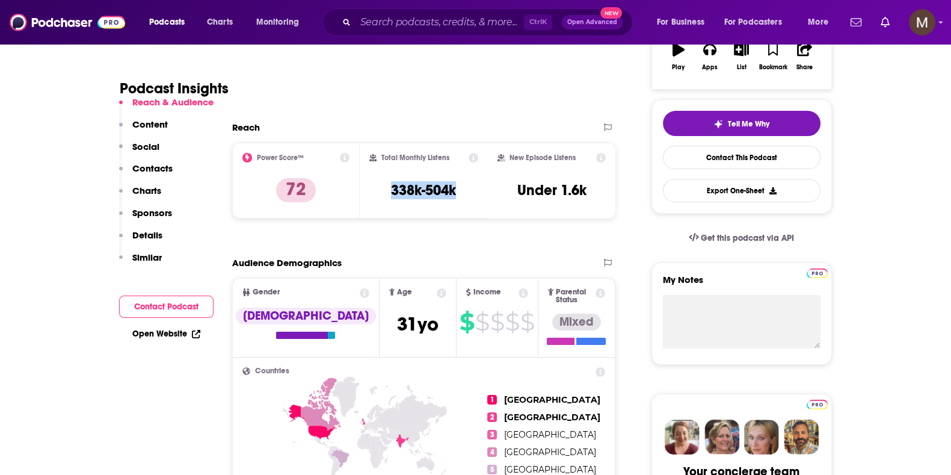
drag, startPoint x: 404, startPoint y: 185, endPoint x: 476, endPoint y: 188, distance: 72.2
click at [476, 188] on div "Total Monthly Listens 338k-504k" at bounding box center [423, 180] width 109 height 55
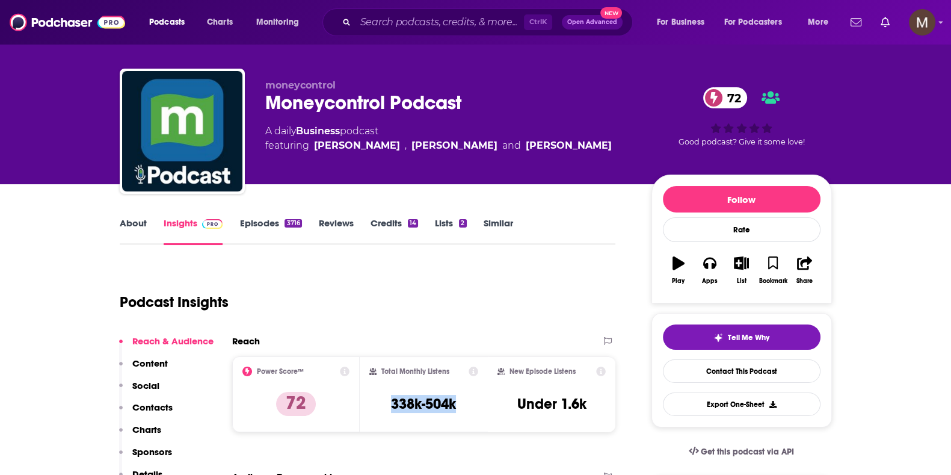
scroll to position [150, 0]
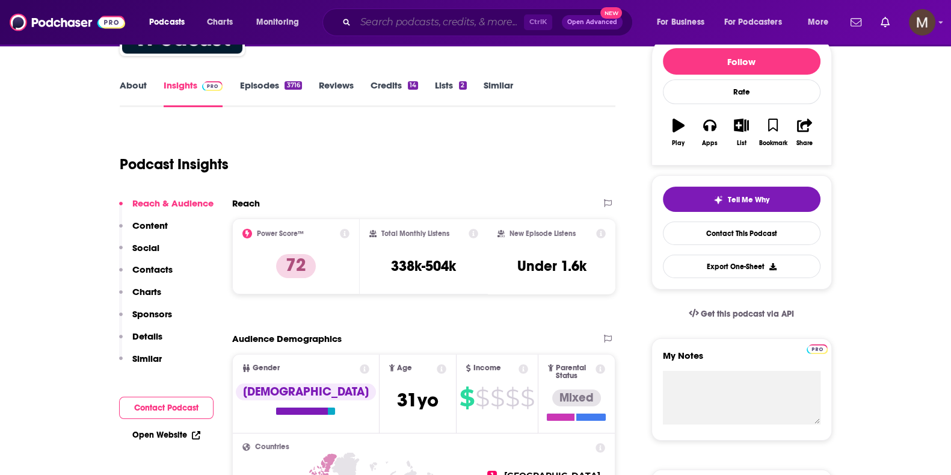
click at [443, 16] on input "Search podcasts, credits, & more..." at bounding box center [440, 22] width 168 height 19
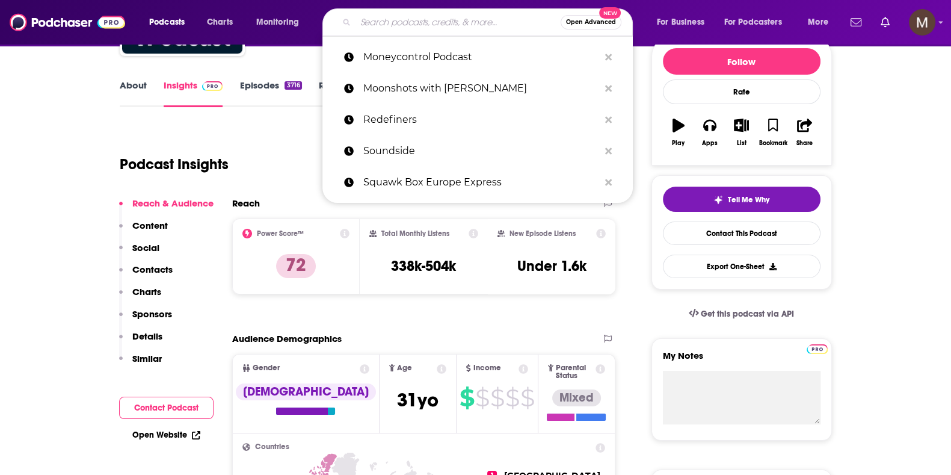
paste input "Mind Your Money"
type input "Mind Your Money"
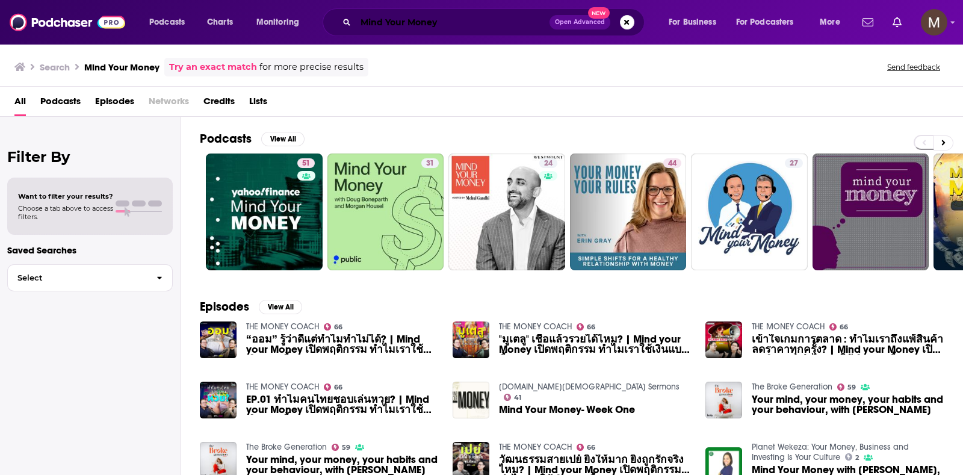
drag, startPoint x: 442, startPoint y: 19, endPoint x: 454, endPoint y: 17, distance: 12.3
click at [443, 18] on input "Mind Your Money" at bounding box center [453, 22] width 194 height 19
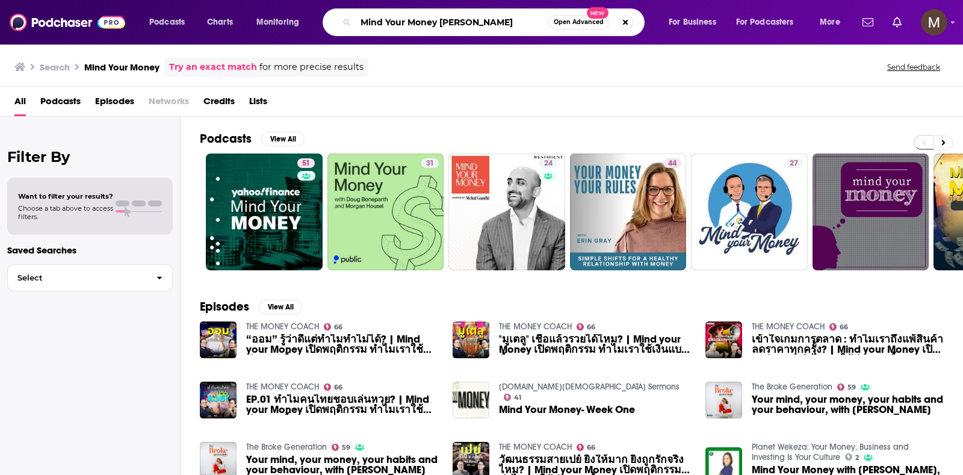
type input "Mind Your Money Brad Smith"
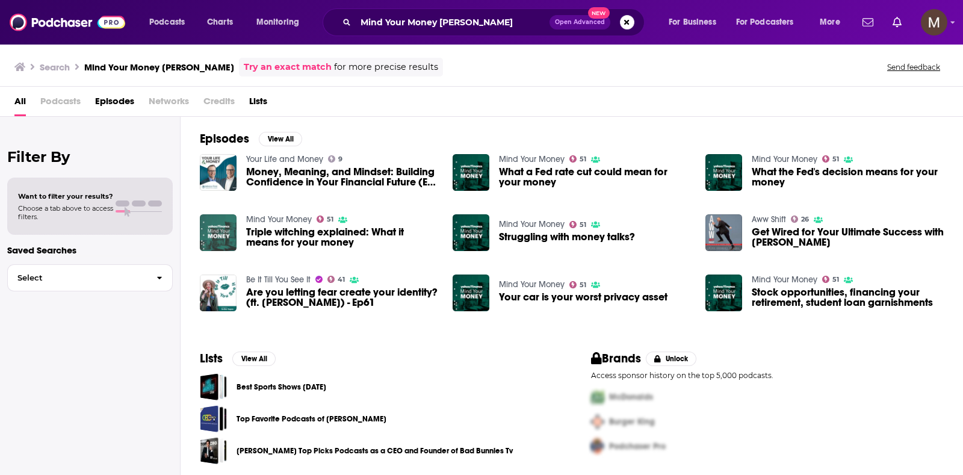
click at [216, 227] on img "Triple witching explained: What it means for your money" at bounding box center [218, 232] width 37 height 37
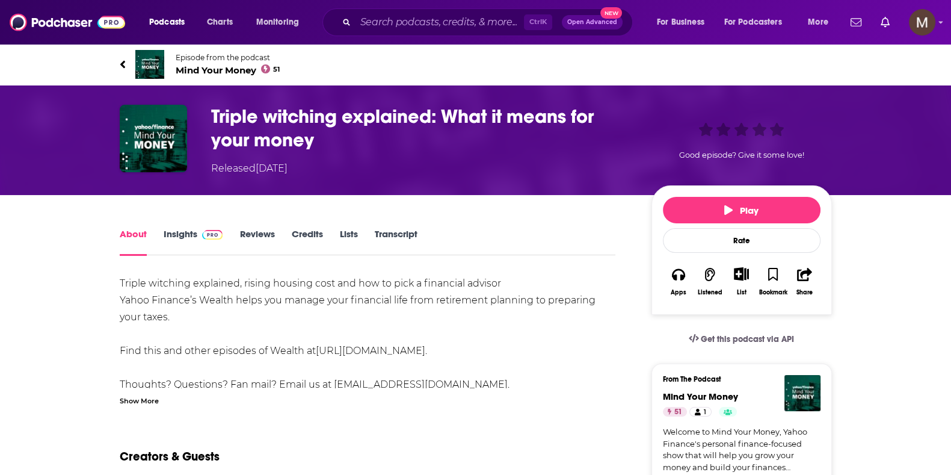
click at [227, 67] on span "Mind Your Money 51" at bounding box center [228, 69] width 105 height 11
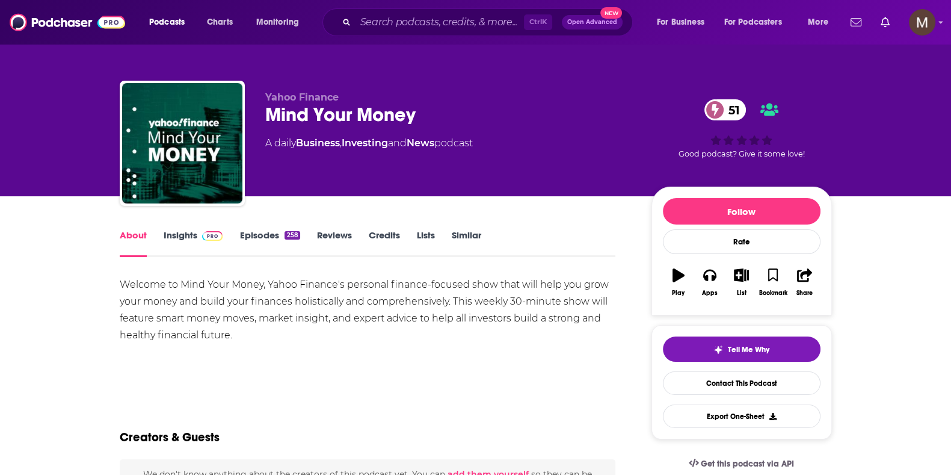
drag, startPoint x: 261, startPoint y: 146, endPoint x: 489, endPoint y: 146, distance: 228.7
click at [489, 146] on div "Yahoo Finance Mind Your Money 51 A daily Business , Investing and News podcast …" at bounding box center [476, 146] width 712 height 130
click at [179, 233] on link "Insights" at bounding box center [194, 243] width 60 height 28
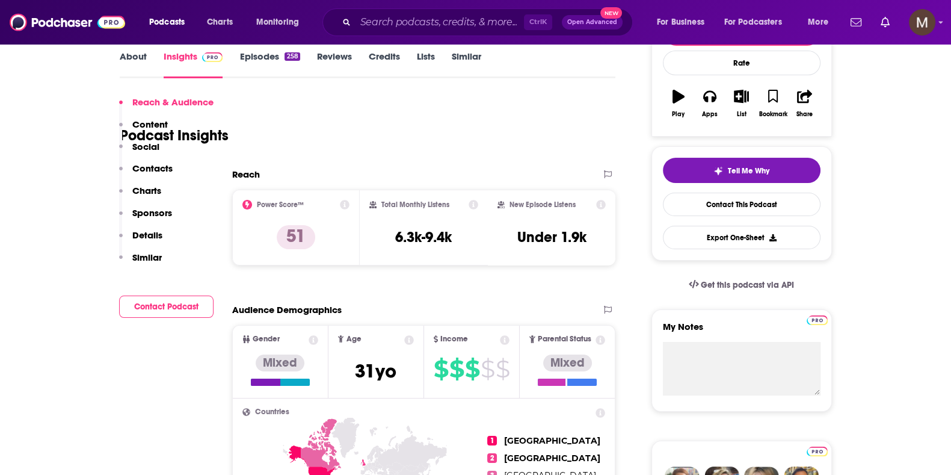
scroll to position [226, 0]
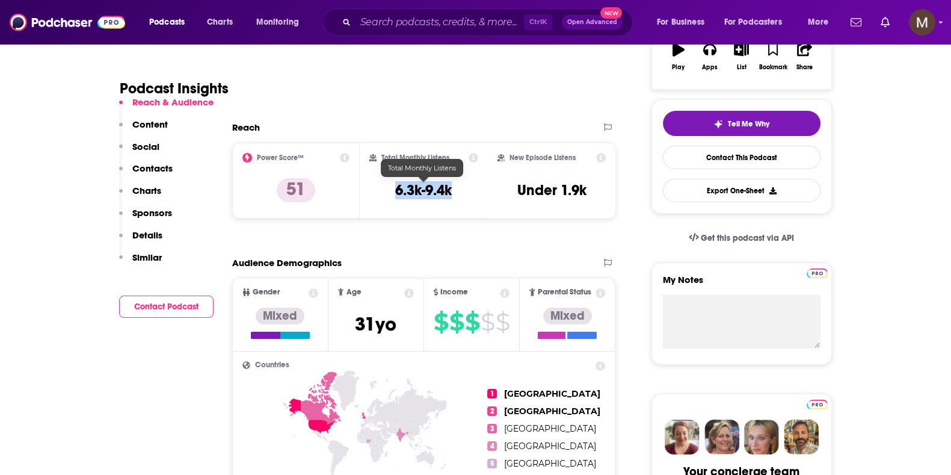
drag, startPoint x: 392, startPoint y: 183, endPoint x: 452, endPoint y: 187, distance: 59.7
click at [452, 187] on div "Total Monthly Listens 6.3k-9.4k" at bounding box center [423, 180] width 109 height 55
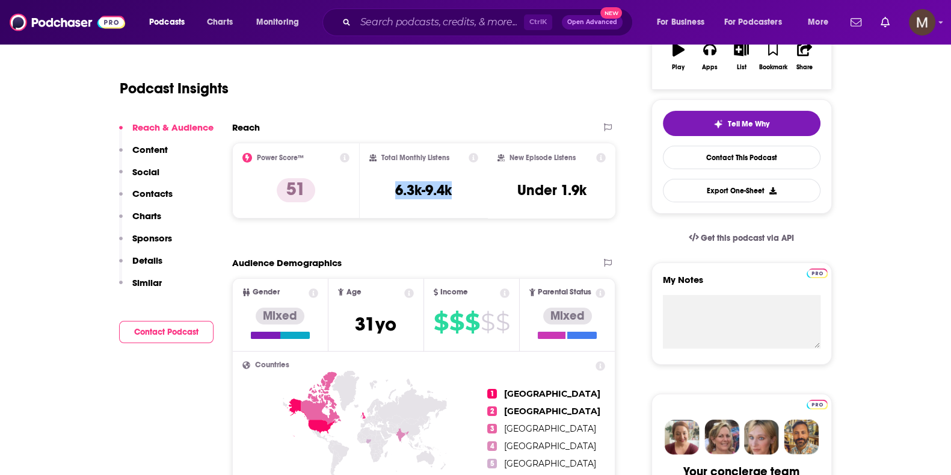
scroll to position [0, 0]
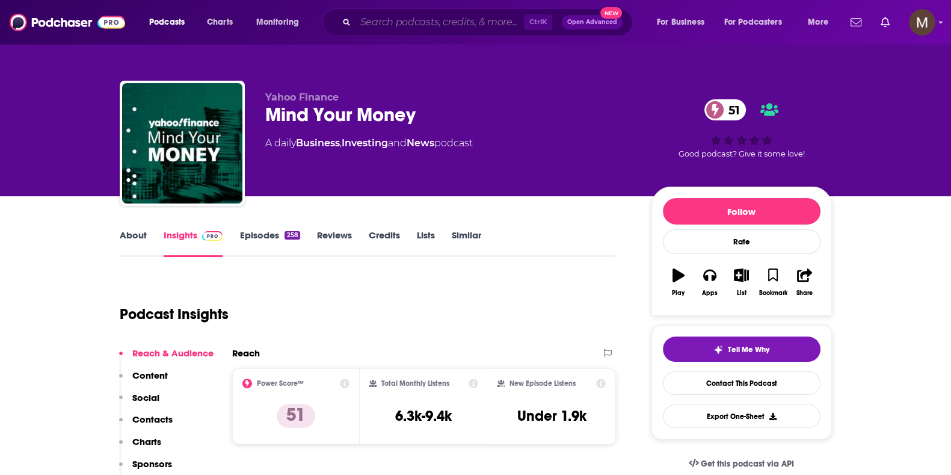
click at [427, 23] on input "Search podcasts, credits, & more..." at bounding box center [440, 22] width 168 height 19
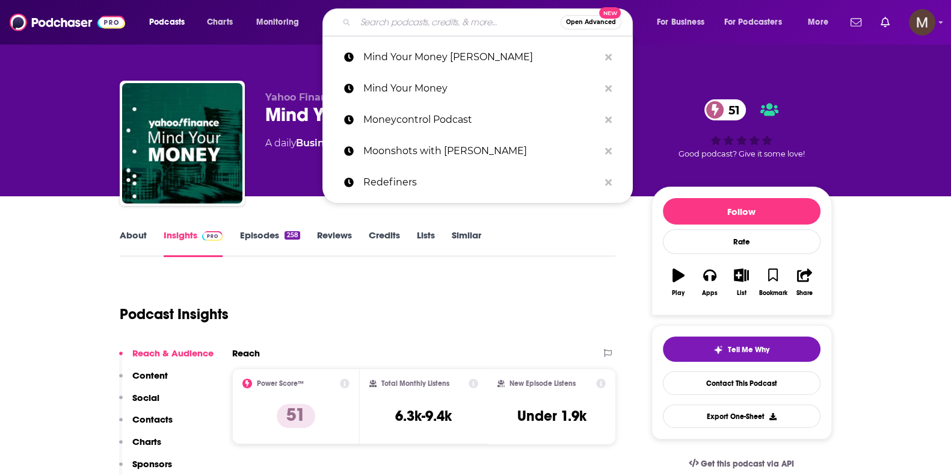
paste input "Meet The Leader"
type input "Meet The Leader"
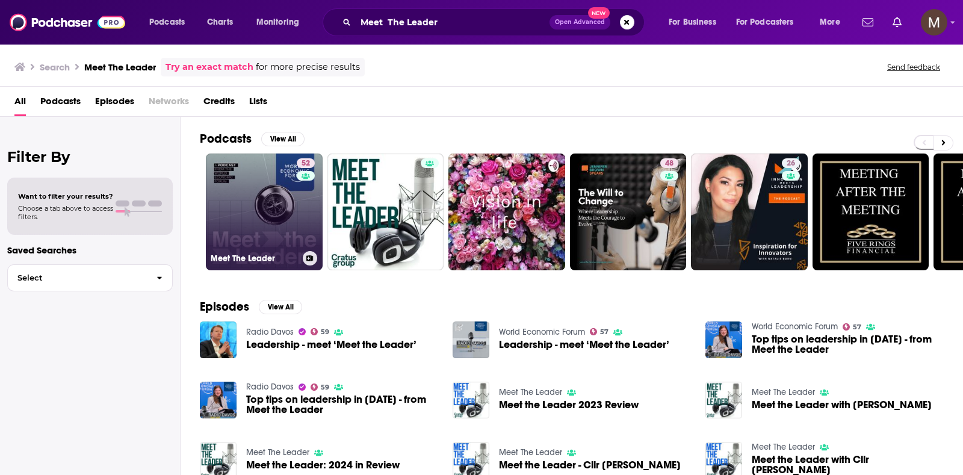
click at [229, 212] on link "52 Meet The Leader" at bounding box center [264, 211] width 117 height 117
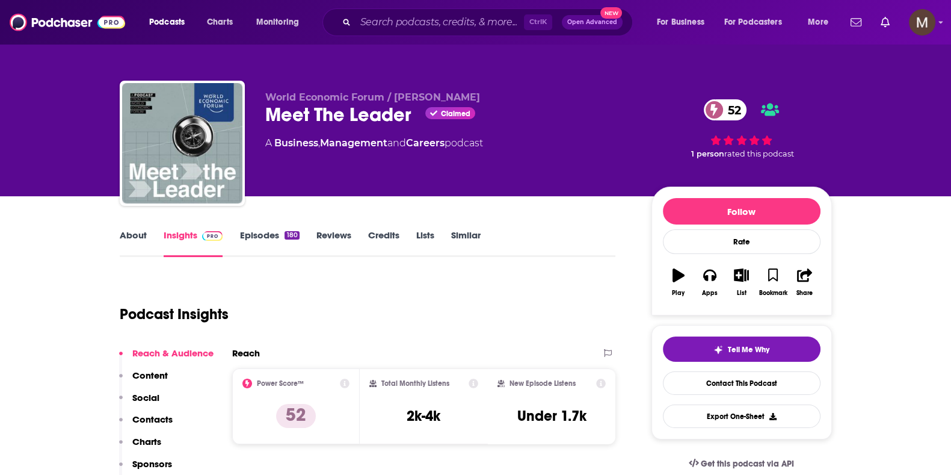
drag, startPoint x: 267, startPoint y: 144, endPoint x: 510, endPoint y: 149, distance: 243.7
click at [510, 149] on div "A Business , Management and Careers podcast" at bounding box center [448, 143] width 367 height 14
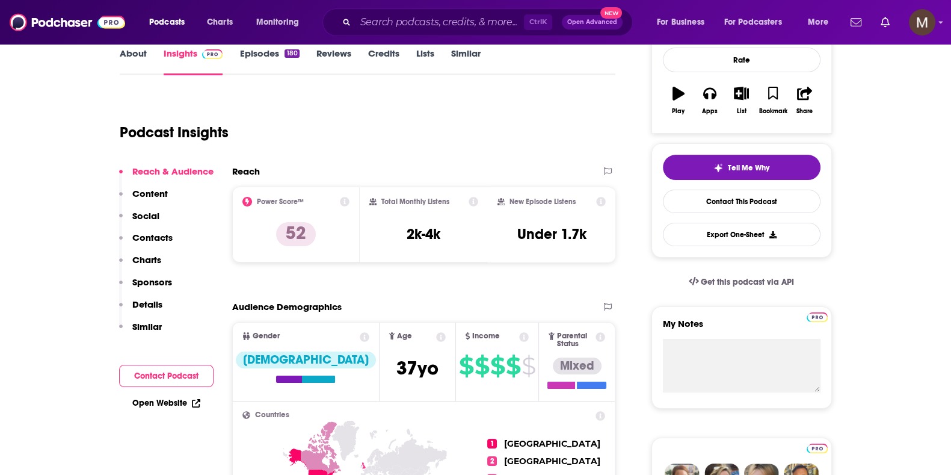
scroll to position [226, 0]
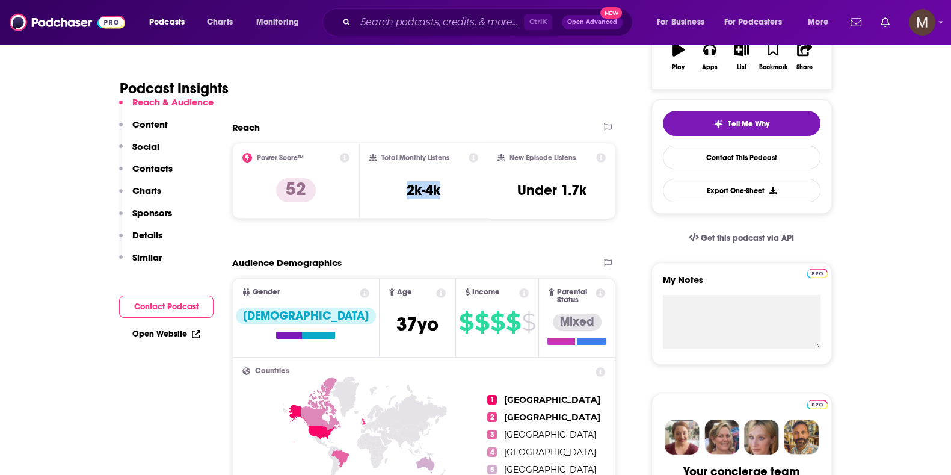
drag, startPoint x: 403, startPoint y: 187, endPoint x: 446, endPoint y: 188, distance: 42.7
click at [446, 188] on div "Total Monthly Listens 2k-4k" at bounding box center [423, 180] width 109 height 55
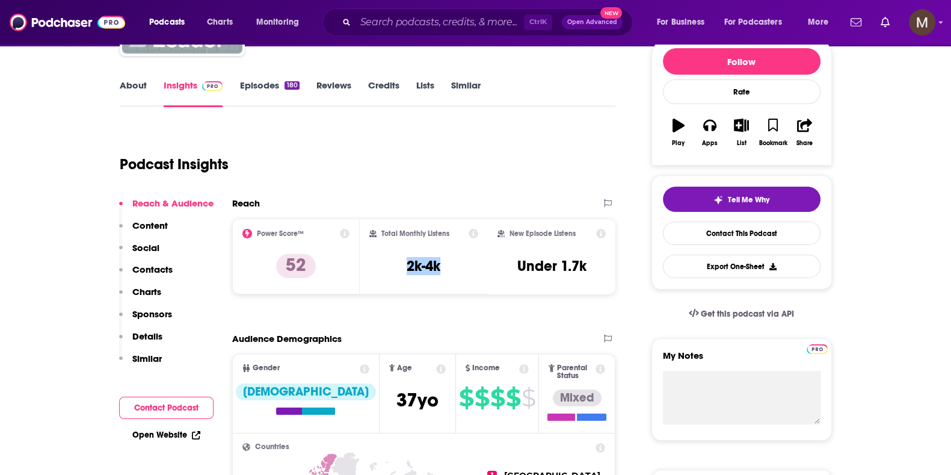
scroll to position [0, 0]
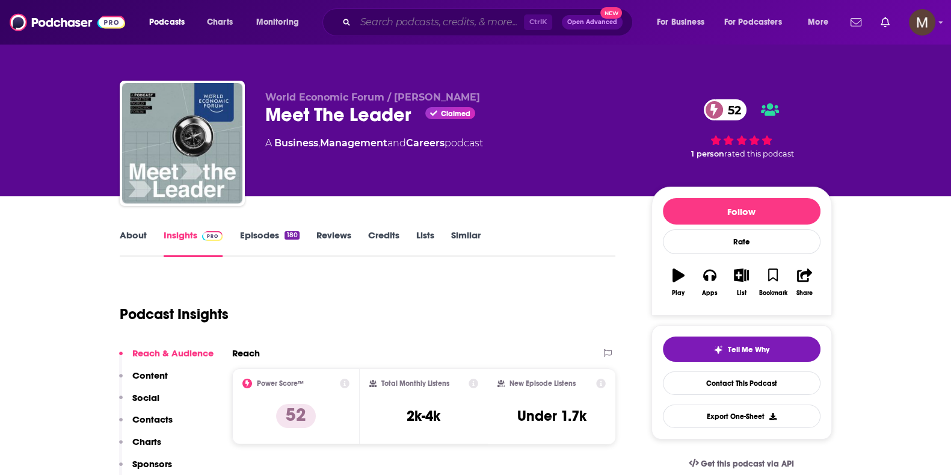
click at [487, 19] on input "Search podcasts, credits, & more..." at bounding box center [440, 22] width 168 height 19
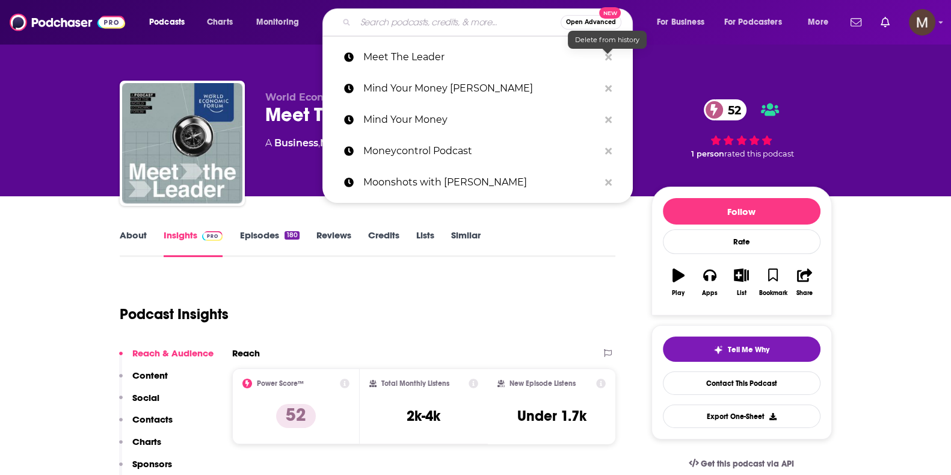
paste input "Matt Kim Podcast"
type input "Matt Kim Podcast"
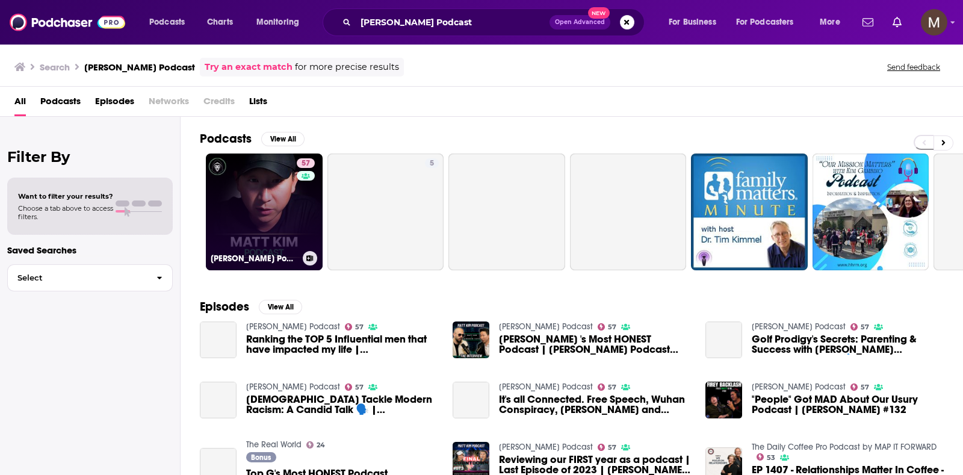
click at [229, 209] on link "57 Matt Kim Podcast" at bounding box center [264, 211] width 117 height 117
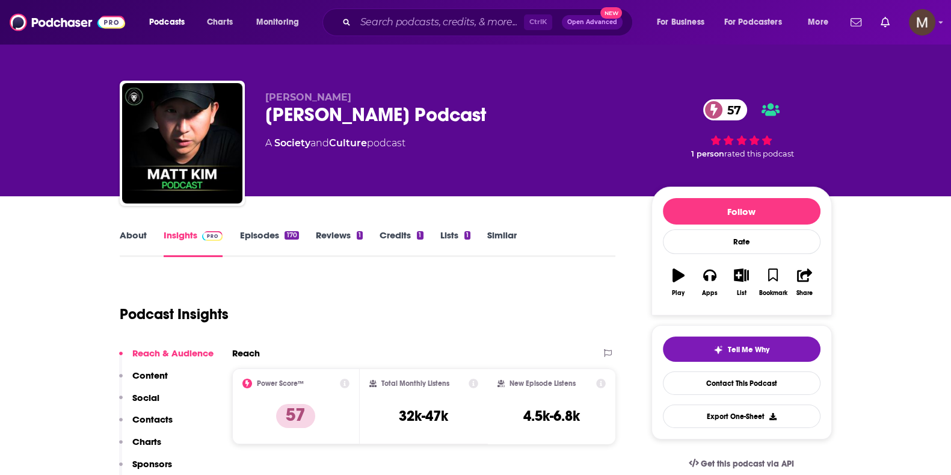
drag, startPoint x: 258, startPoint y: 145, endPoint x: 438, endPoint y: 147, distance: 179.9
click at [438, 147] on div "Matt Kim Matt Kim Podcast 57 A Society and Culture podcast 57 1 person rated th…" at bounding box center [476, 146] width 712 height 130
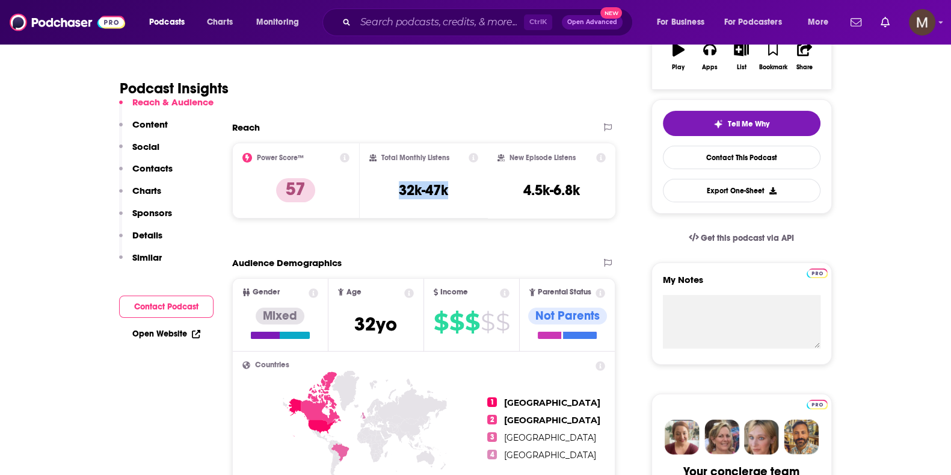
drag, startPoint x: 396, startPoint y: 187, endPoint x: 471, endPoint y: 188, distance: 75.2
click at [471, 188] on div "Total Monthly Listens 32k-47k" at bounding box center [423, 180] width 109 height 55
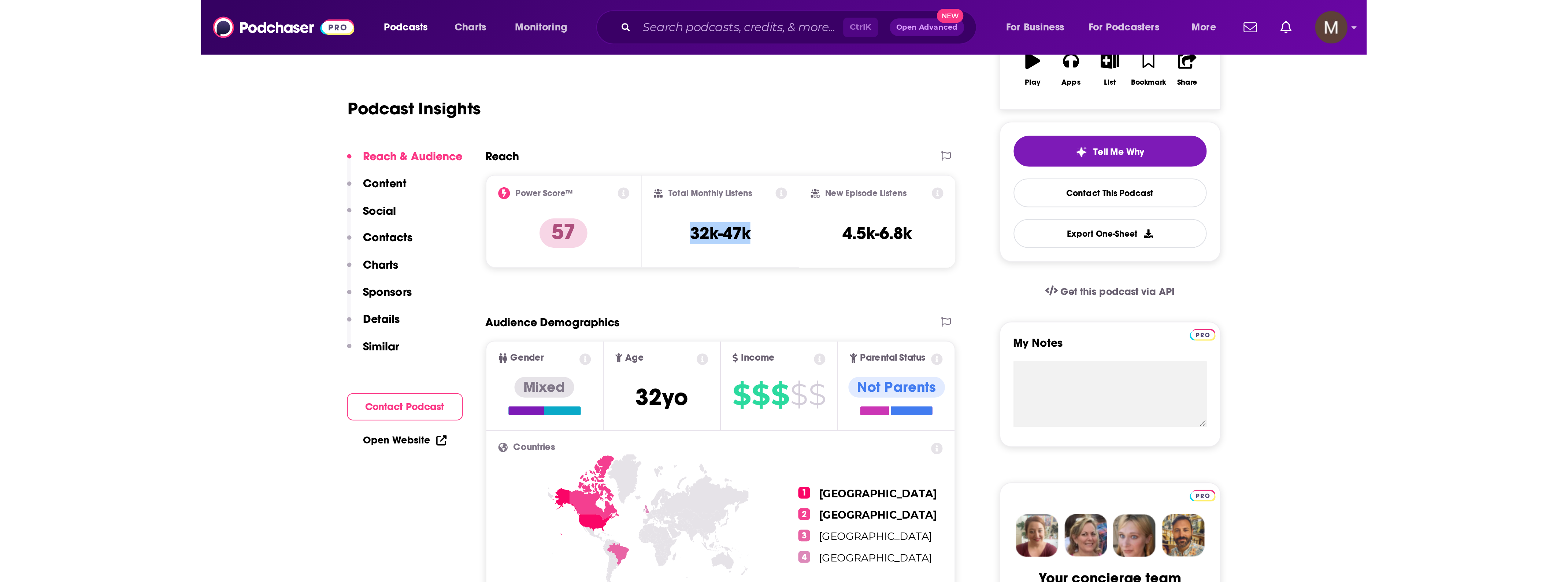
scroll to position [0, 0]
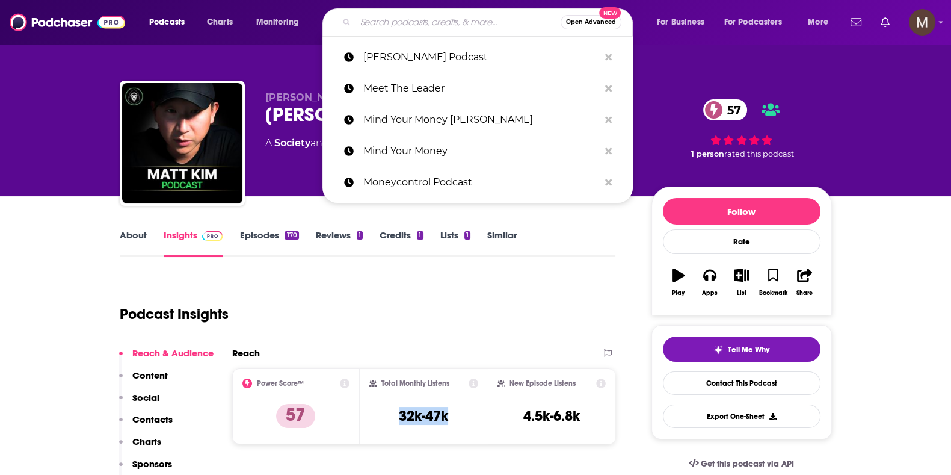
click at [389, 28] on input "Search podcasts, credits, & more..." at bounding box center [458, 22] width 205 height 19
paste input "HSBC Global Viewpoint"
type input "HSBC Global Viewpoint"
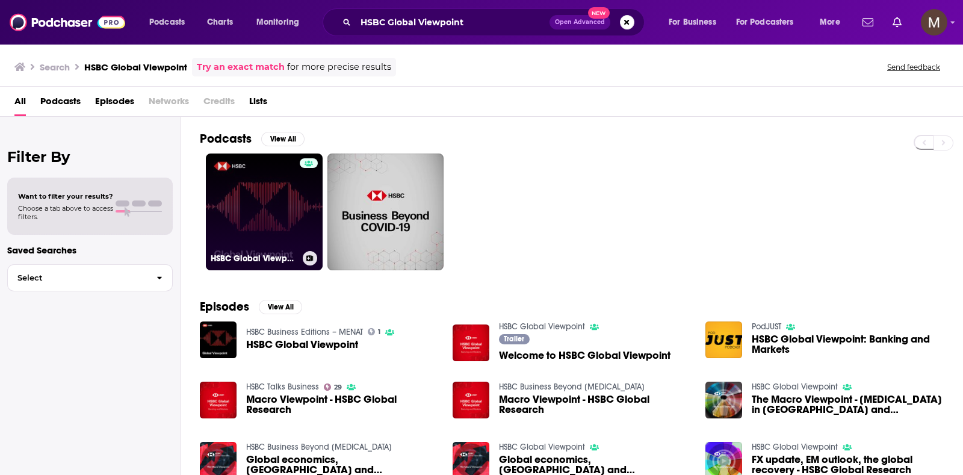
click at [292, 206] on link "HSBC Global Viewpoint" at bounding box center [264, 211] width 117 height 117
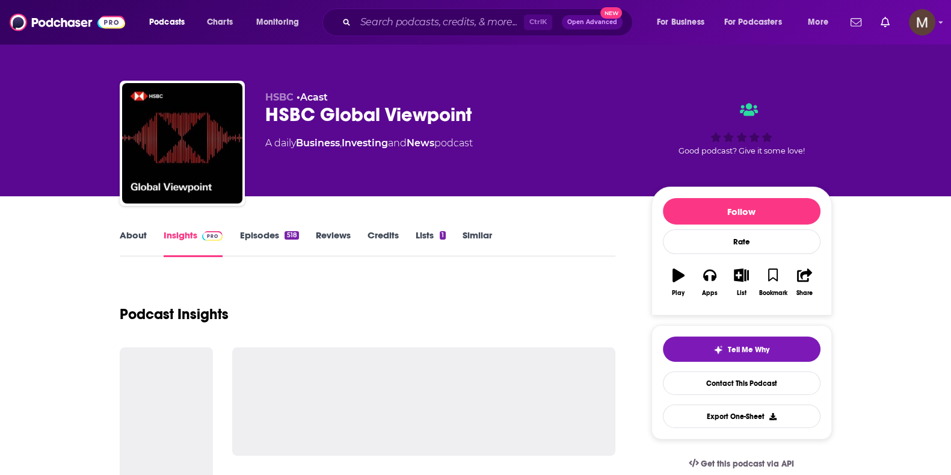
drag, startPoint x: 253, startPoint y: 147, endPoint x: 497, endPoint y: 145, distance: 244.3
click at [497, 145] on div "HSBC • Acast HSBC Global Viewpoint A daily Business , Investing and News podcas…" at bounding box center [476, 146] width 712 height 130
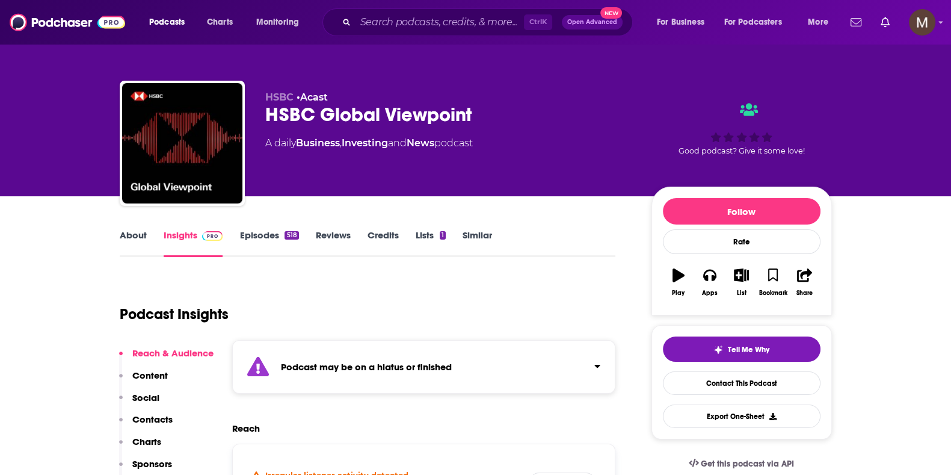
drag, startPoint x: 478, startPoint y: 141, endPoint x: 528, endPoint y: 90, distance: 71.5
click at [528, 90] on div "HSBC • Acast HSBC Global Viewpoint A daily Business , Investing and News podcas…" at bounding box center [476, 146] width 712 height 130
drag, startPoint x: 395, startPoint y: 8, endPoint x: 397, endPoint y: 16, distance: 8.2
click at [395, 8] on div "Ctrl K Open Advanced New" at bounding box center [478, 22] width 310 height 28
click at [398, 16] on input "Search podcasts, credits, & more..." at bounding box center [440, 22] width 168 height 19
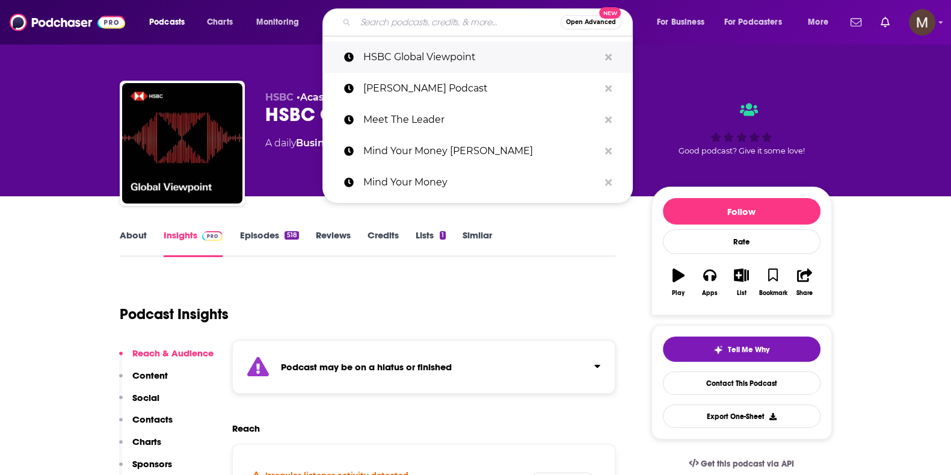
paste input "Honestly with Bari Weiss"
type input "Honestly with Bari Weiss"
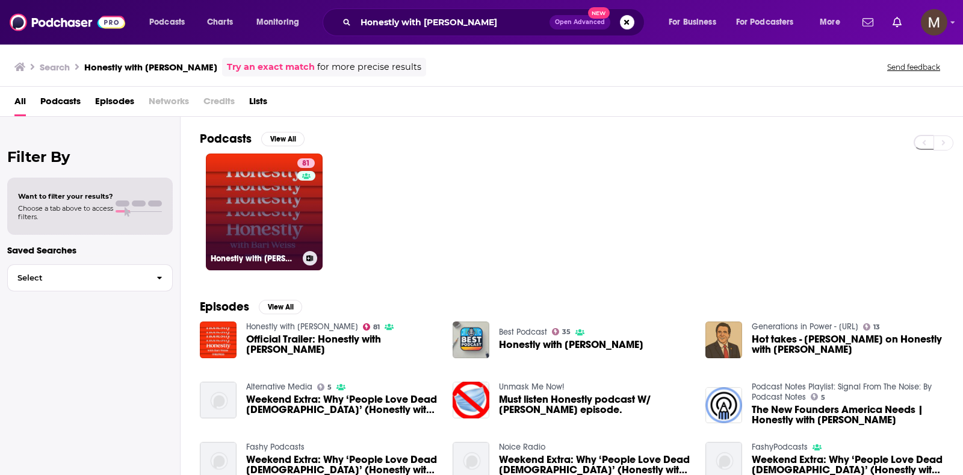
click at [248, 221] on link "81 Honestly with Bari Weiss" at bounding box center [264, 211] width 117 height 117
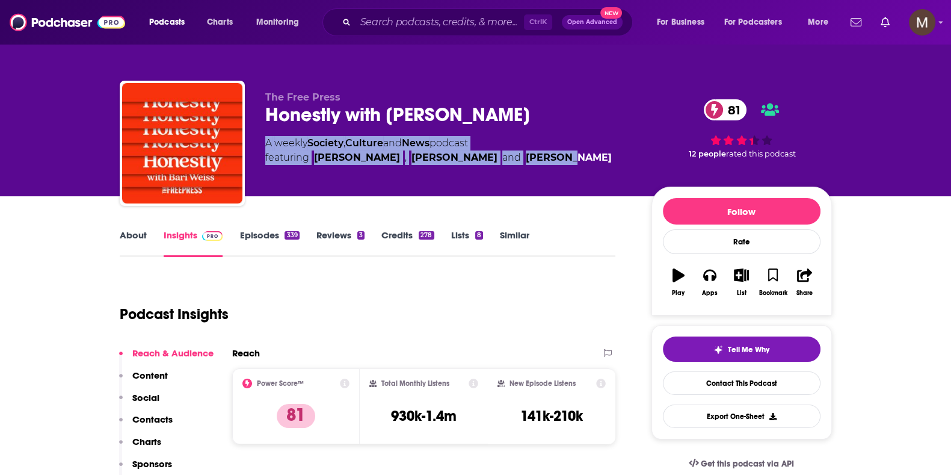
drag, startPoint x: 265, startPoint y: 140, endPoint x: 585, endPoint y: 171, distance: 321.7
click at [585, 171] on div "The Free Press Honestly with Bari Weiss 81 A weekly Society , Culture and News …" at bounding box center [448, 139] width 367 height 96
